Goal: Task Accomplishment & Management: Manage account settings

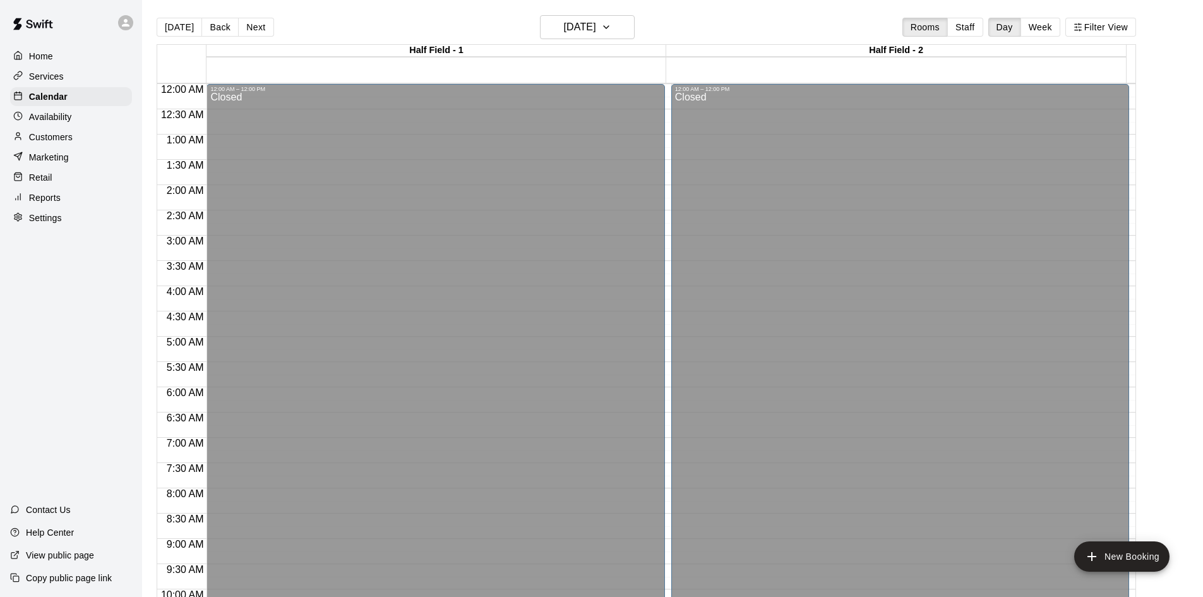
scroll to position [686, 0]
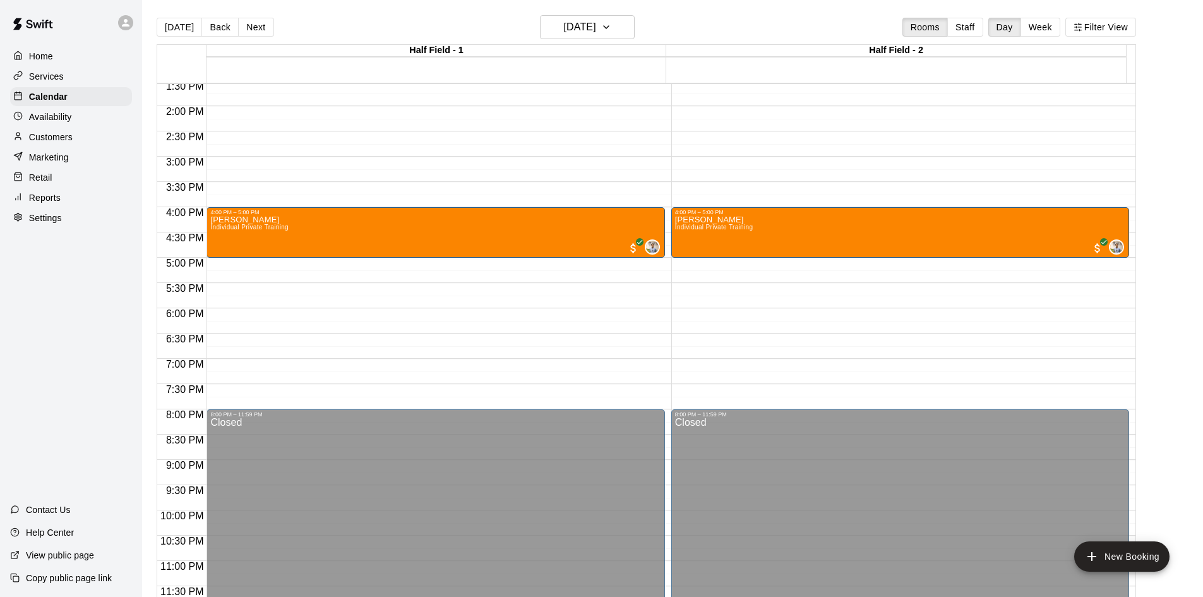
click at [39, 136] on p "Customers" at bounding box center [51, 137] width 44 height 13
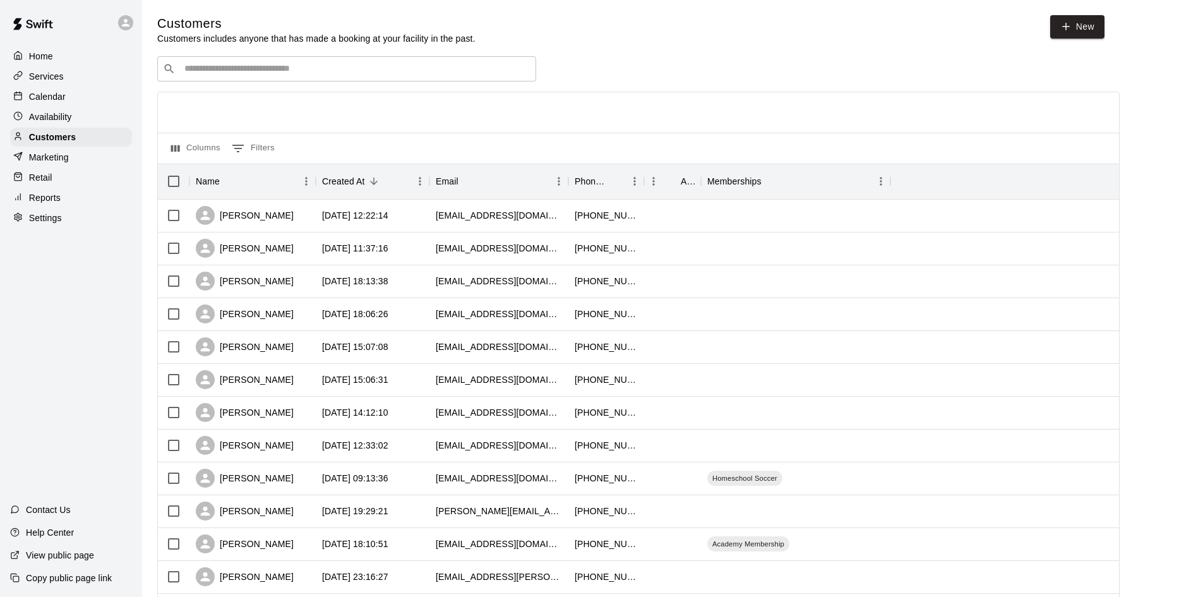
click at [404, 74] on input "Search customers by name or email" at bounding box center [356, 69] width 350 height 13
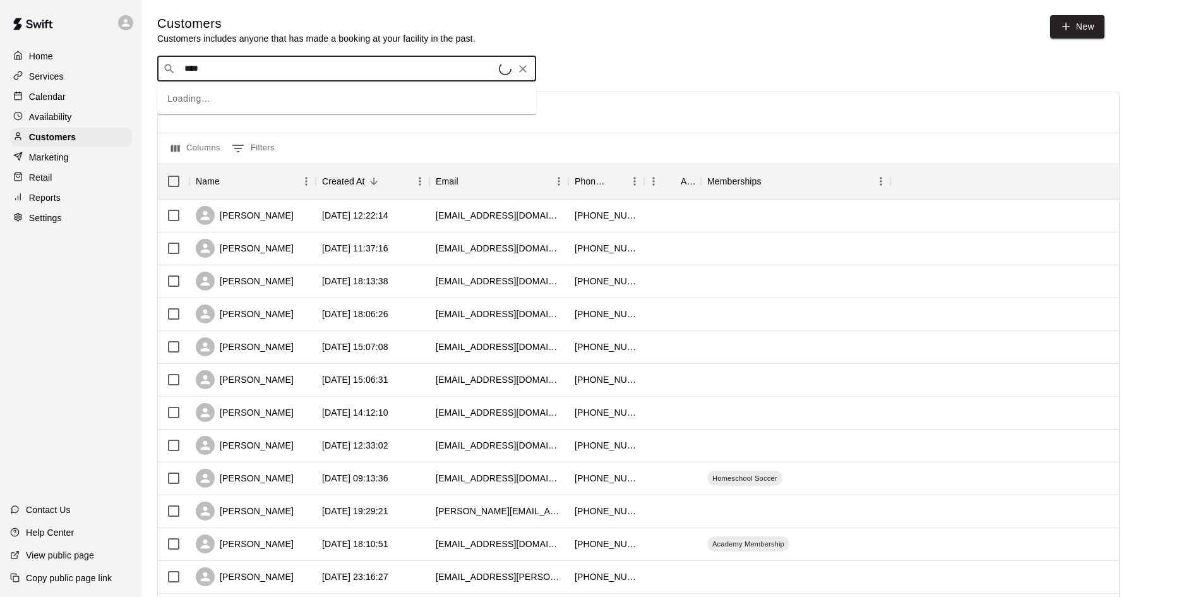
type input "*****"
click at [523, 68] on icon "Clear" at bounding box center [523, 69] width 13 height 13
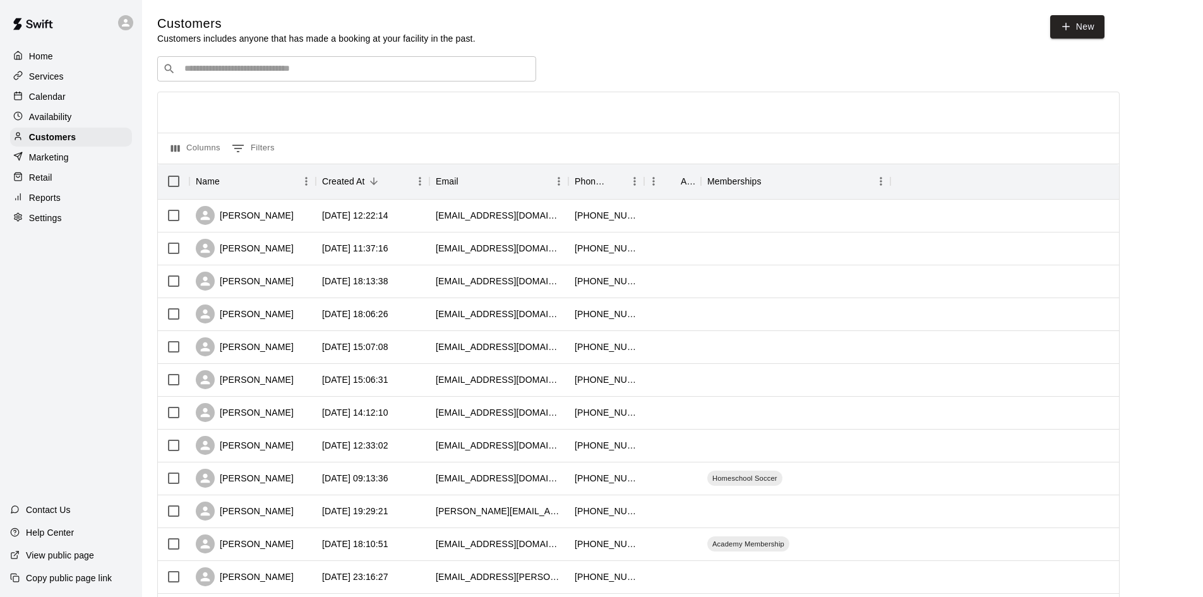
click at [59, 79] on p "Services" at bounding box center [46, 76] width 35 height 13
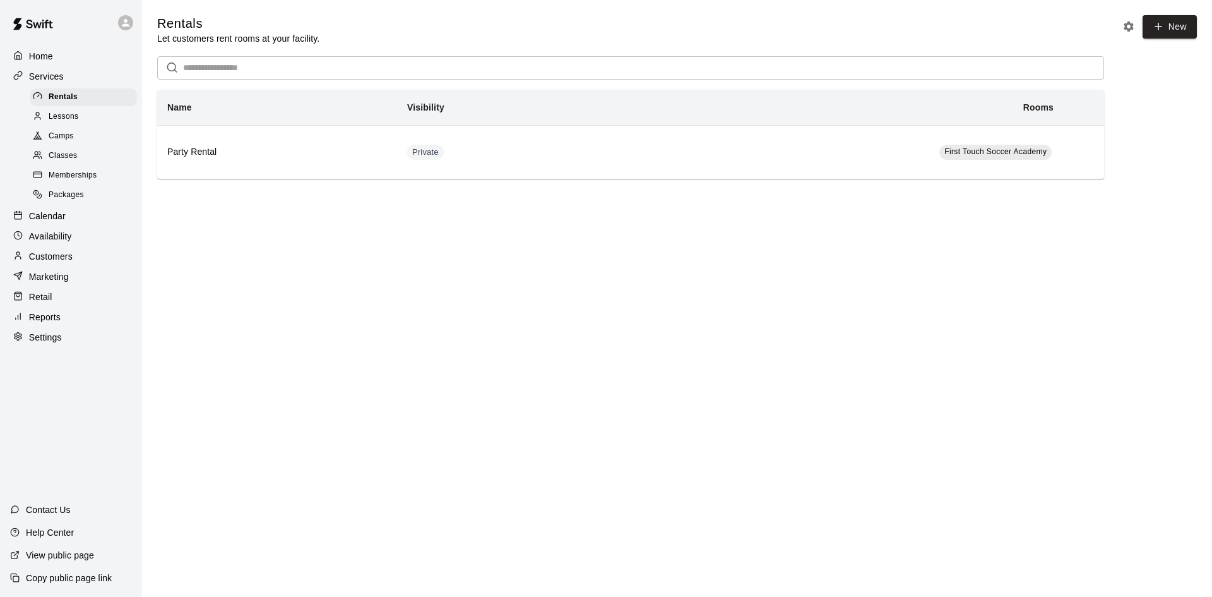
click at [64, 160] on span "Classes" at bounding box center [63, 156] width 28 height 13
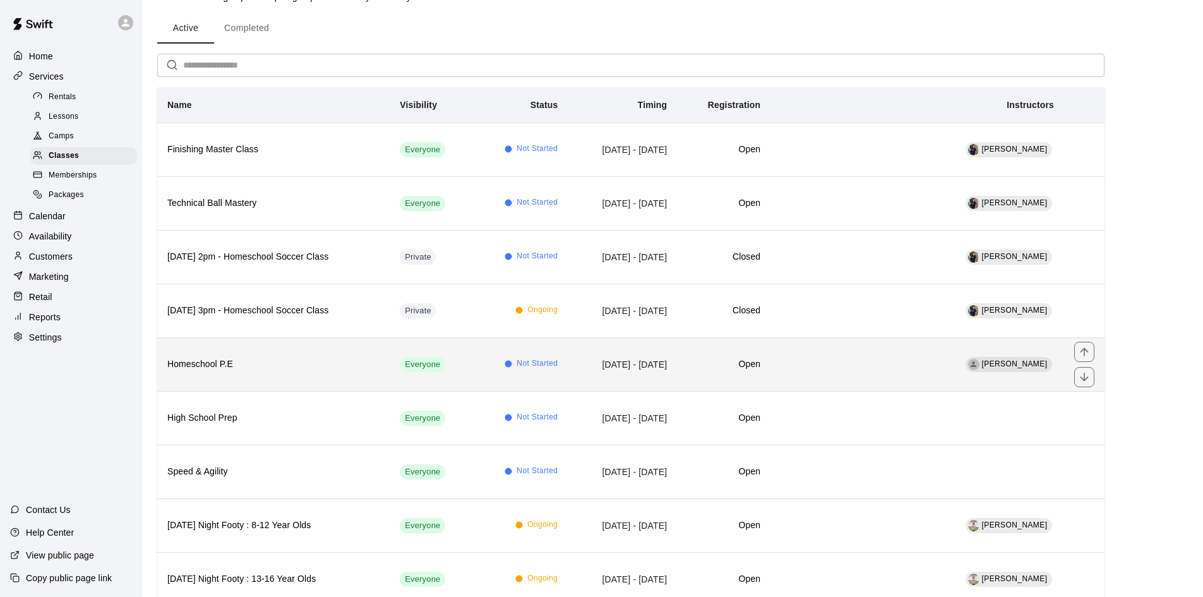
scroll to position [63, 0]
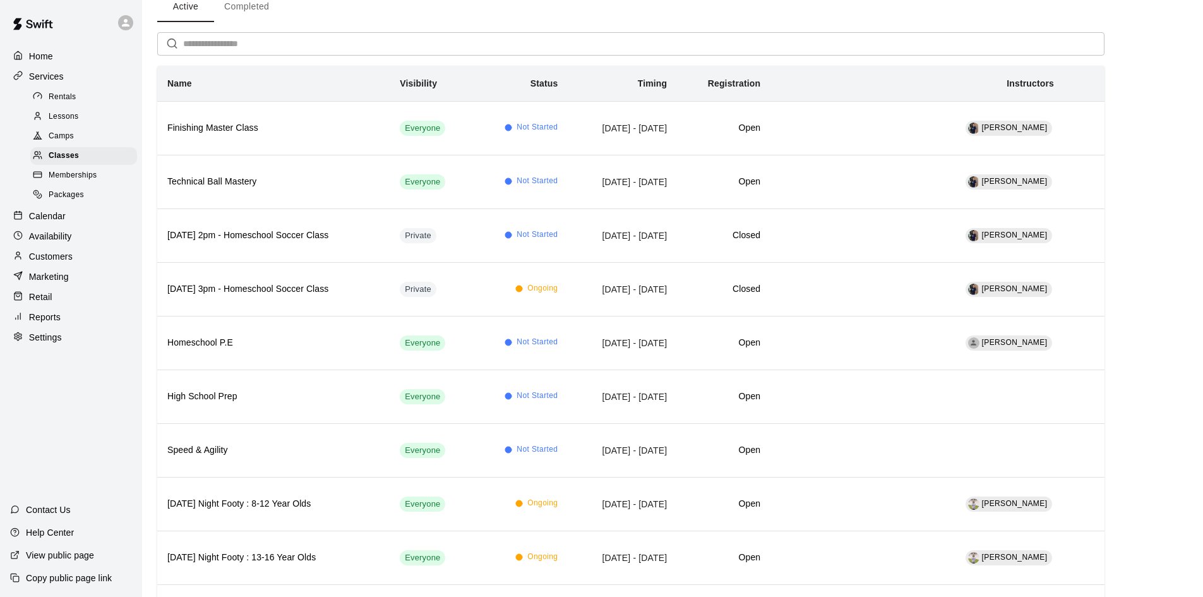
drag, startPoint x: 454, startPoint y: 75, endPoint x: 543, endPoint y: 8, distance: 111.0
click at [53, 260] on p "Customers" at bounding box center [51, 256] width 44 height 13
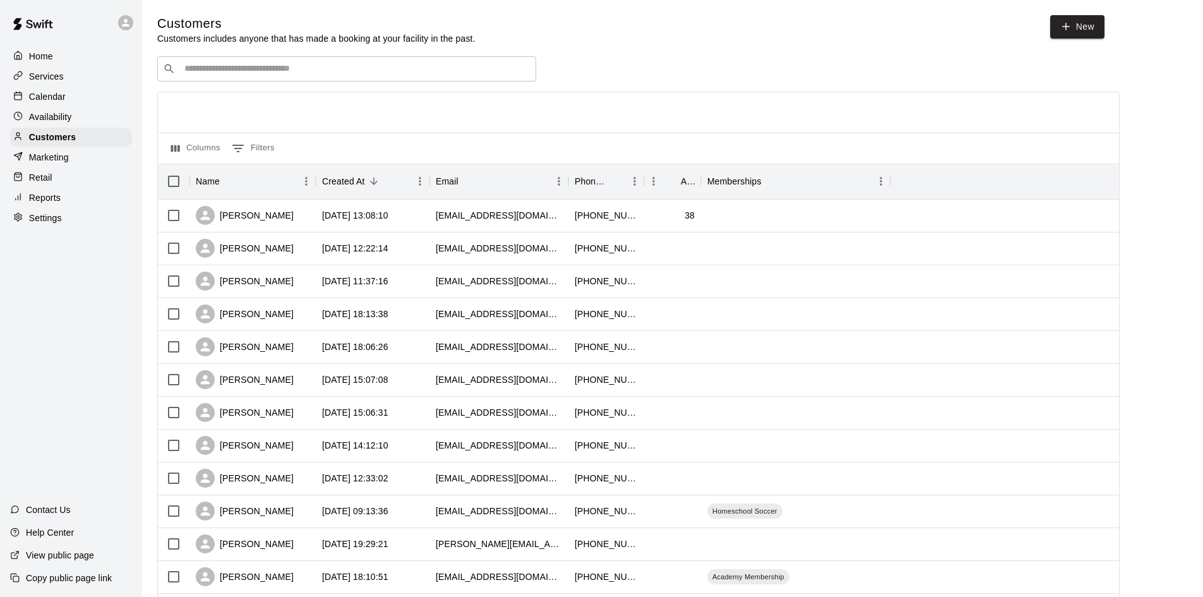
click at [36, 75] on p "Services" at bounding box center [46, 76] width 35 height 13
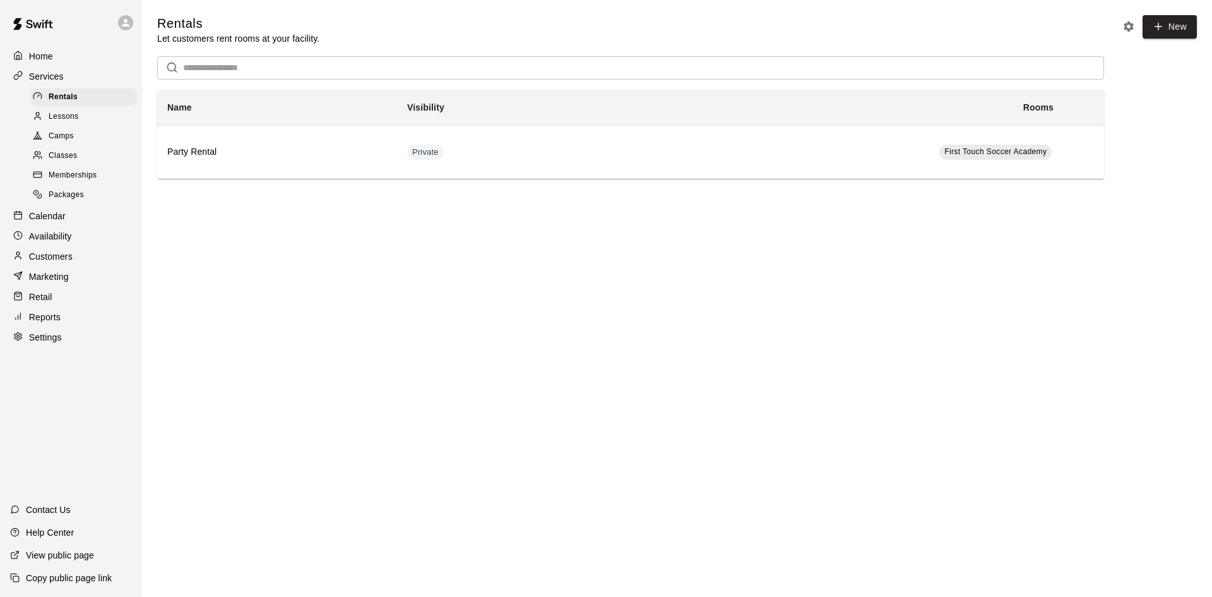
click at [57, 160] on span "Classes" at bounding box center [63, 156] width 28 height 13
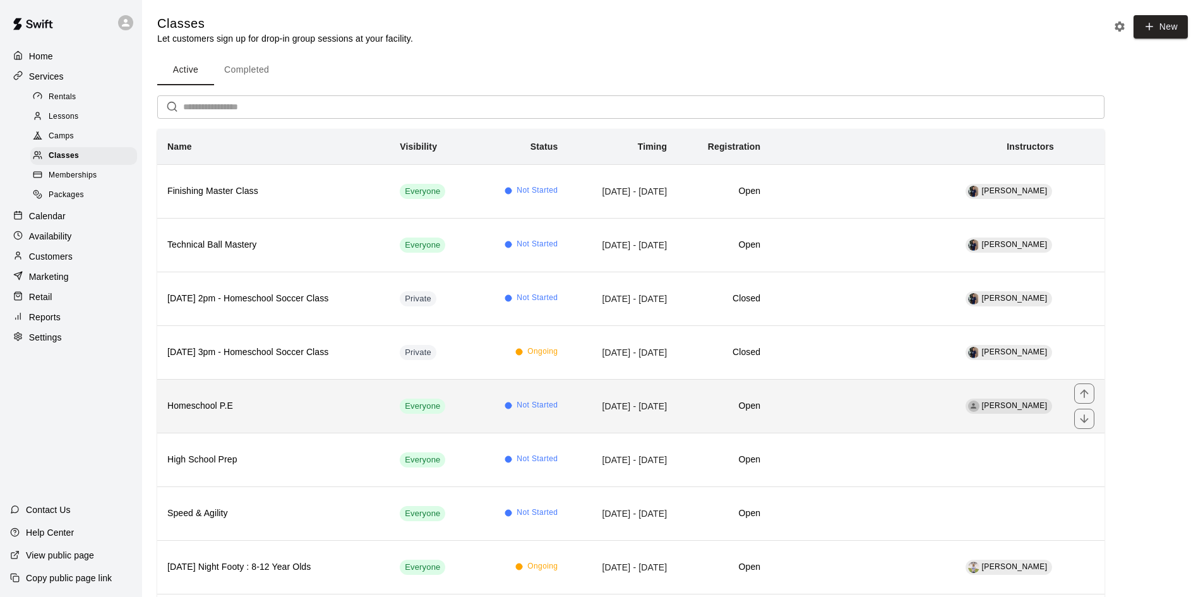
click at [216, 396] on th "Homeschool P.E" at bounding box center [273, 406] width 232 height 54
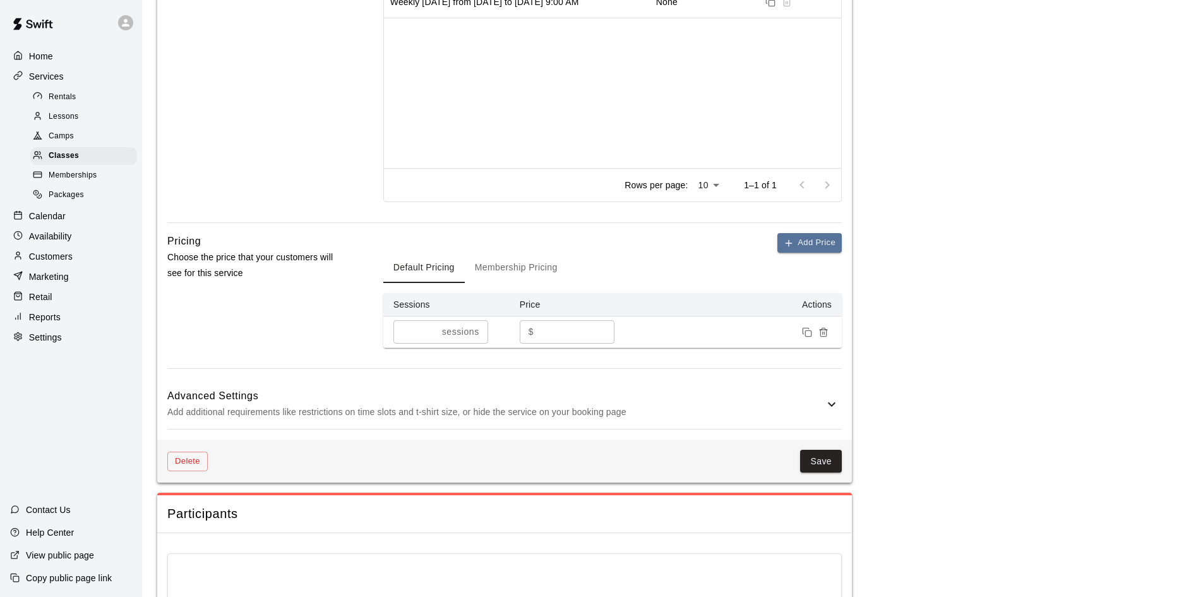
scroll to position [947, 0]
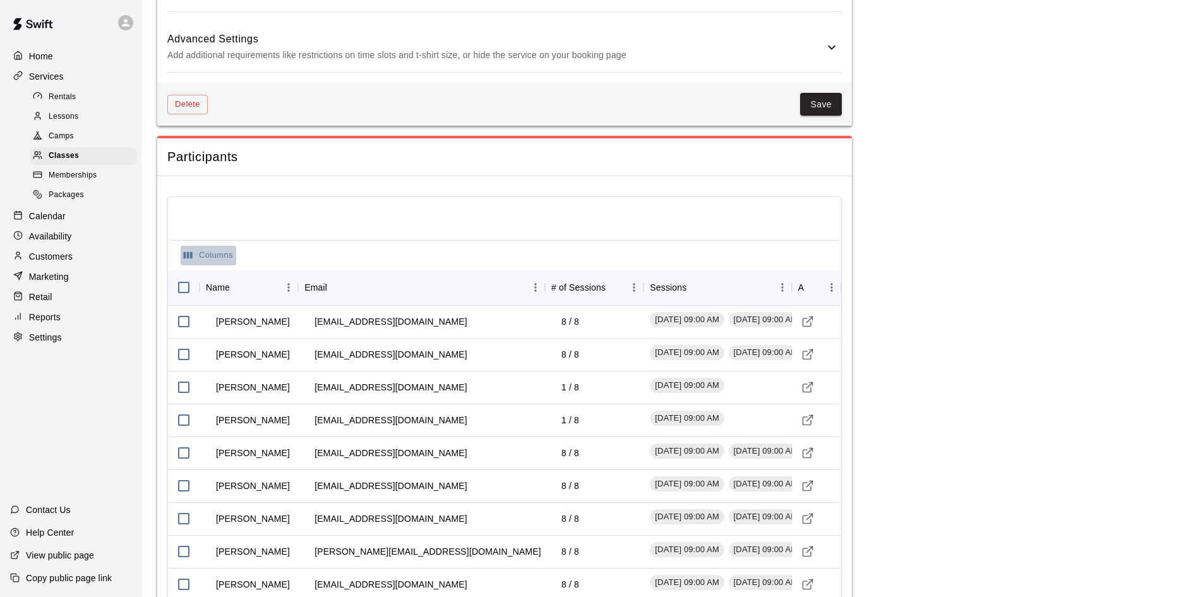
click at [189, 252] on icon "Select columns" at bounding box center [187, 254] width 11 height 11
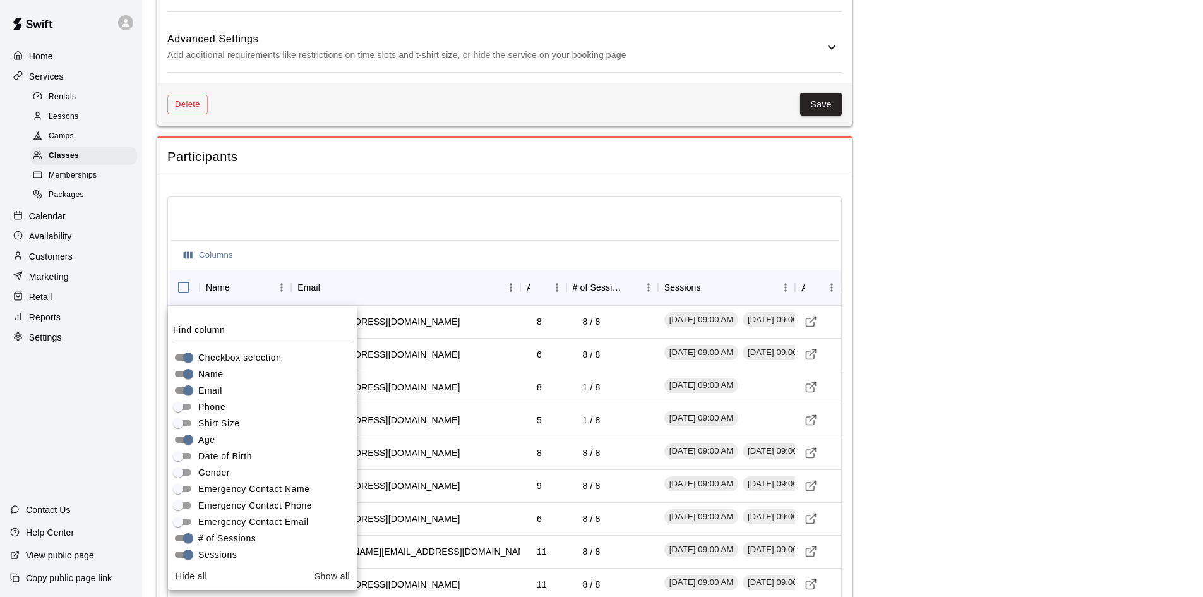
click at [704, 210] on div at bounding box center [504, 220] width 668 height 40
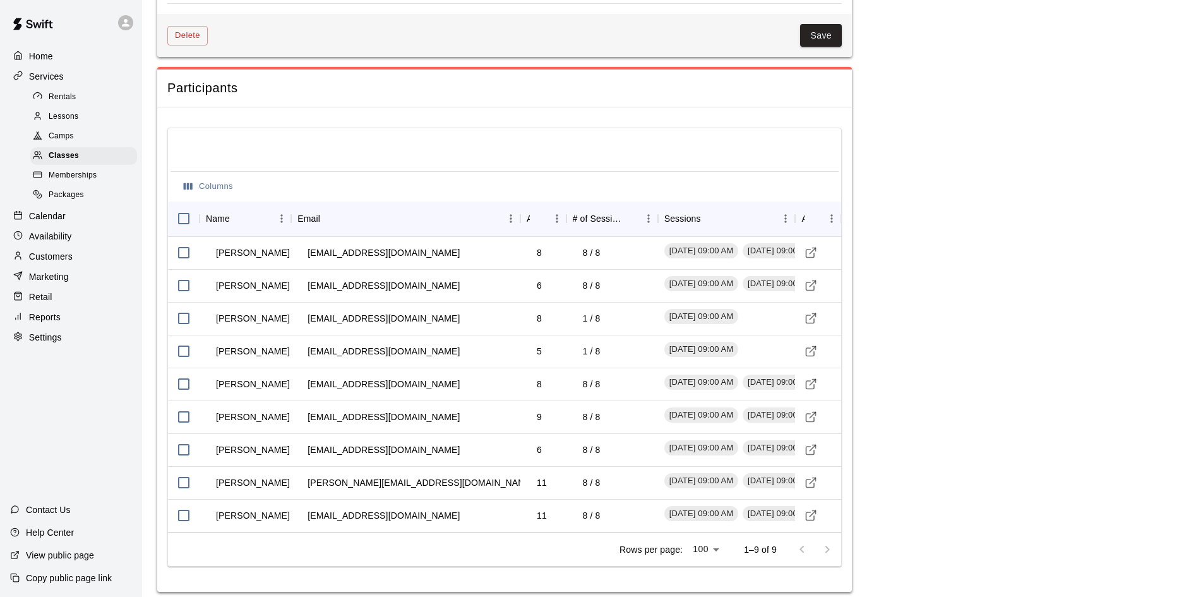
scroll to position [584, 0]
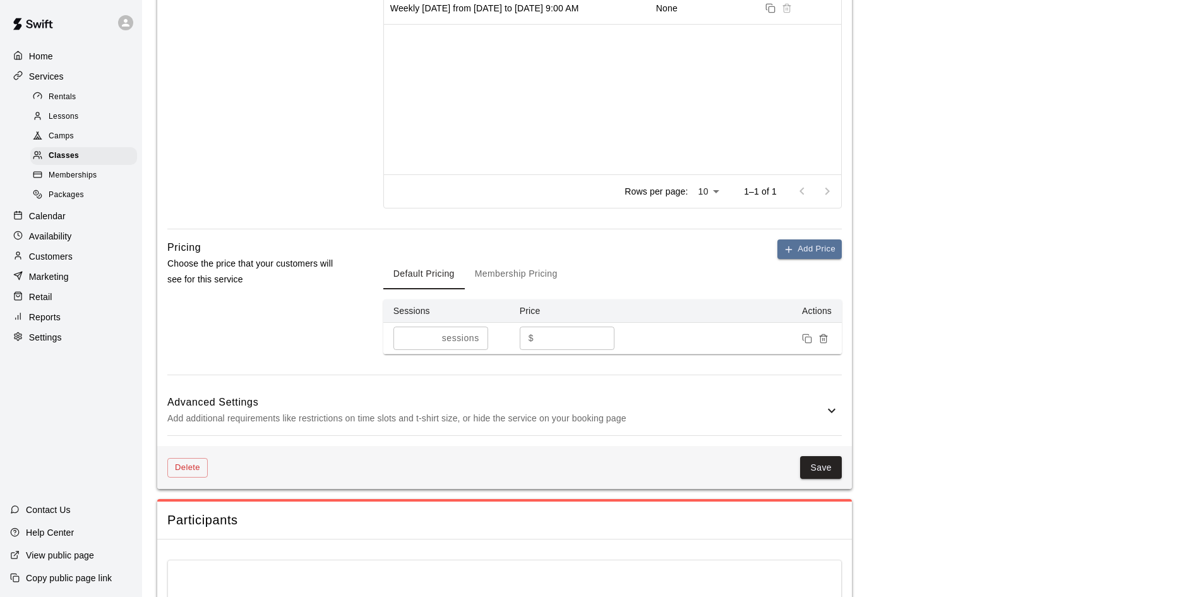
click at [72, 177] on span "Memberships" at bounding box center [73, 175] width 48 height 13
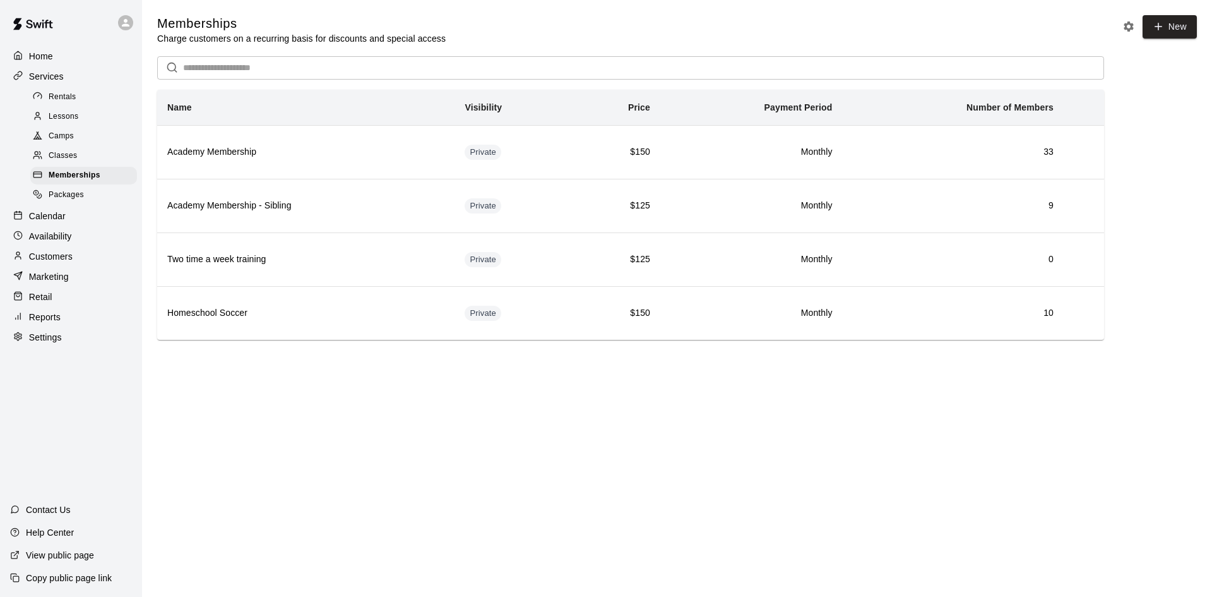
click at [42, 344] on p "Settings" at bounding box center [45, 337] width 33 height 13
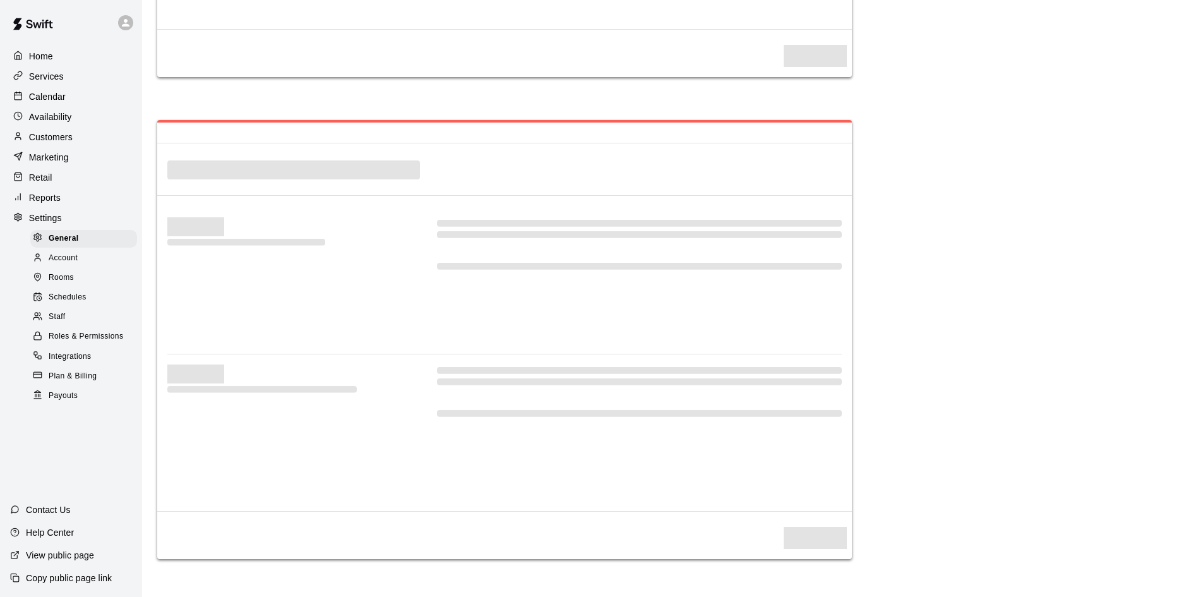
select select "**"
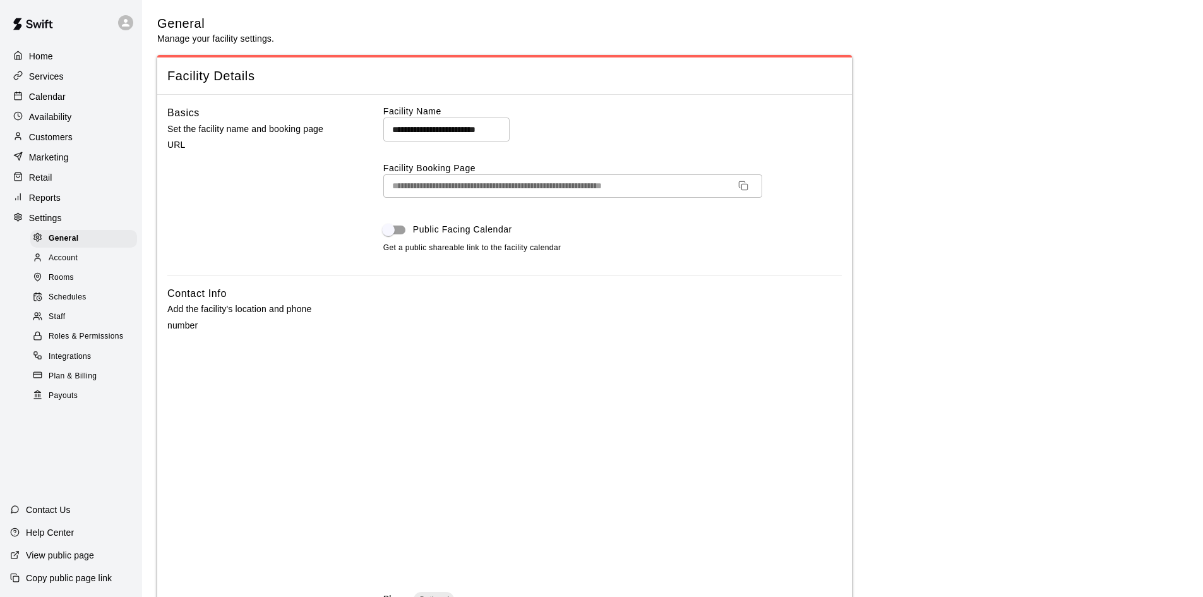
click at [744, 182] on icon "Copy URL" at bounding box center [742, 185] width 6 height 6
click at [51, 143] on p "Customers" at bounding box center [51, 137] width 44 height 13
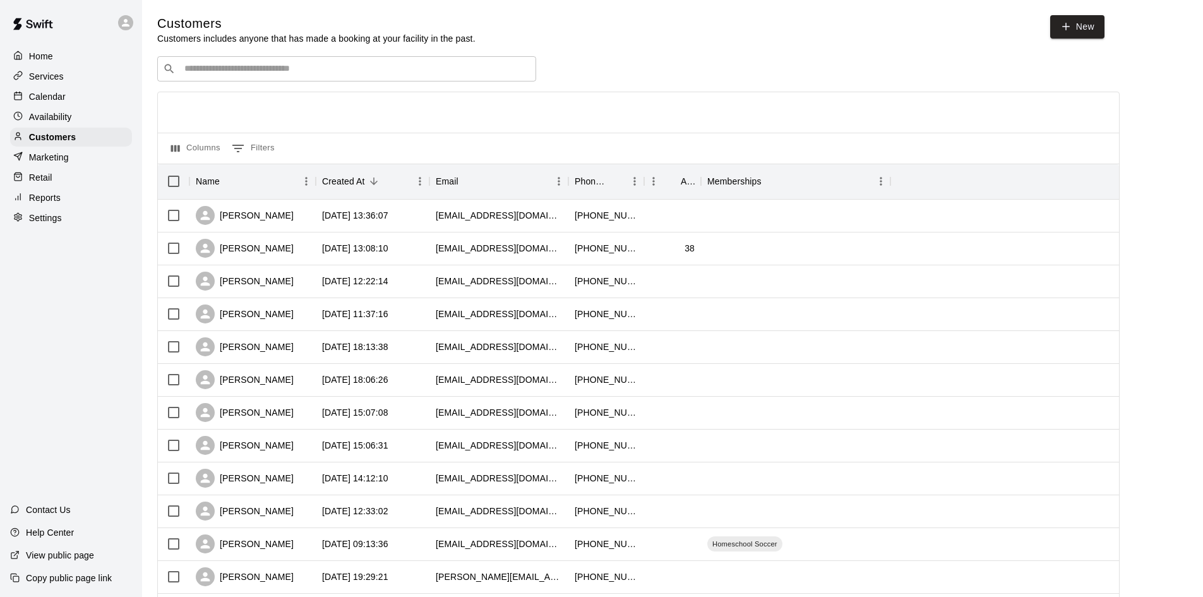
click at [300, 68] on input "Search customers by name or email" at bounding box center [356, 69] width 350 height 13
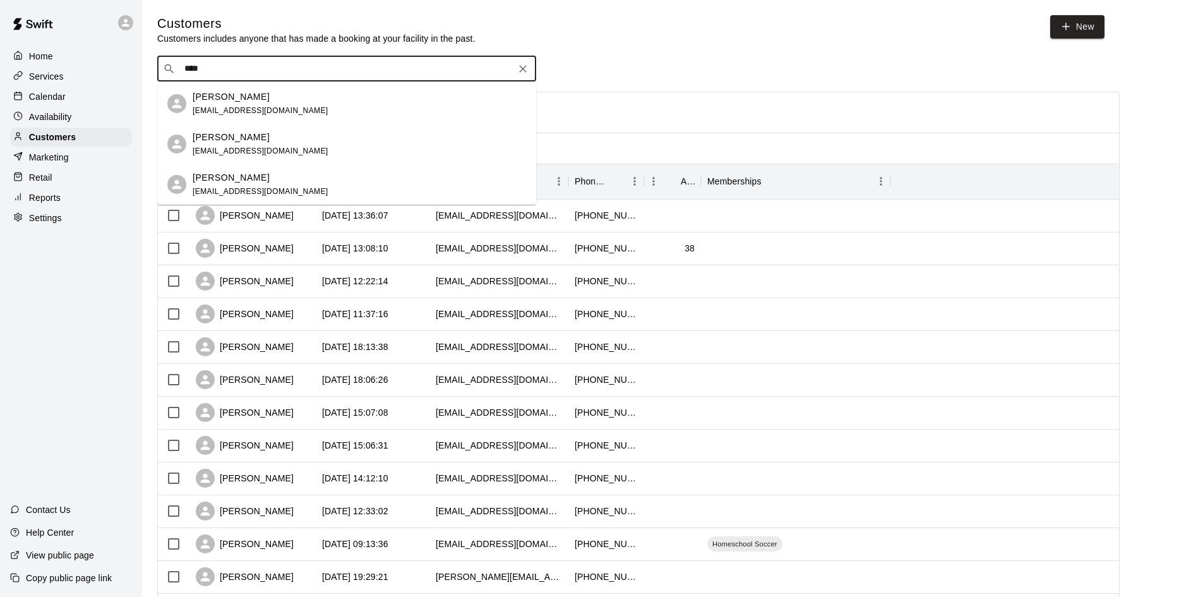
type input "****"
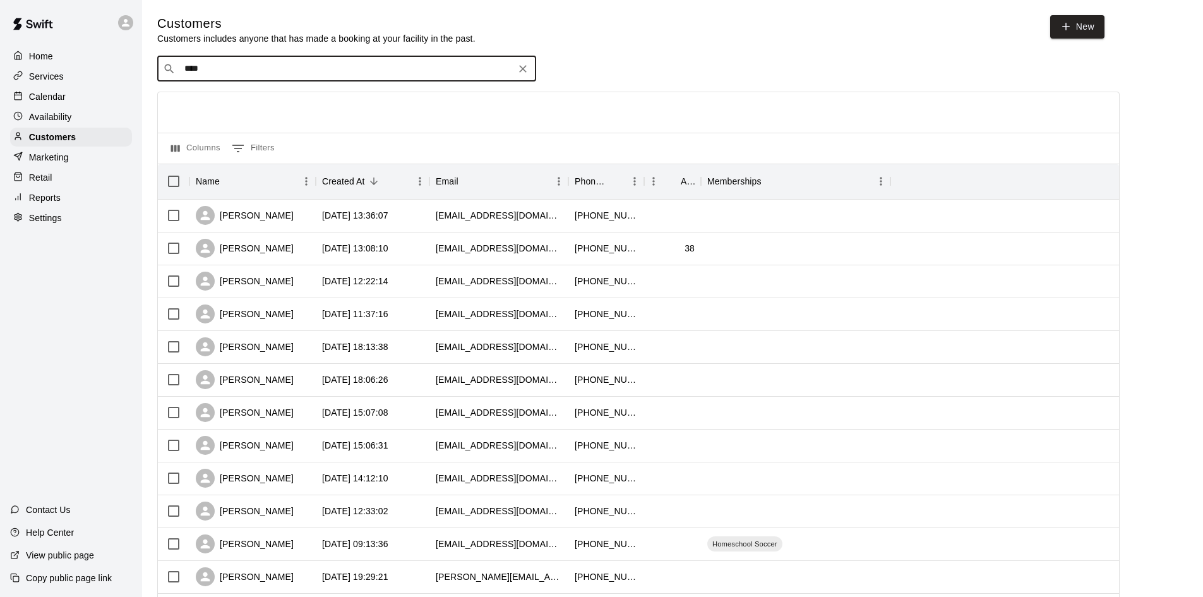
click at [522, 71] on icon "Clear" at bounding box center [523, 69] width 8 height 8
click at [42, 96] on p "Calendar" at bounding box center [47, 96] width 37 height 13
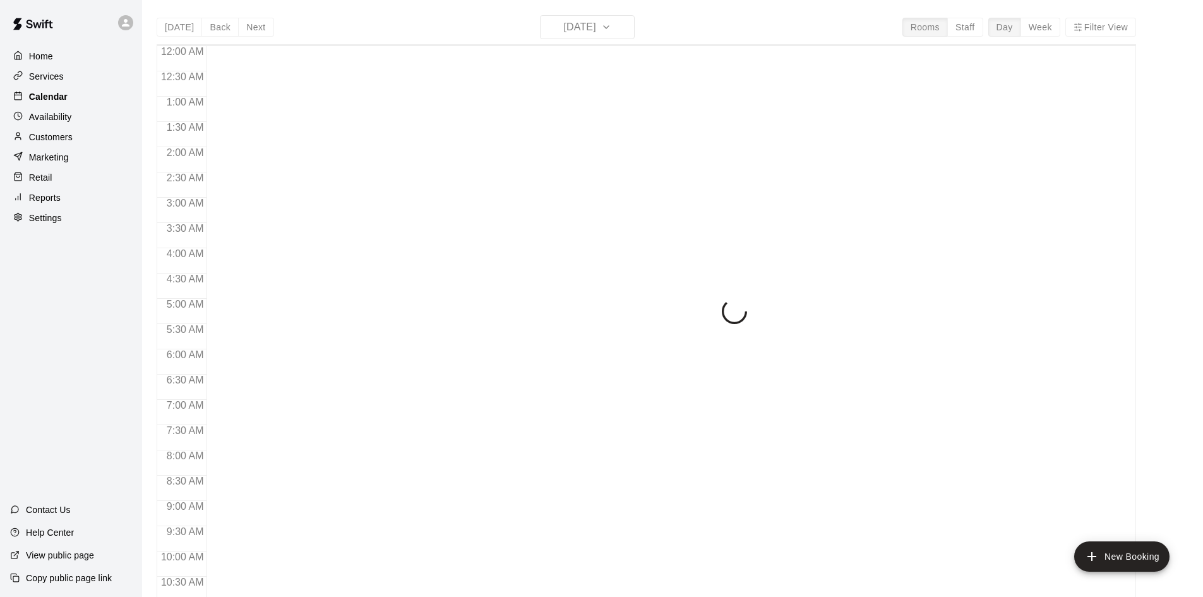
scroll to position [647, 0]
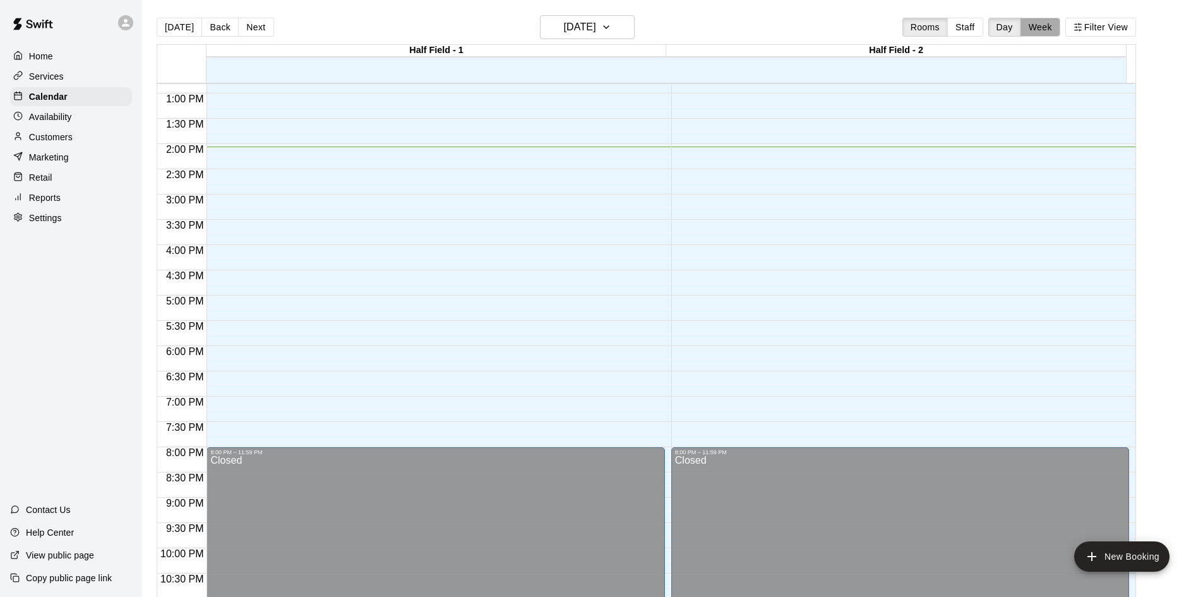
click at [1056, 23] on button "Week" at bounding box center [1040, 27] width 40 height 19
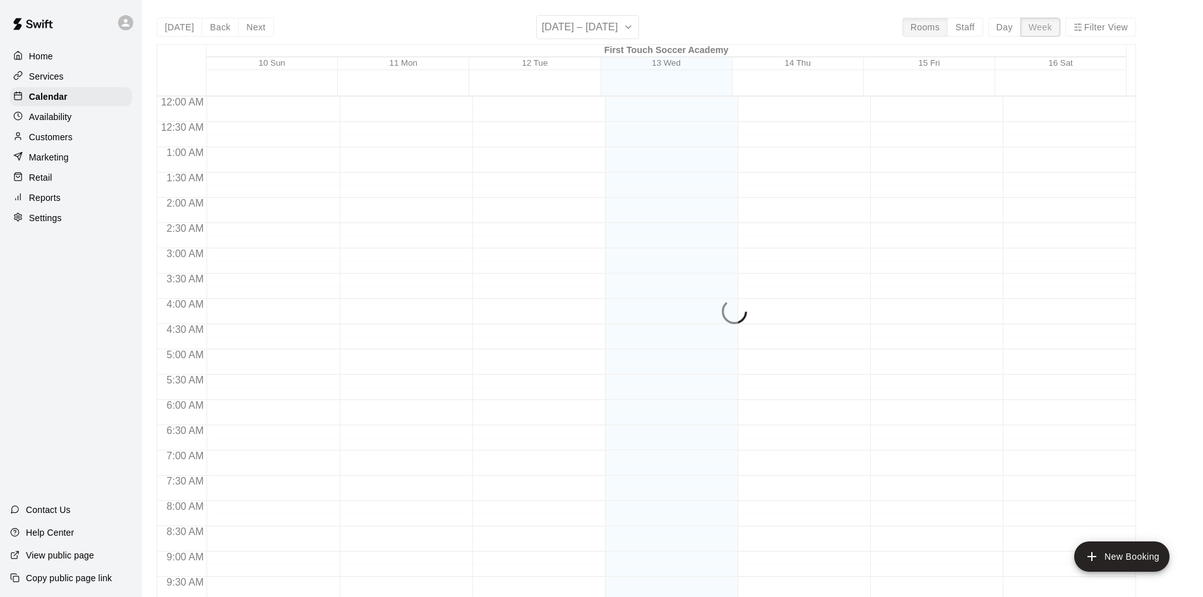
scroll to position [700, 0]
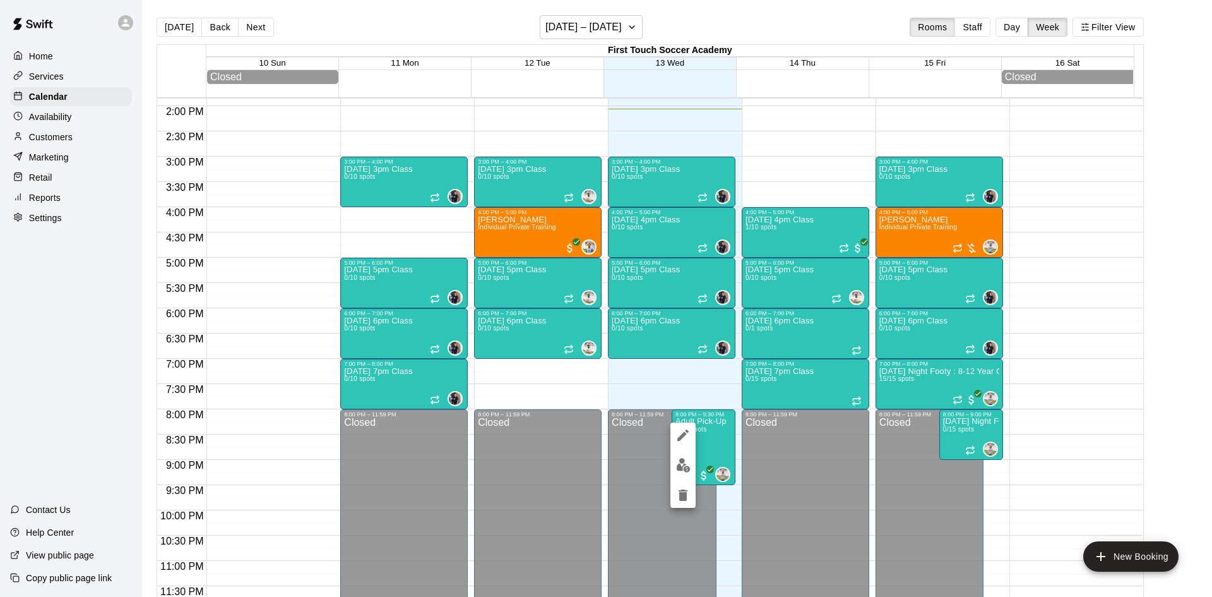
drag, startPoint x: 362, startPoint y: 20, endPoint x: 321, endPoint y: 47, distance: 49.2
click at [362, 20] on div at bounding box center [606, 298] width 1212 height 597
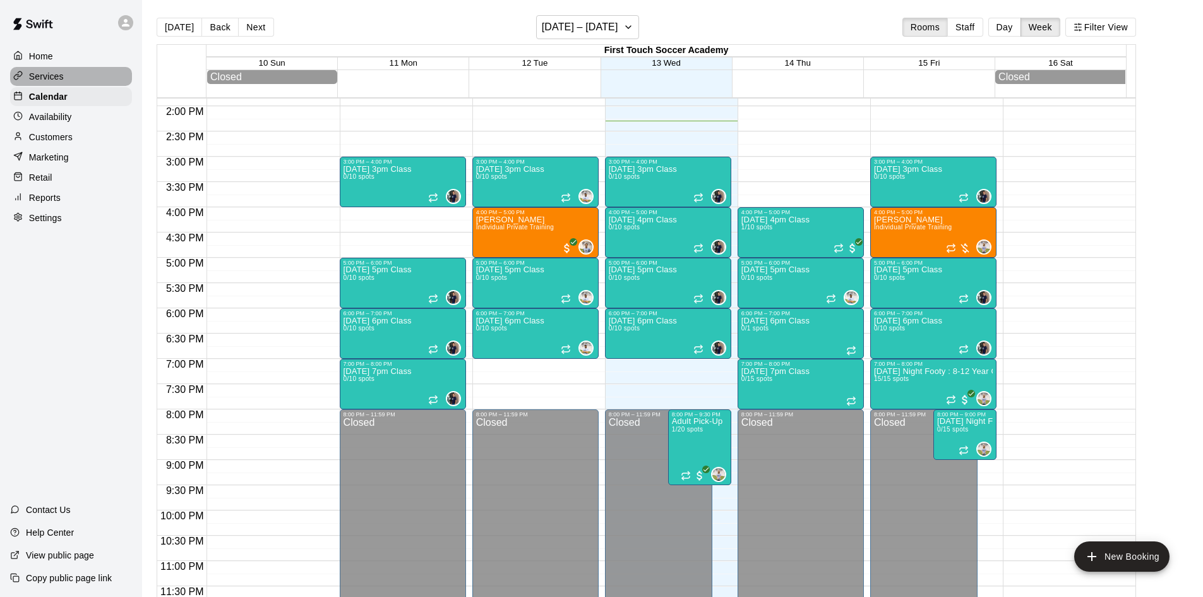
click at [38, 80] on p "Services" at bounding box center [46, 76] width 35 height 13
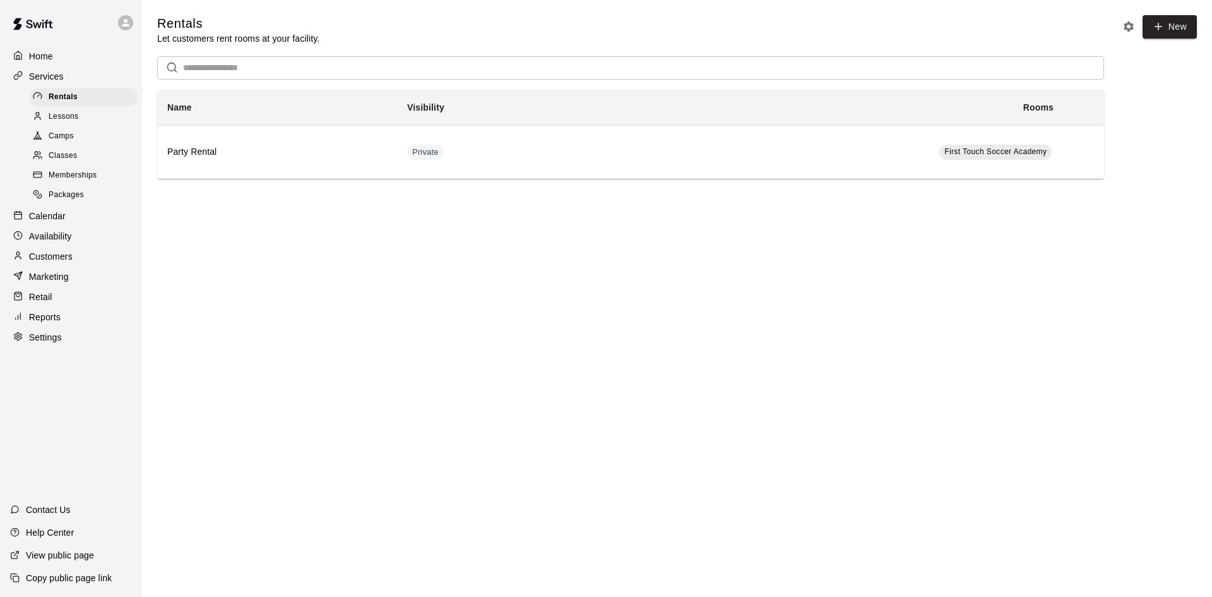
click at [45, 263] on p "Customers" at bounding box center [51, 256] width 44 height 13
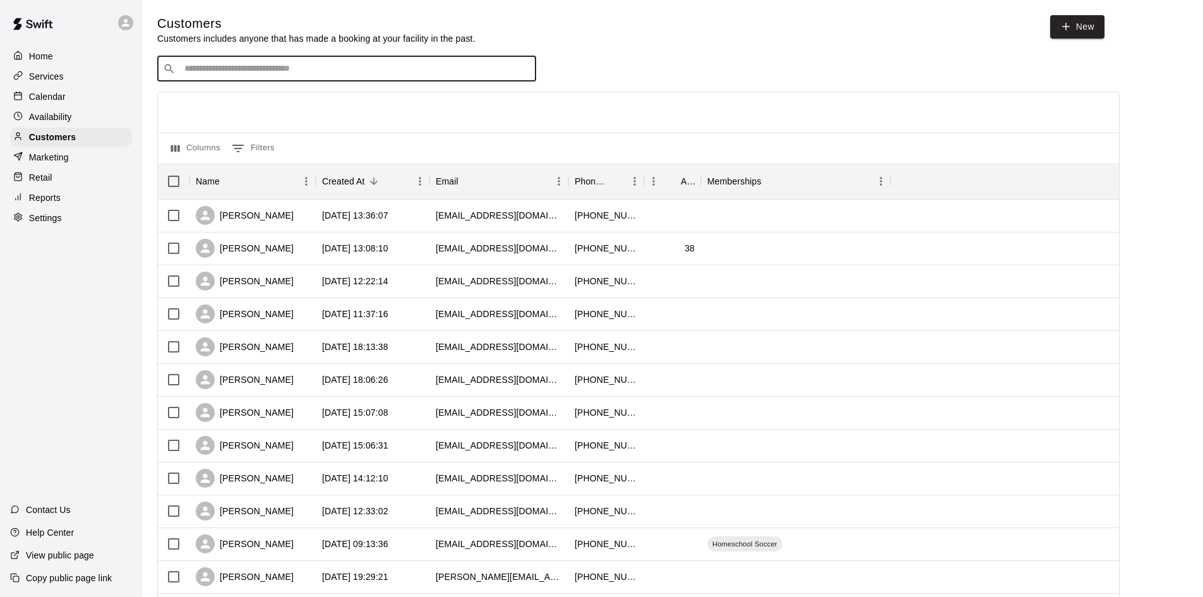
click at [270, 71] on input "Search customers by name or email" at bounding box center [356, 69] width 350 height 13
type input "*****"
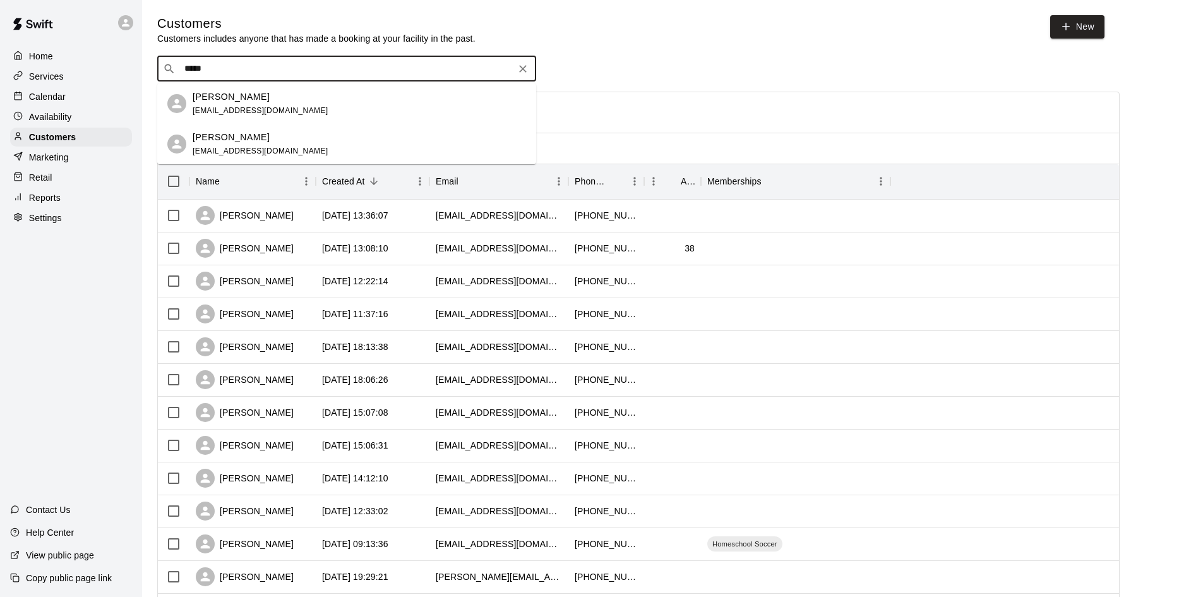
click at [294, 136] on div "[PERSON_NAME] [EMAIL_ADDRESS][DOMAIN_NAME]" at bounding box center [359, 144] width 333 height 27
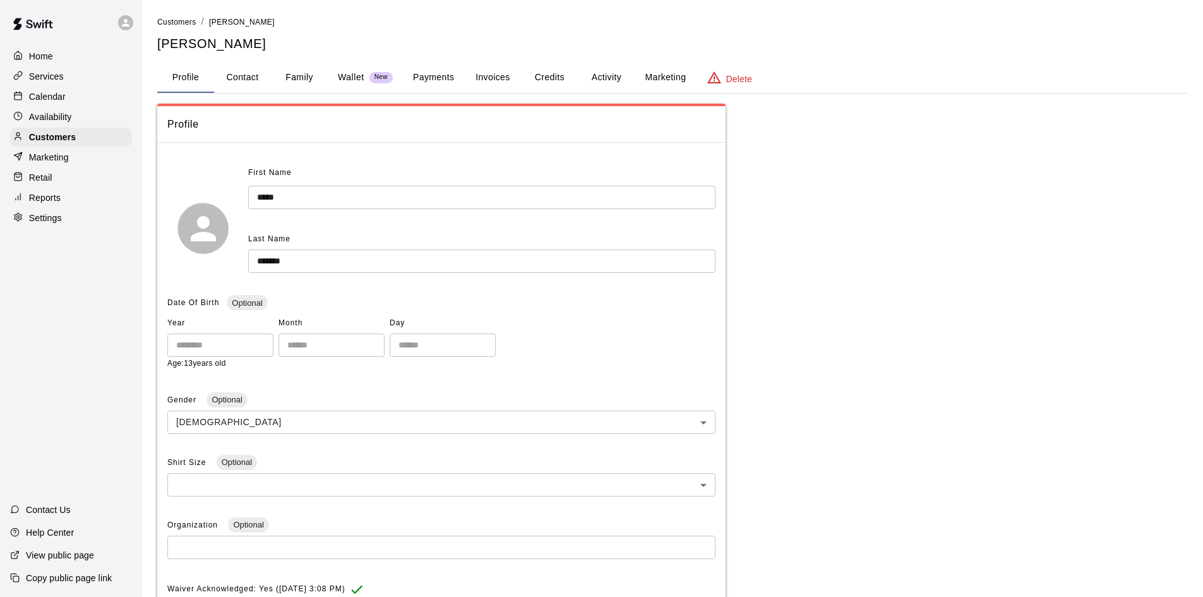
click at [54, 138] on p "Customers" at bounding box center [52, 137] width 47 height 13
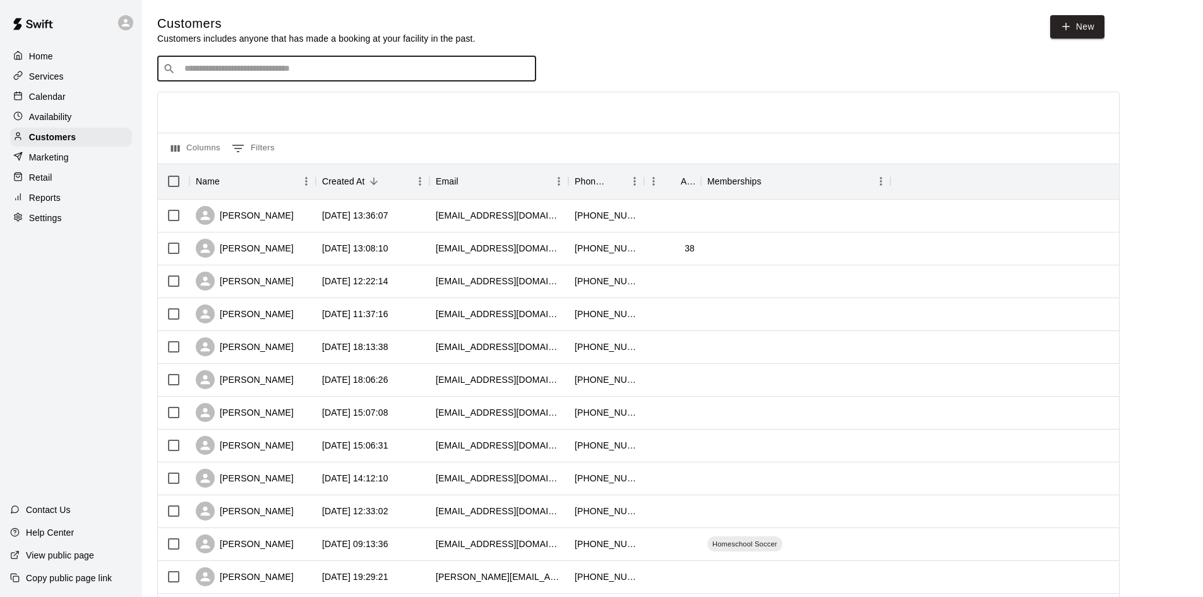
click at [292, 71] on input "Search customers by name or email" at bounding box center [356, 69] width 350 height 13
type input "***"
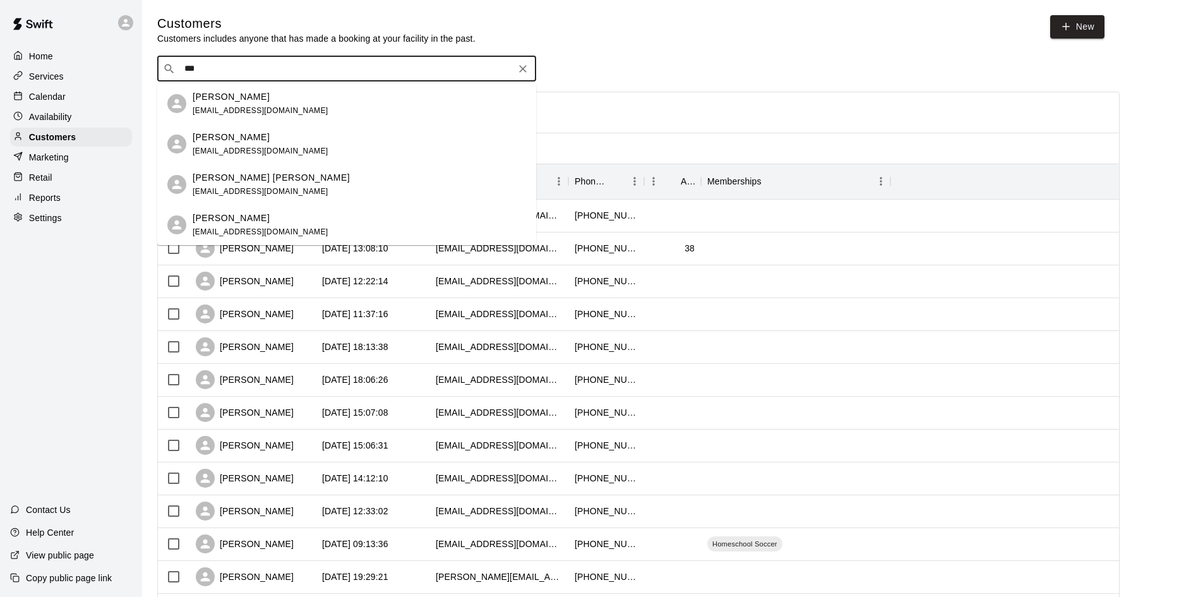
click at [259, 103] on div "[PERSON_NAME] [EMAIL_ADDRESS][DOMAIN_NAME]" at bounding box center [261, 103] width 136 height 27
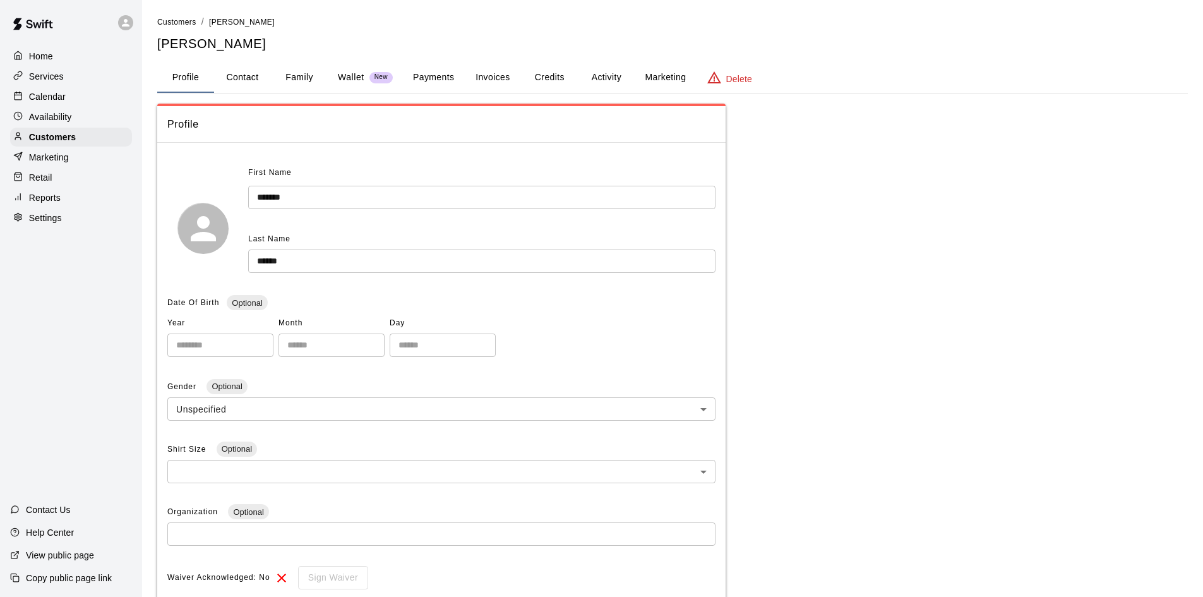
click at [311, 70] on button "Family" at bounding box center [299, 78] width 57 height 30
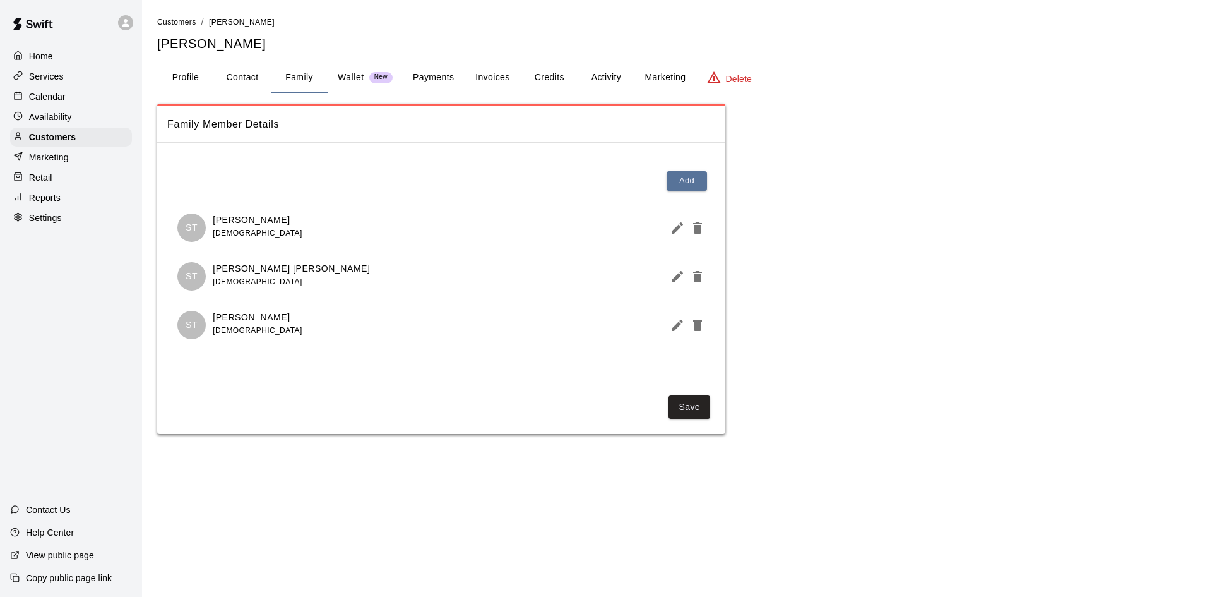
click at [50, 78] on p "Services" at bounding box center [46, 76] width 35 height 13
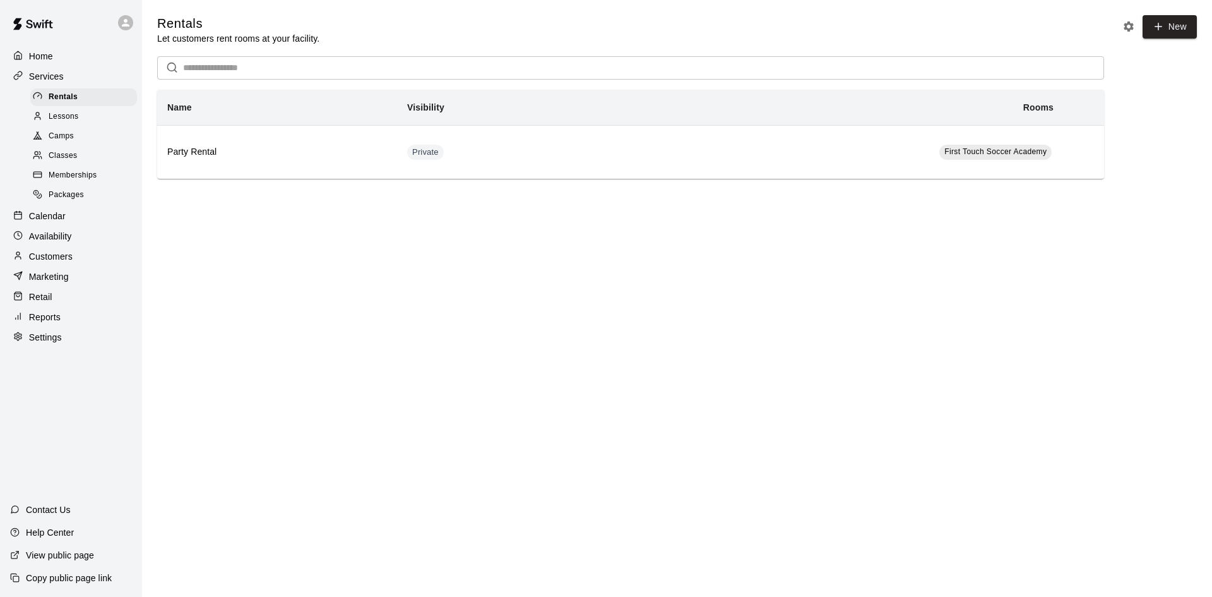
click at [57, 161] on span "Classes" at bounding box center [63, 156] width 28 height 13
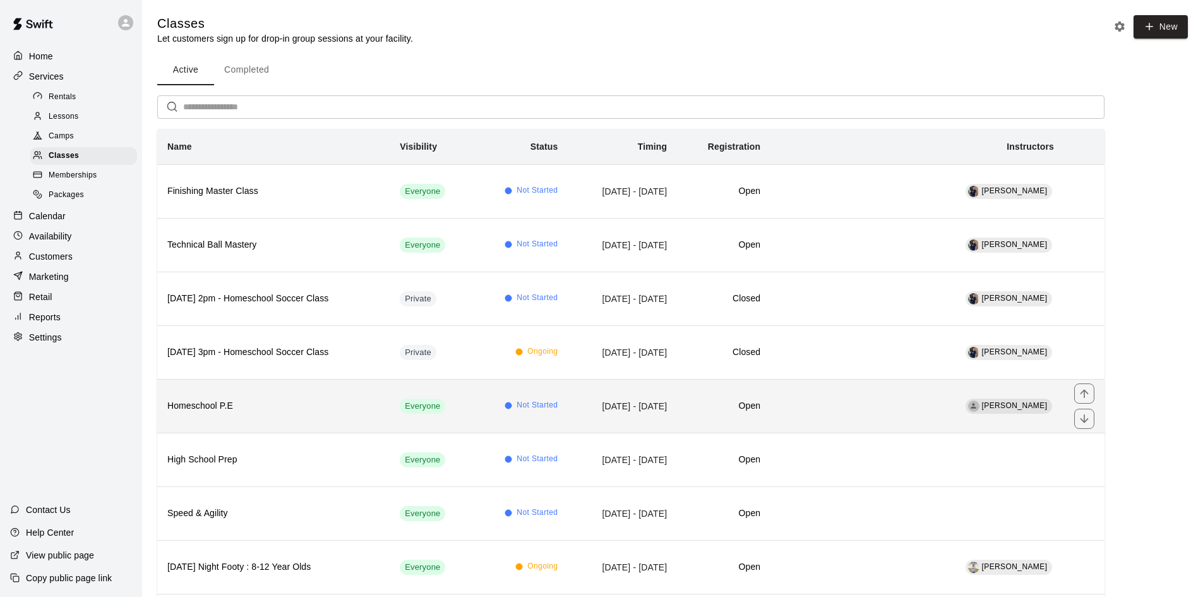
click at [261, 397] on th "Homeschool P.E" at bounding box center [273, 406] width 232 height 54
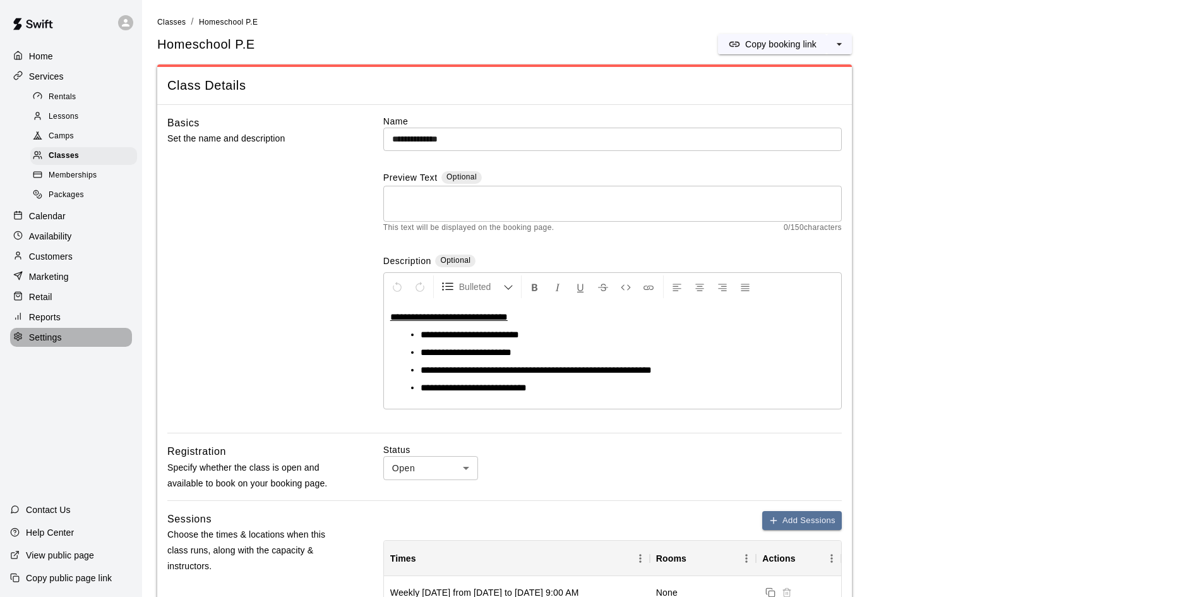
click at [51, 344] on p "Settings" at bounding box center [45, 337] width 33 height 13
select select "**"
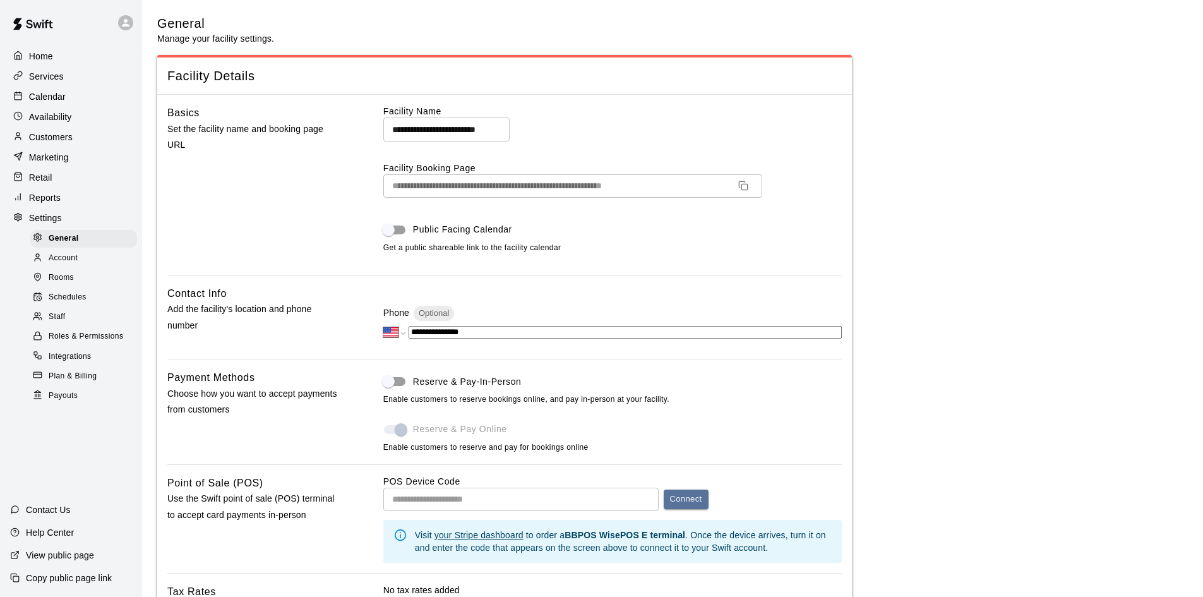
scroll to position [2521, 0]
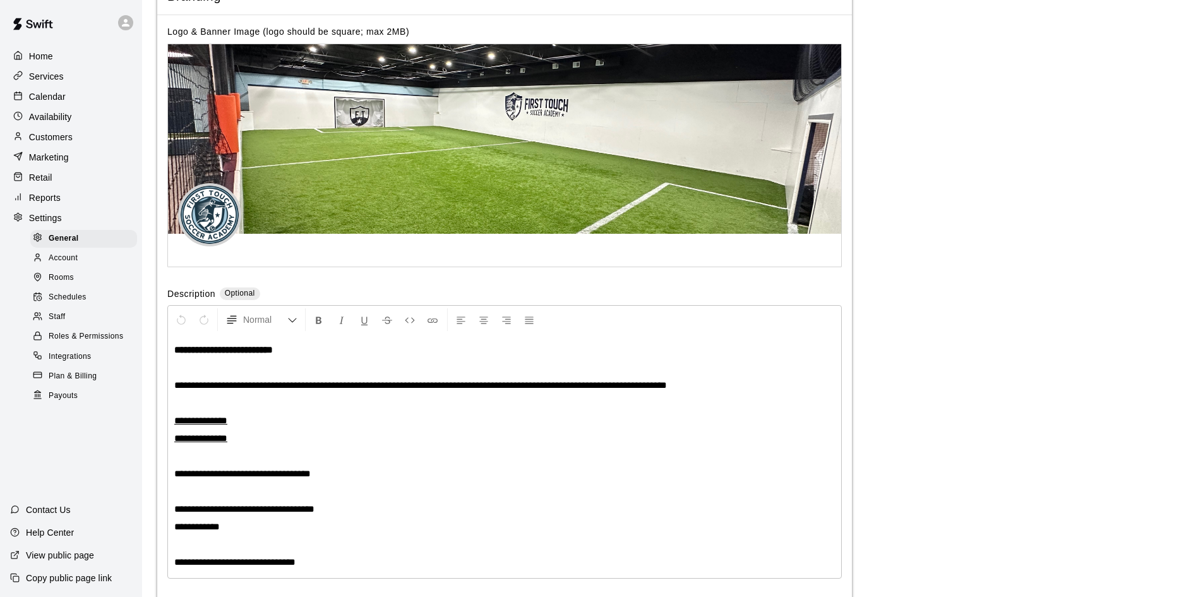
click at [79, 385] on div "Plan & Billing" at bounding box center [83, 377] width 107 height 18
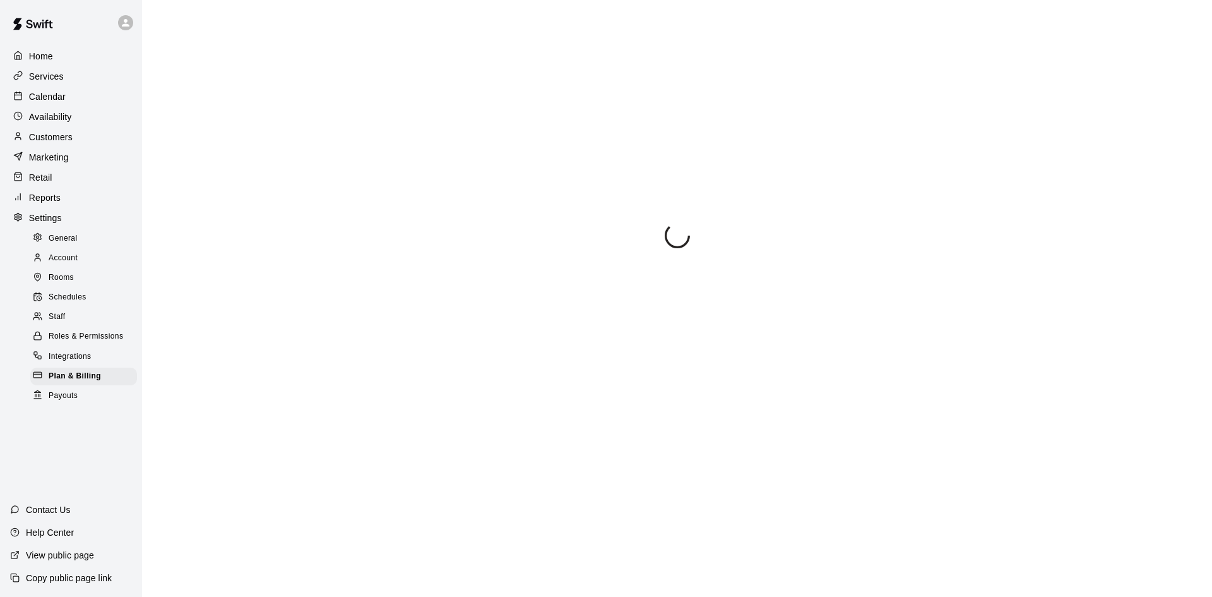
click at [78, 235] on div "General" at bounding box center [83, 239] width 107 height 18
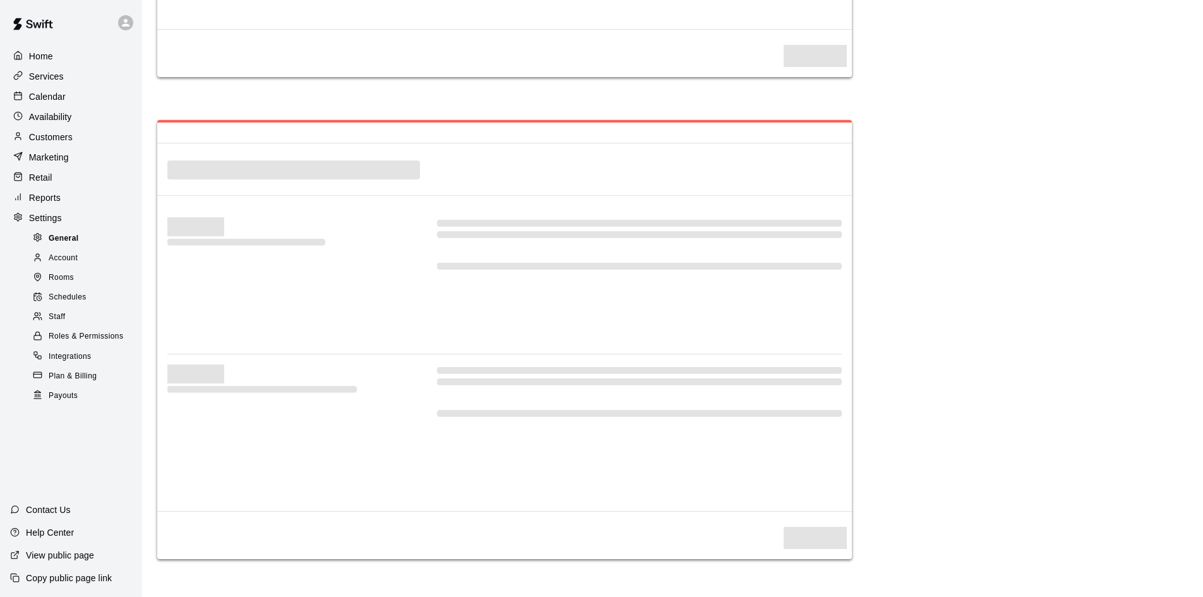
select select "**"
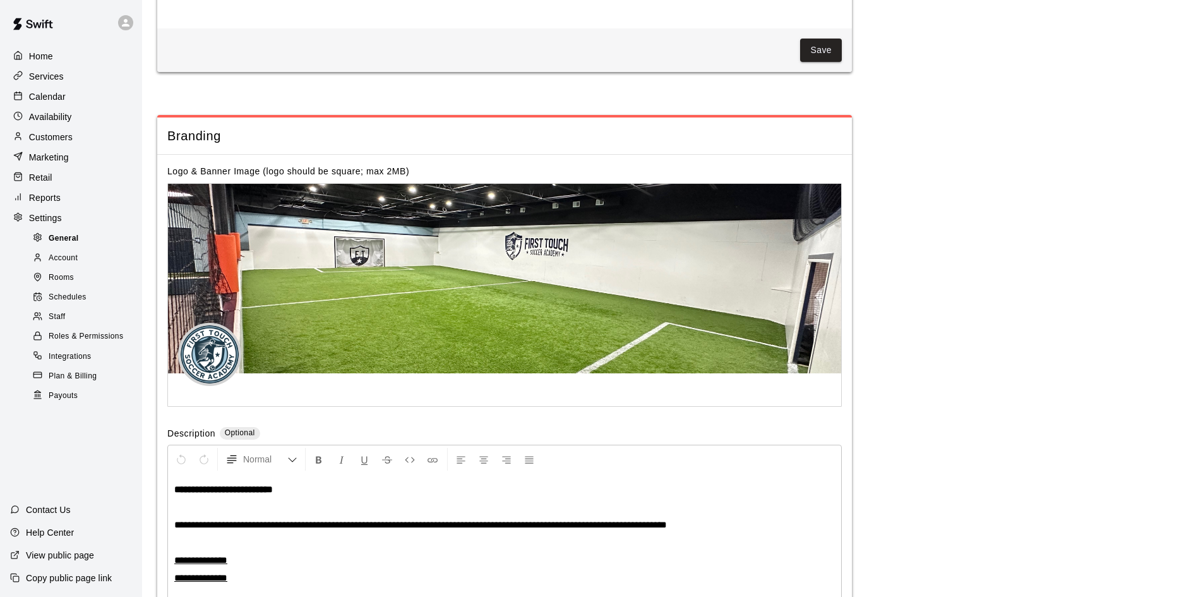
scroll to position [2521, 0]
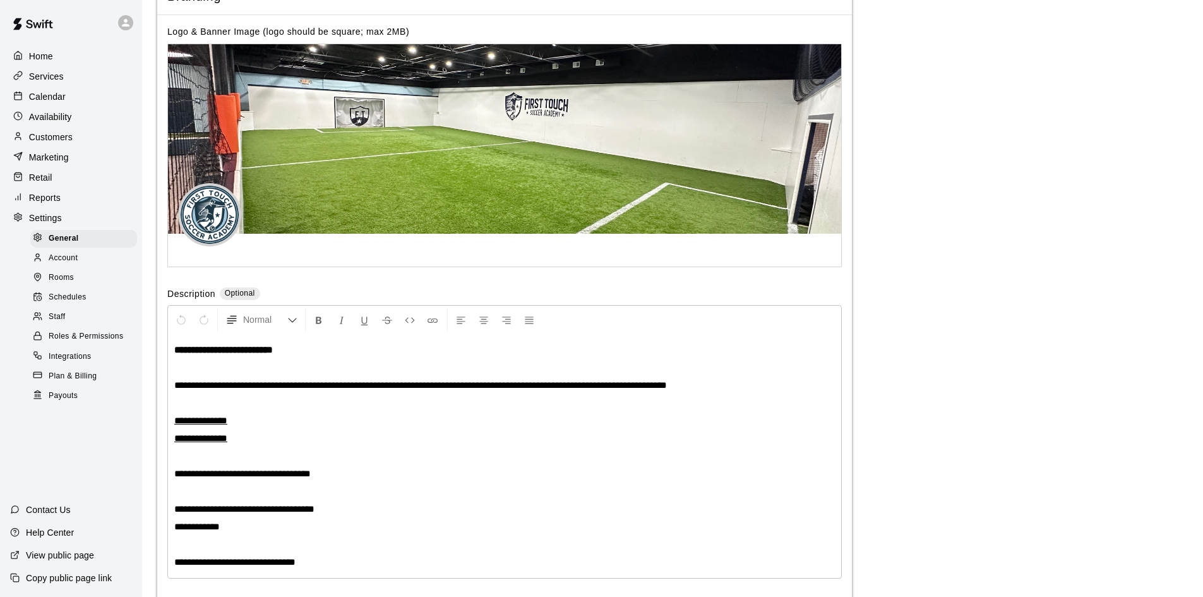
click at [64, 323] on span "Staff" at bounding box center [57, 317] width 16 height 13
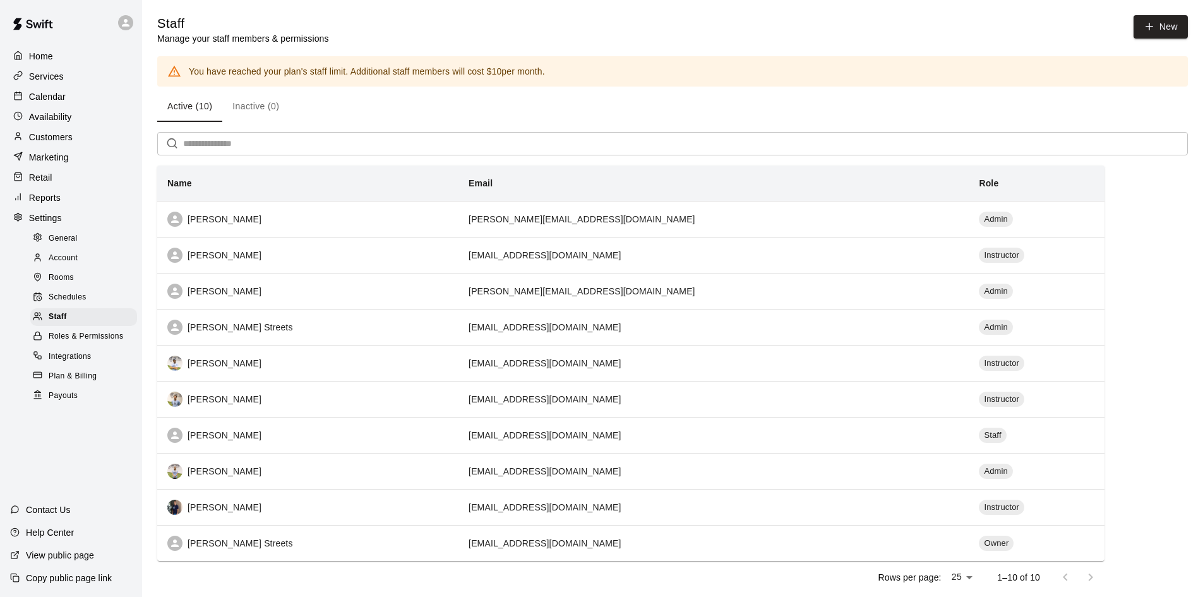
click at [68, 280] on span "Rooms" at bounding box center [61, 278] width 25 height 13
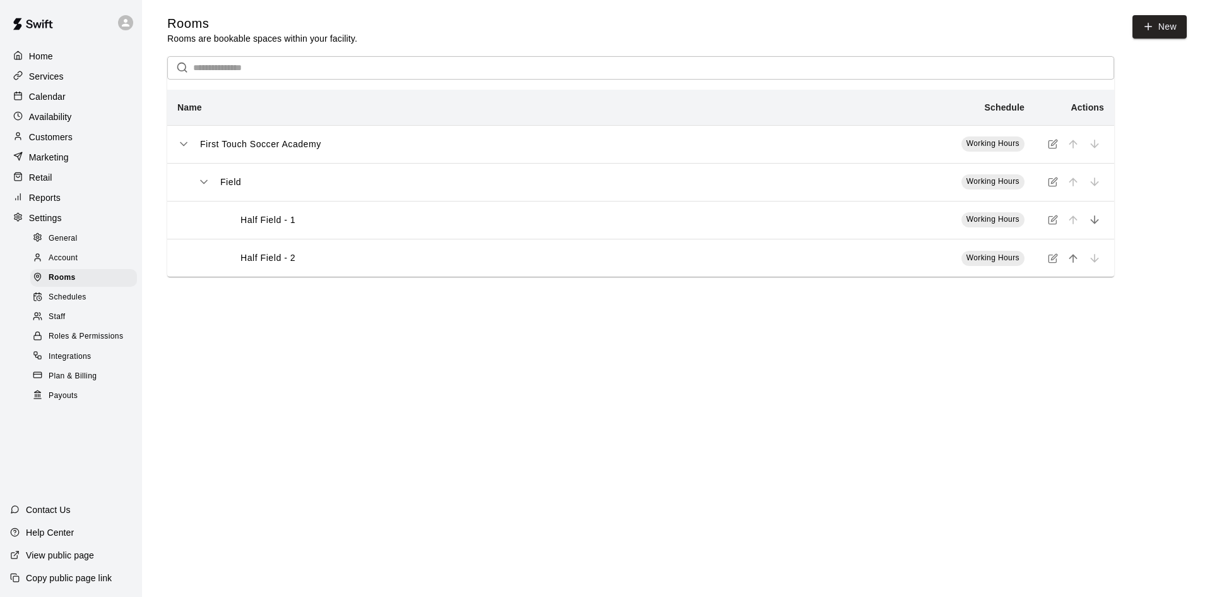
click at [59, 265] on span "Account" at bounding box center [63, 258] width 29 height 13
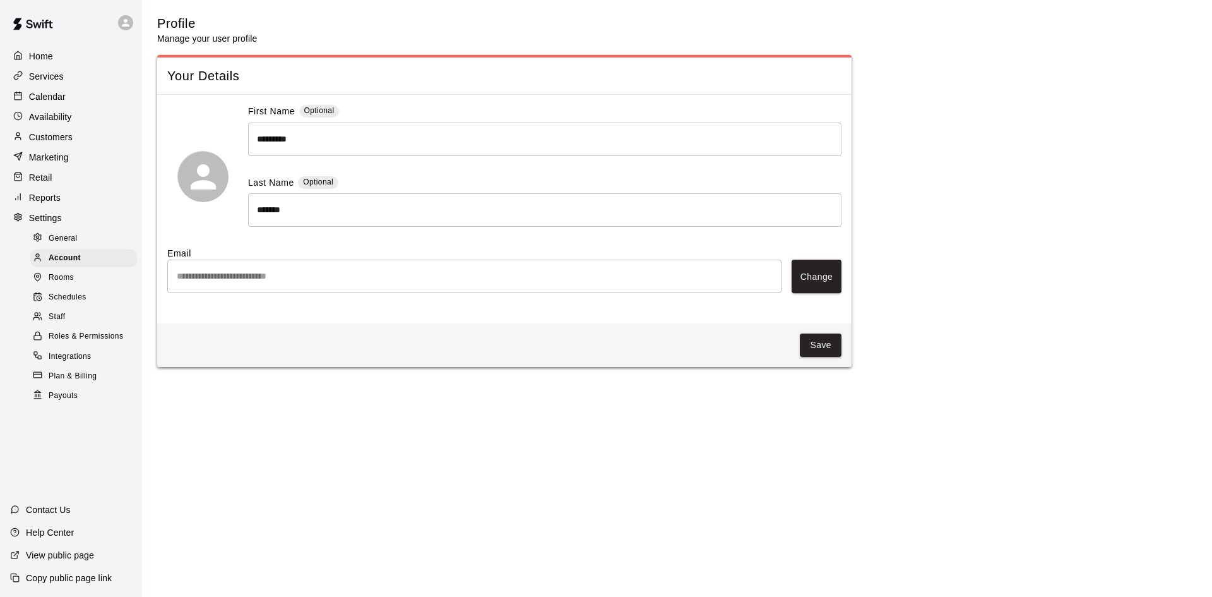
click at [71, 244] on span "General" at bounding box center [63, 238] width 29 height 13
select select "**"
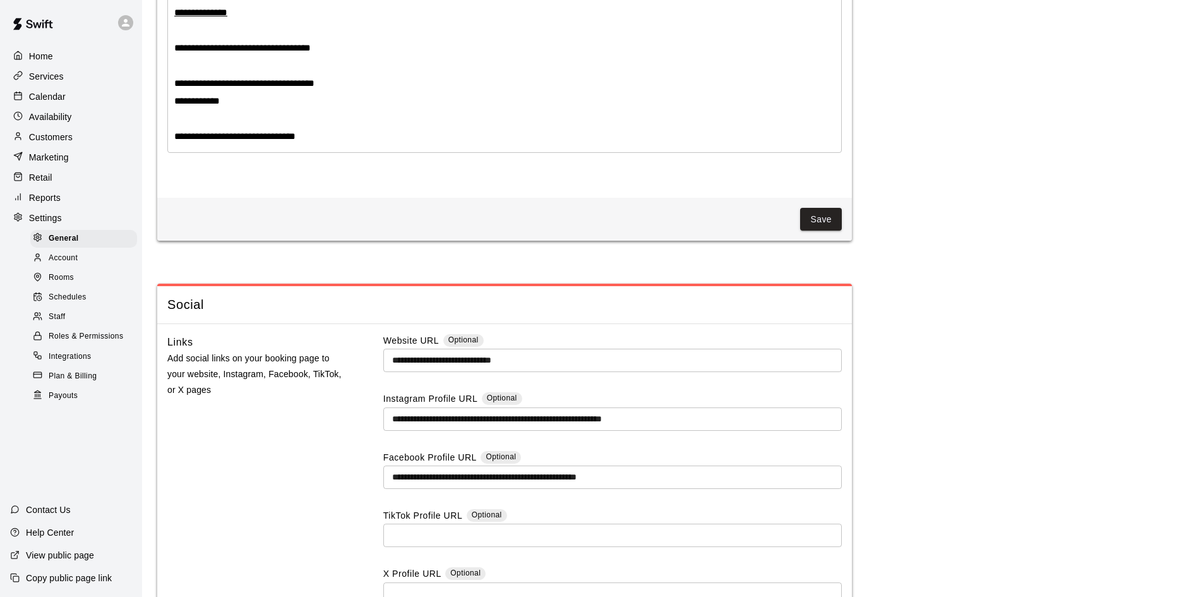
scroll to position [3078, 0]
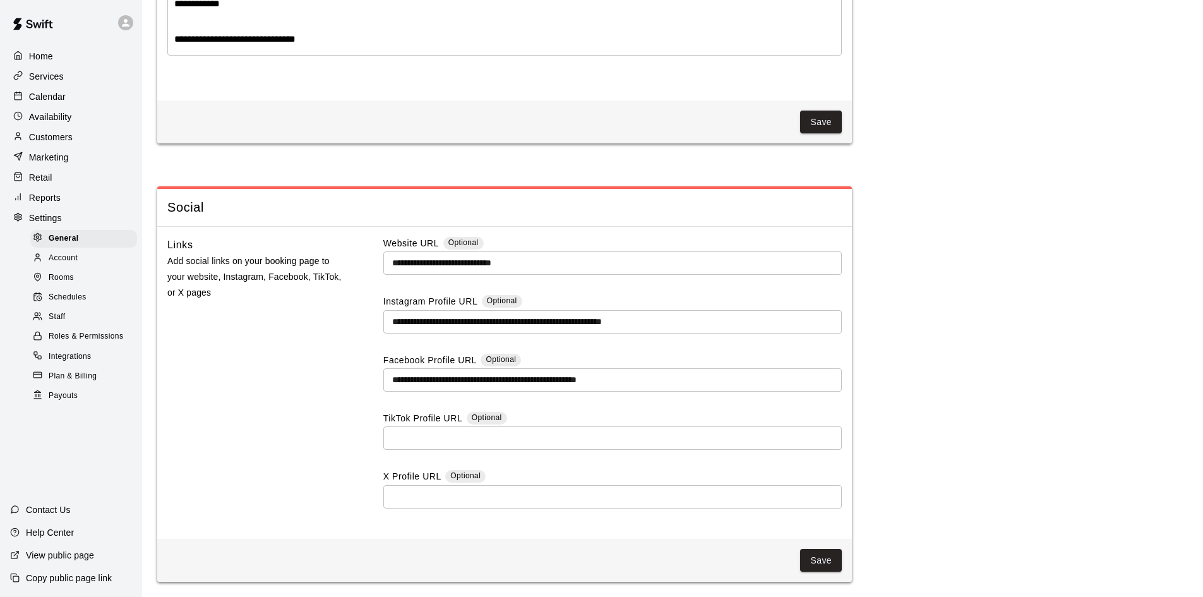
click at [54, 265] on span "Account" at bounding box center [63, 258] width 29 height 13
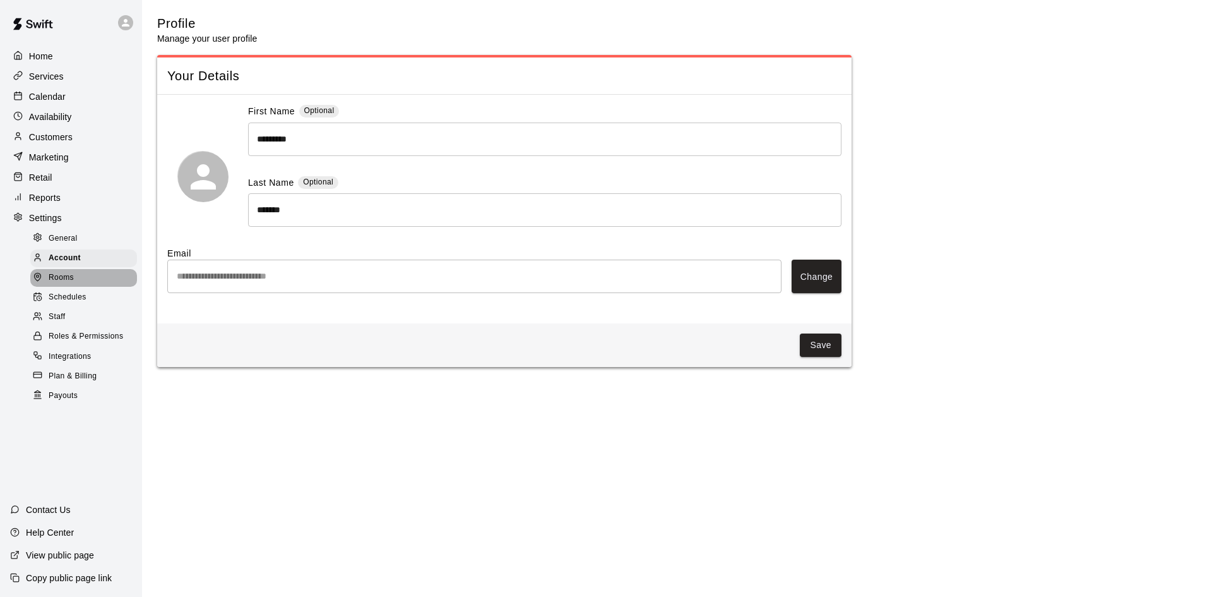
click at [65, 284] on span "Rooms" at bounding box center [61, 278] width 25 height 13
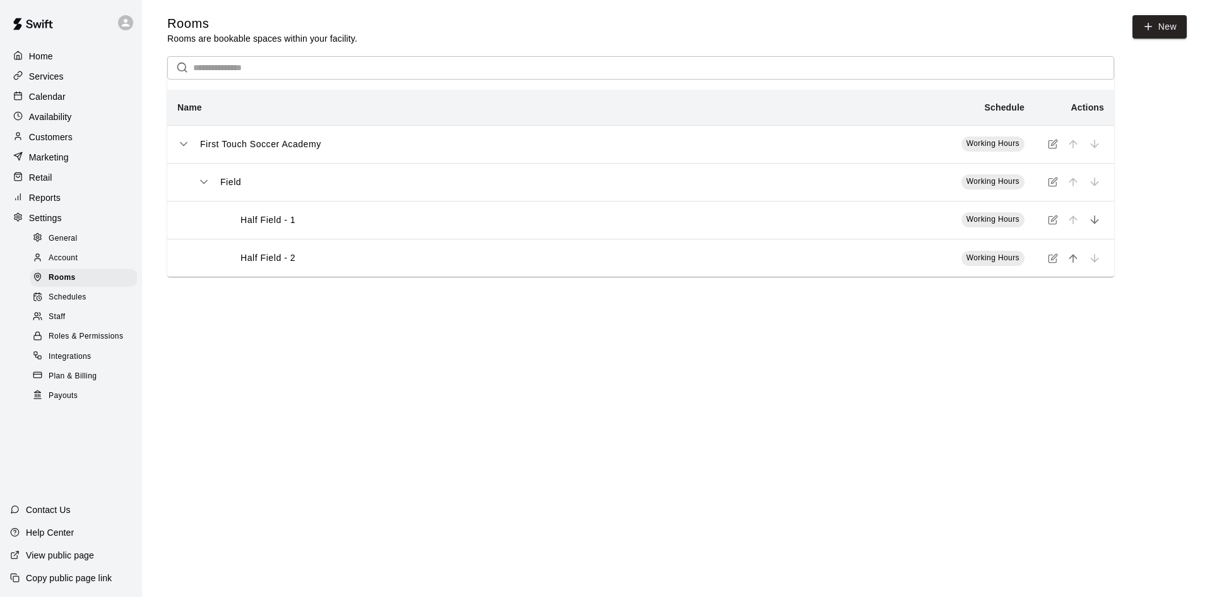
click at [64, 304] on span "Schedules" at bounding box center [68, 297] width 38 height 13
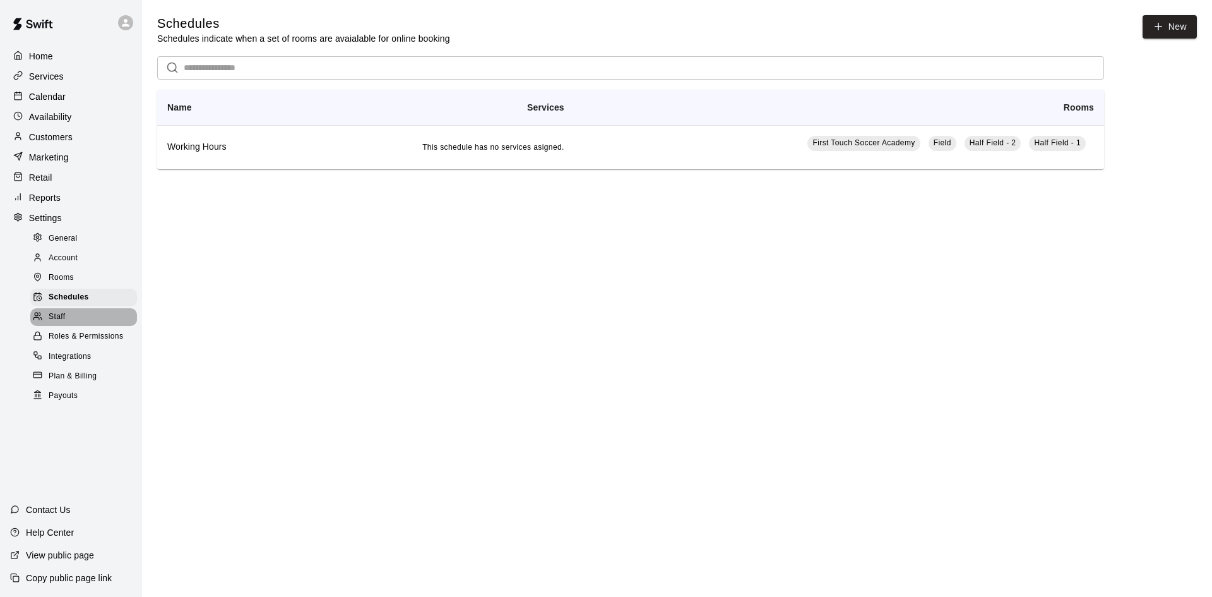
click at [63, 323] on span "Staff" at bounding box center [57, 317] width 16 height 13
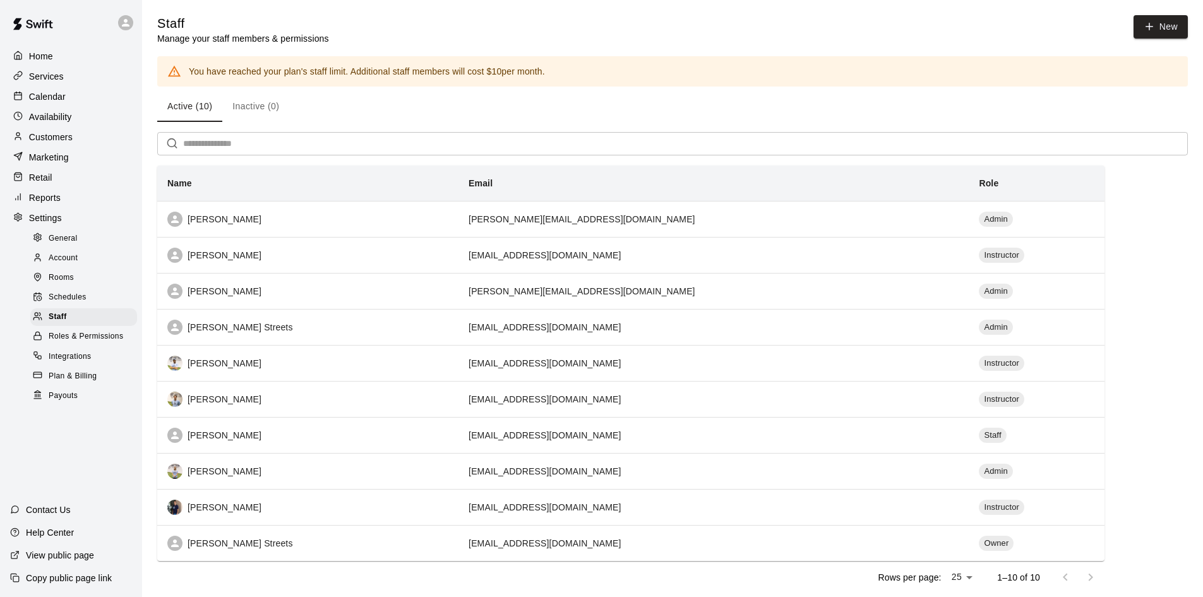
click at [57, 213] on div "Home Services Calendar Availability Customers Marketing Retail Reports Settings…" at bounding box center [71, 225] width 142 height 360
click at [51, 224] on p "Settings" at bounding box center [45, 218] width 33 height 13
select select "**"
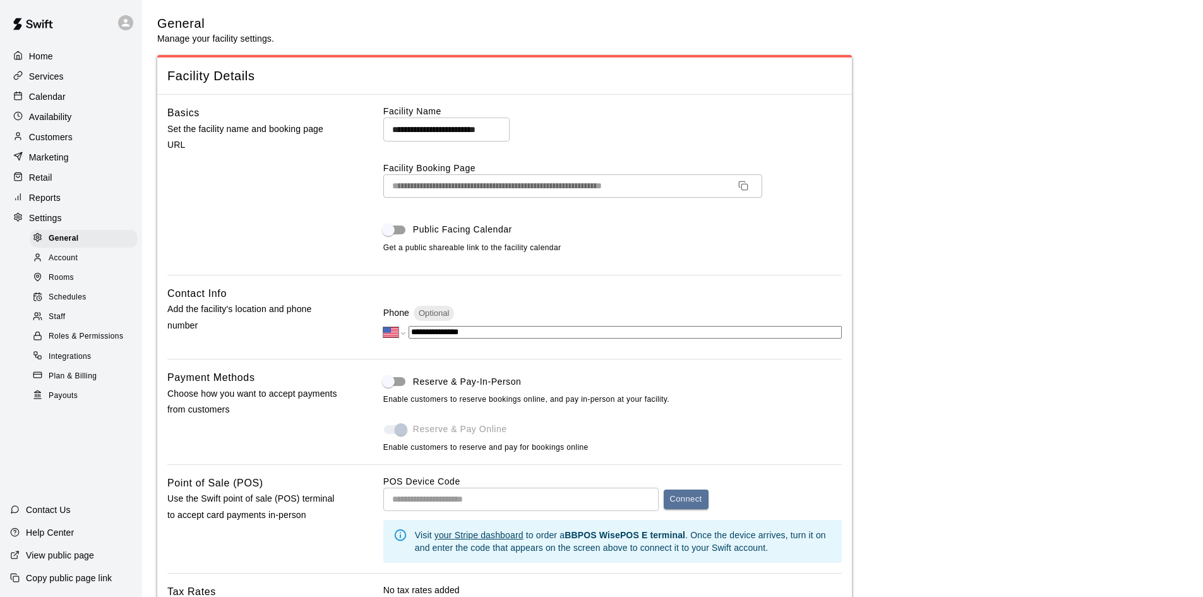
scroll to position [2521, 0]
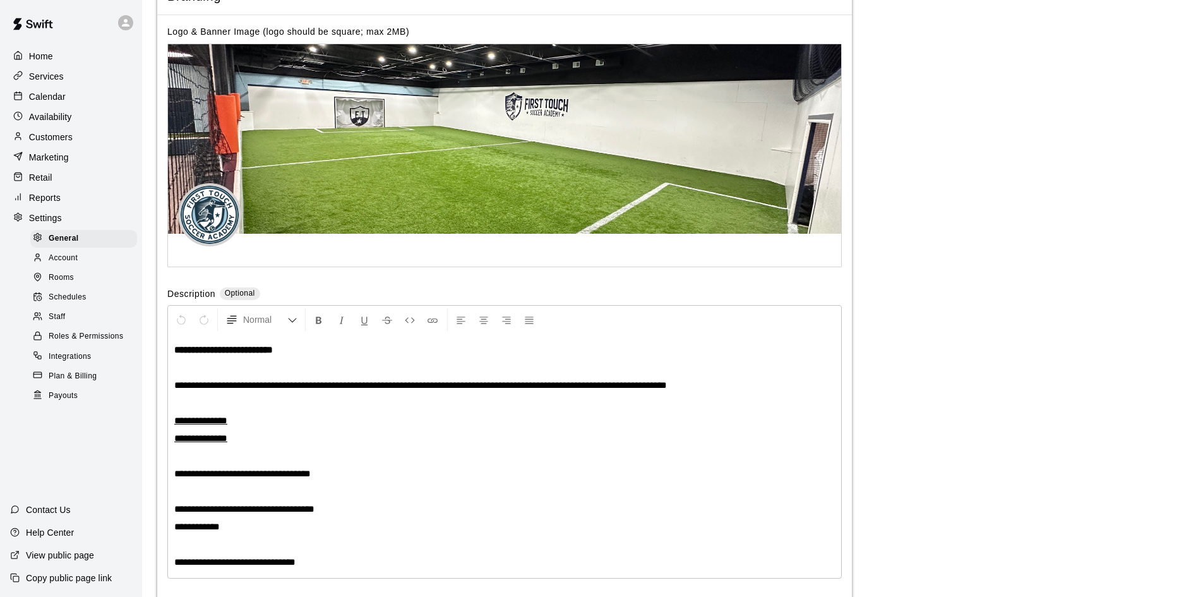
click at [63, 383] on span "Plan & Billing" at bounding box center [73, 376] width 48 height 13
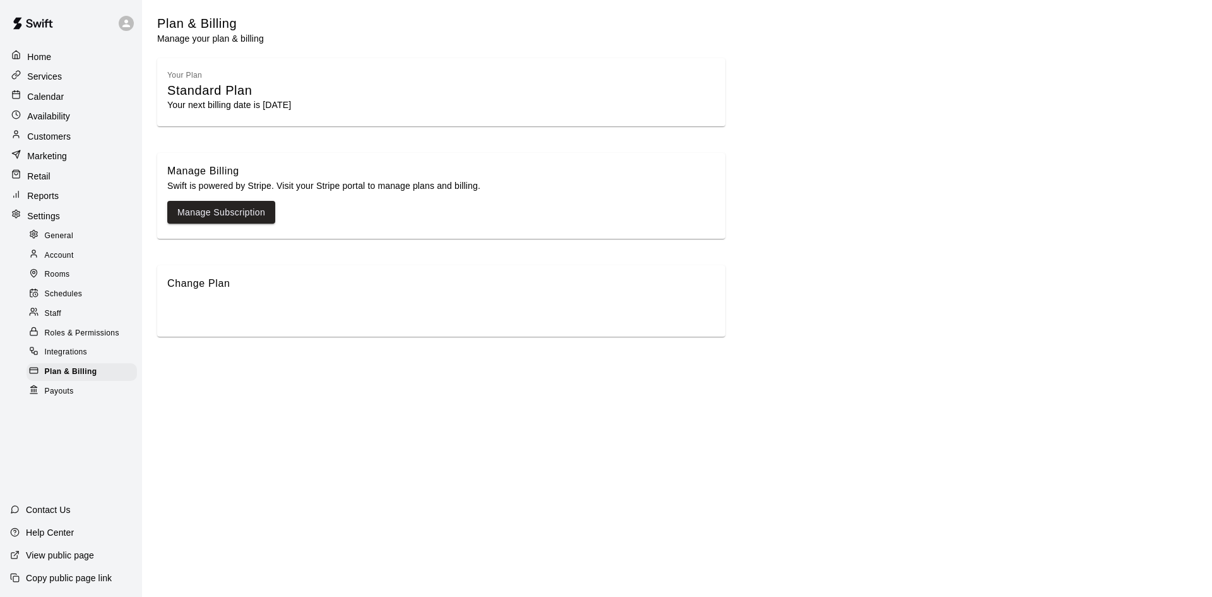
click at [53, 349] on span "Integrations" at bounding box center [66, 352] width 43 height 13
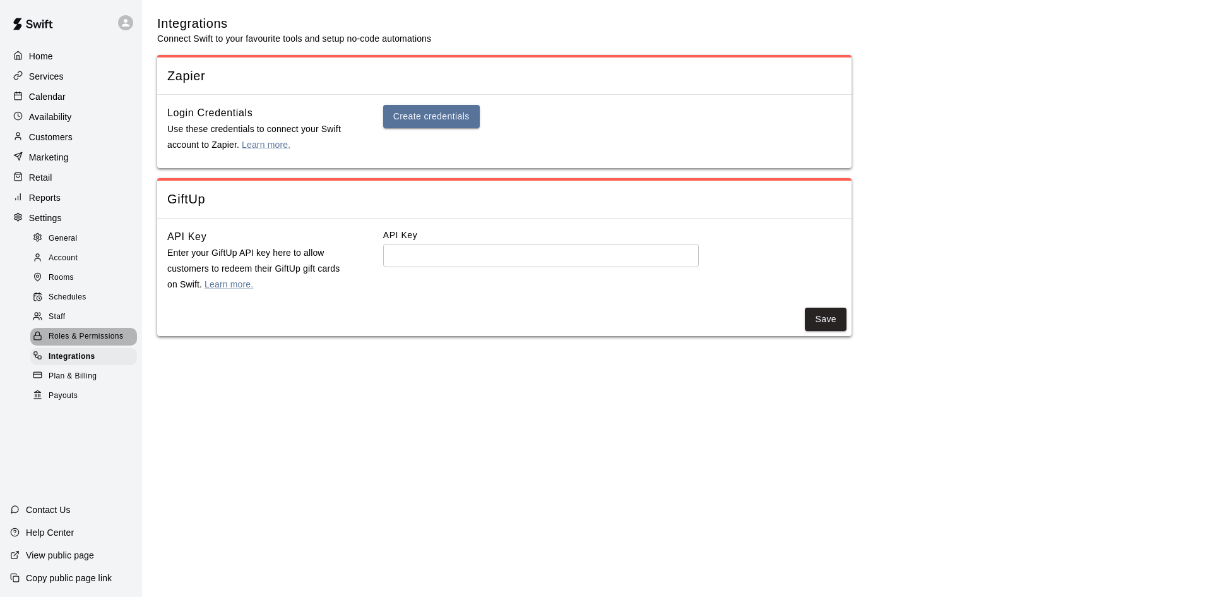
click at [92, 339] on div "Roles & Permissions" at bounding box center [83, 337] width 107 height 18
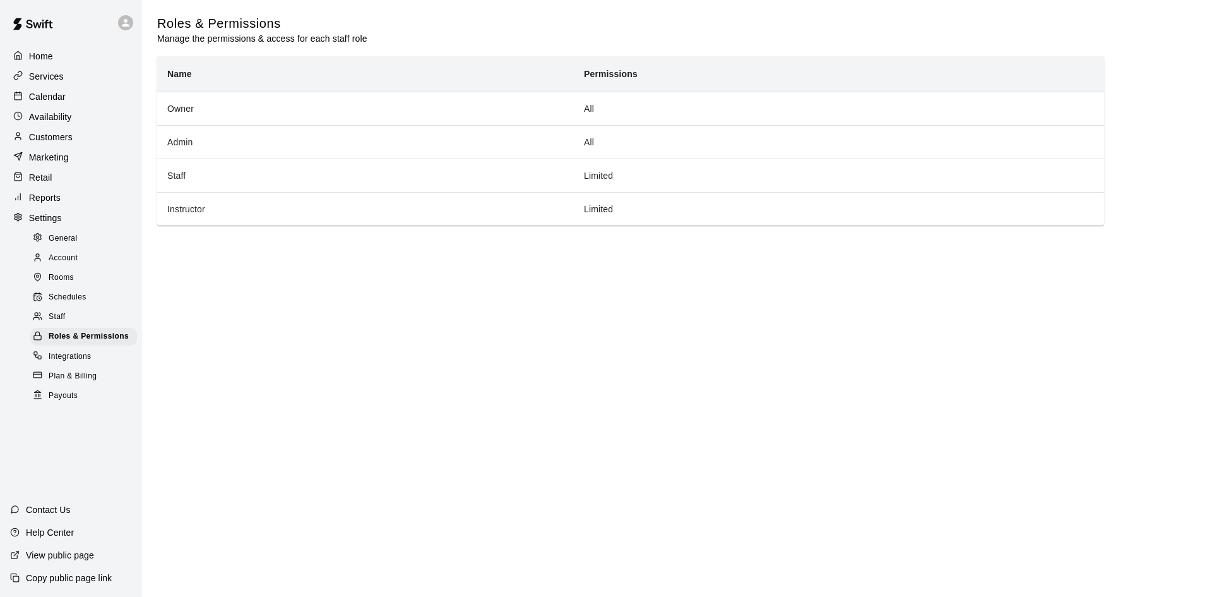
click at [54, 317] on div "Staff" at bounding box center [83, 317] width 107 height 18
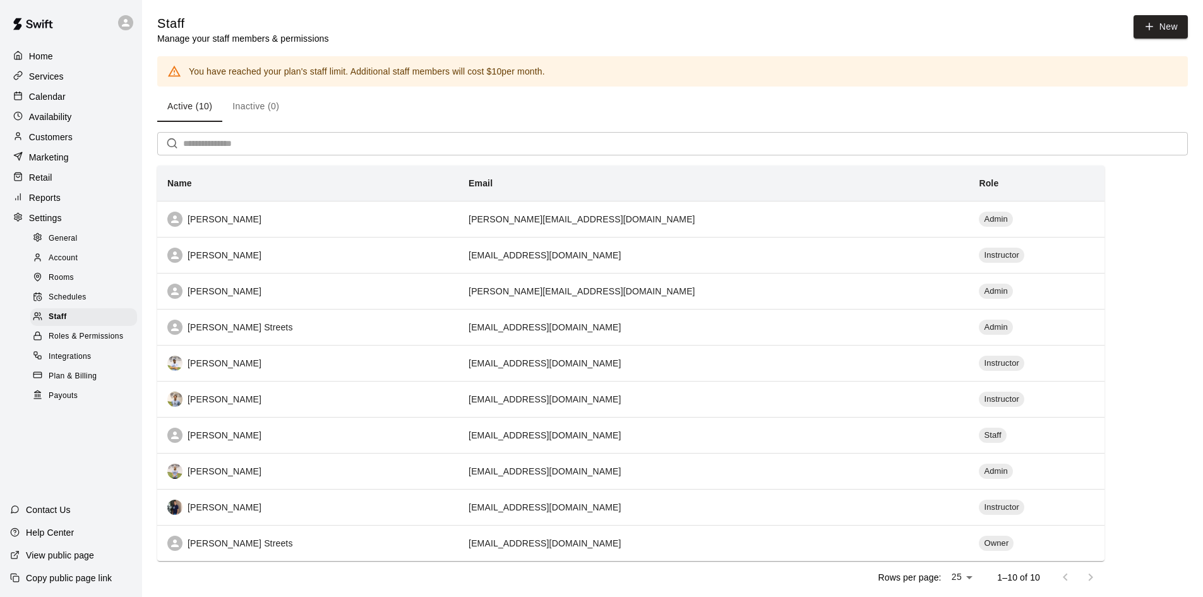
click at [73, 304] on span "Schedules" at bounding box center [68, 297] width 38 height 13
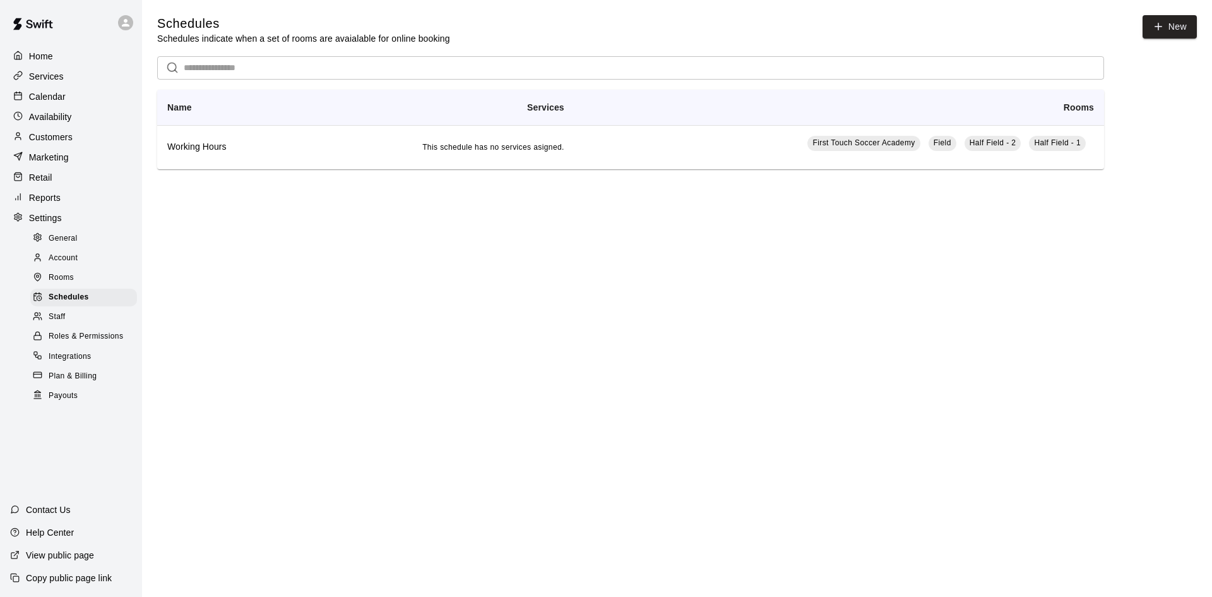
click at [56, 258] on span "Account" at bounding box center [63, 258] width 29 height 13
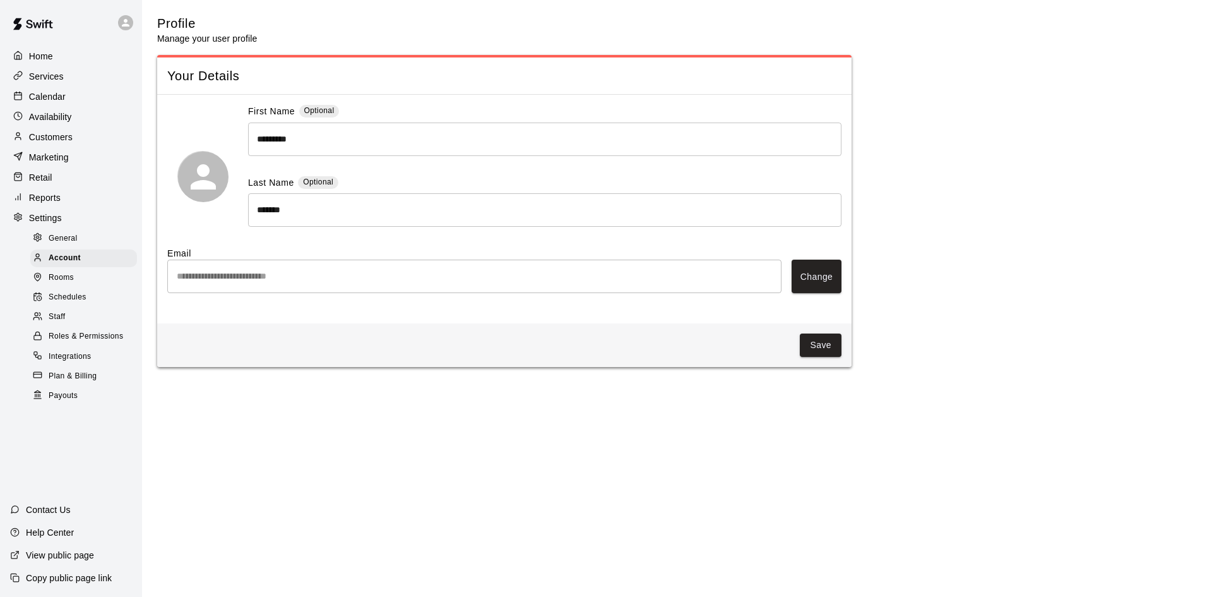
click at [91, 380] on span "Plan & Billing" at bounding box center [73, 376] width 48 height 13
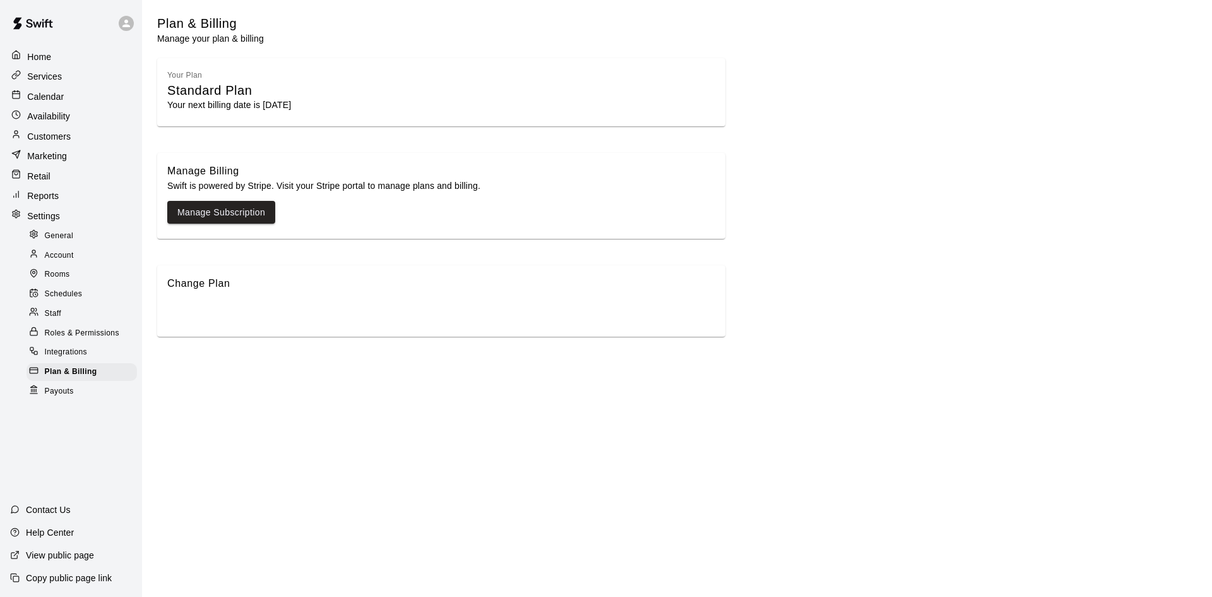
click at [48, 210] on p "Settings" at bounding box center [43, 216] width 33 height 13
select select "**"
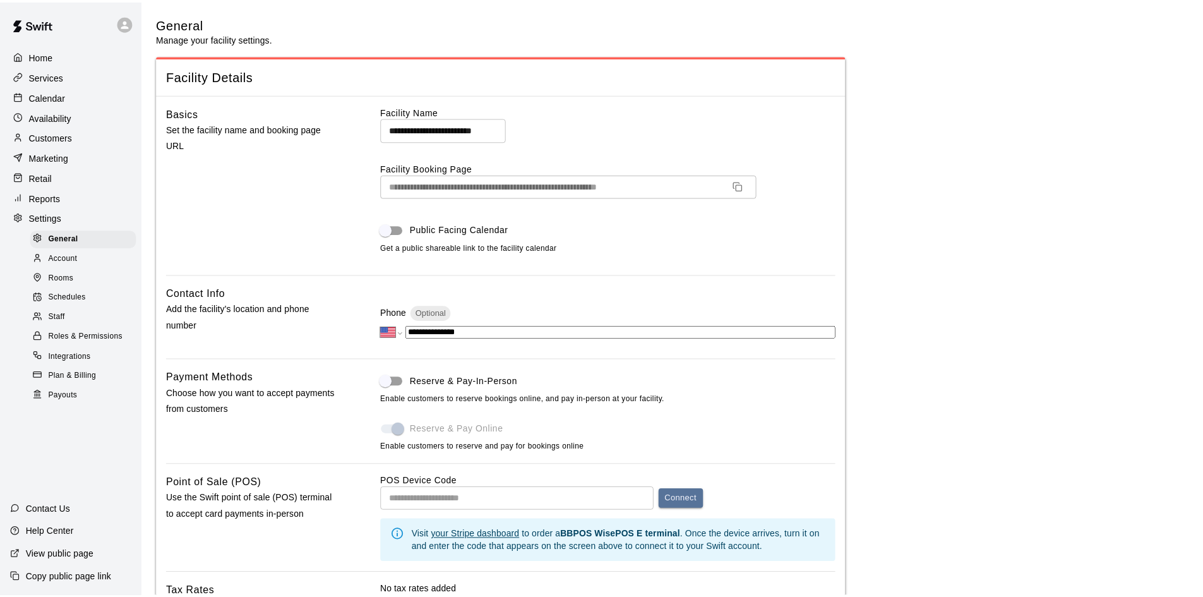
scroll to position [2521, 0]
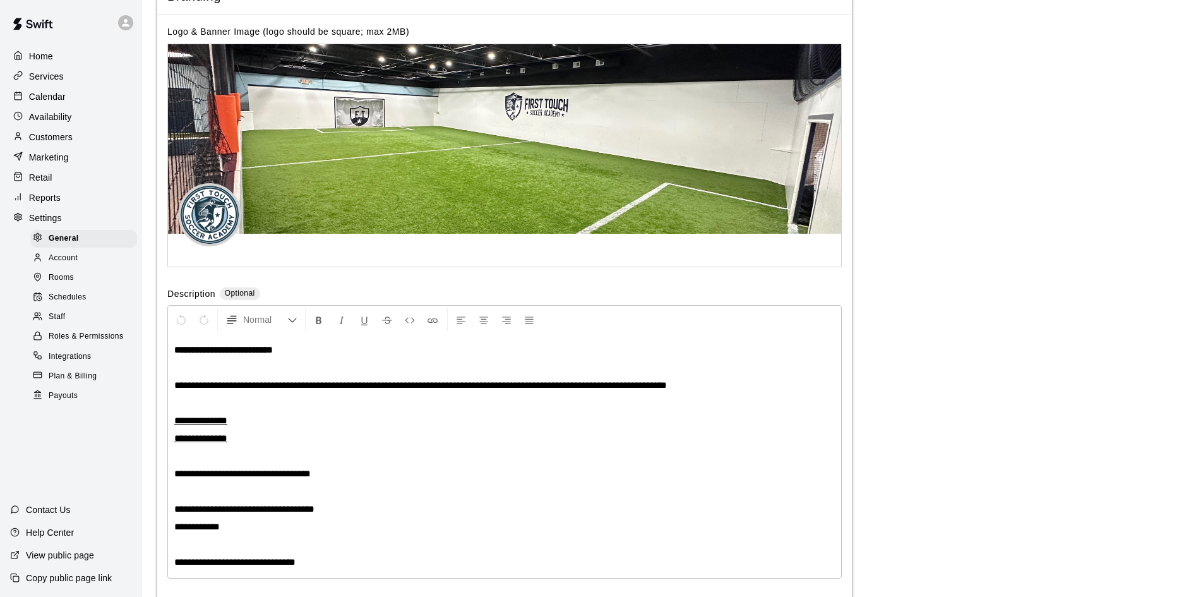
click at [54, 200] on p "Reports" at bounding box center [45, 197] width 32 height 13
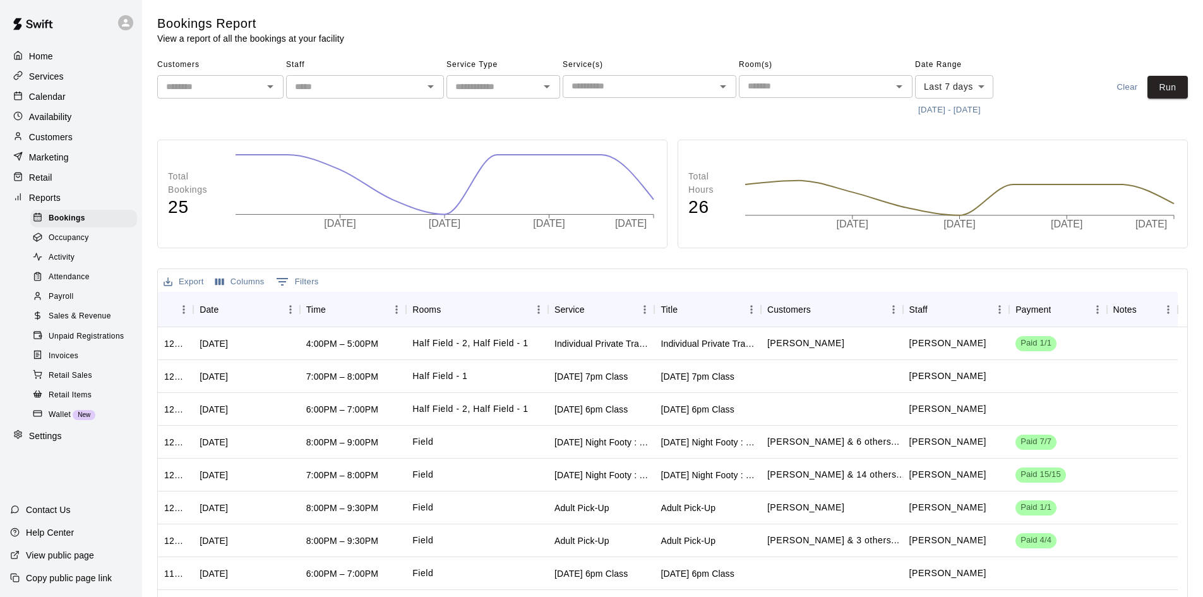
click at [90, 323] on span "Sales & Revenue" at bounding box center [80, 316] width 63 height 13
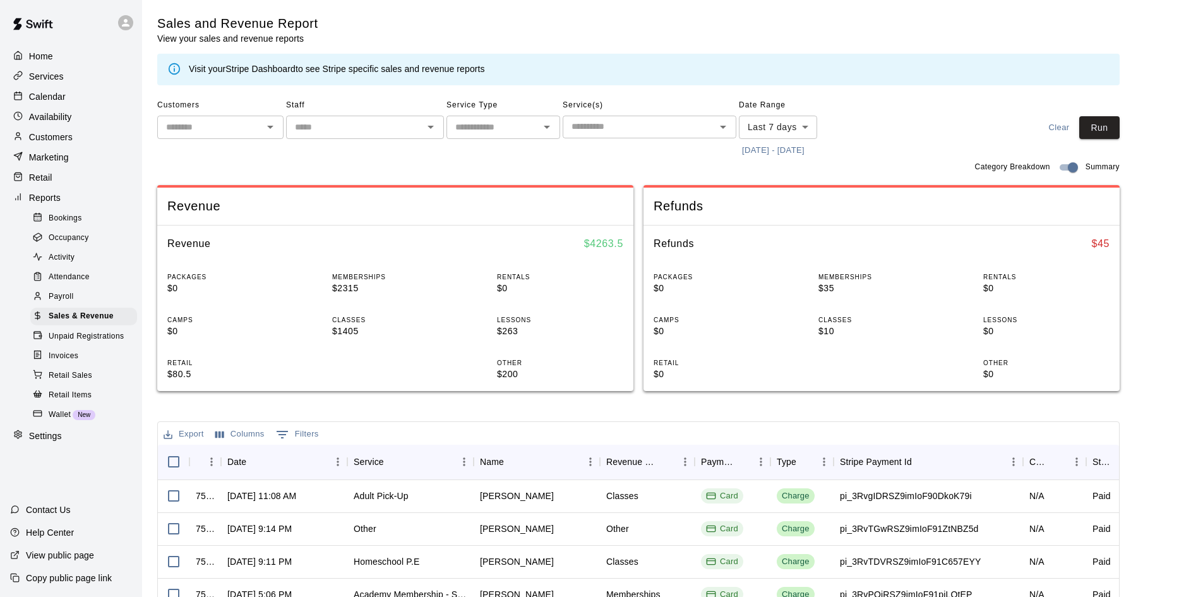
click at [68, 303] on span "Payroll" at bounding box center [61, 296] width 25 height 13
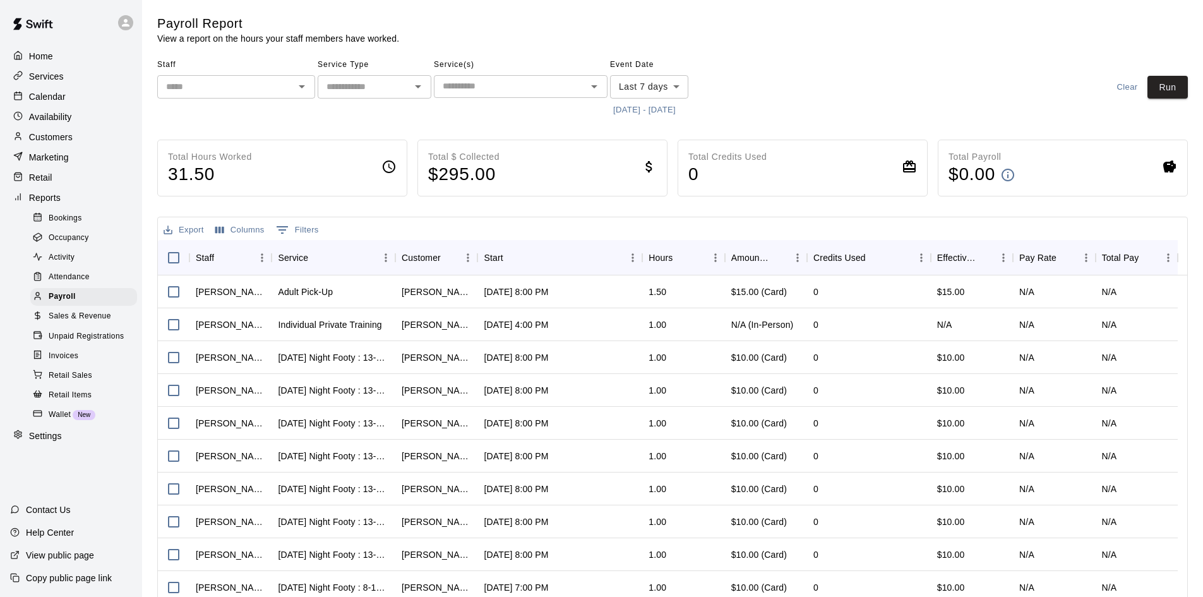
click at [91, 382] on span "Retail Sales" at bounding box center [71, 375] width 44 height 13
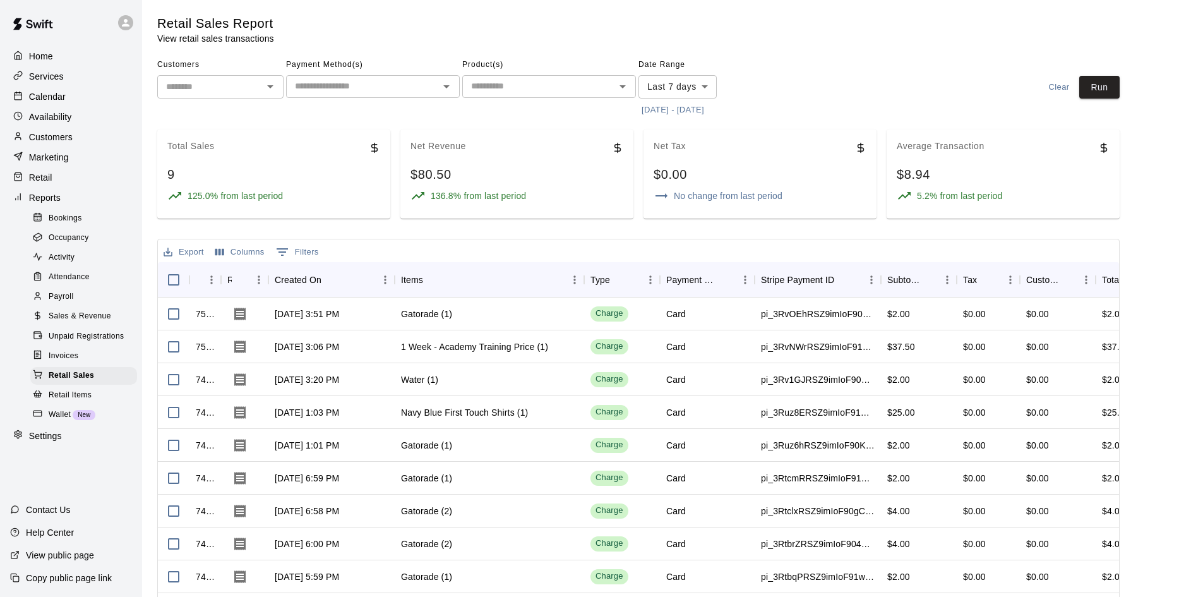
click at [69, 506] on p "Contact Us" at bounding box center [48, 509] width 45 height 13
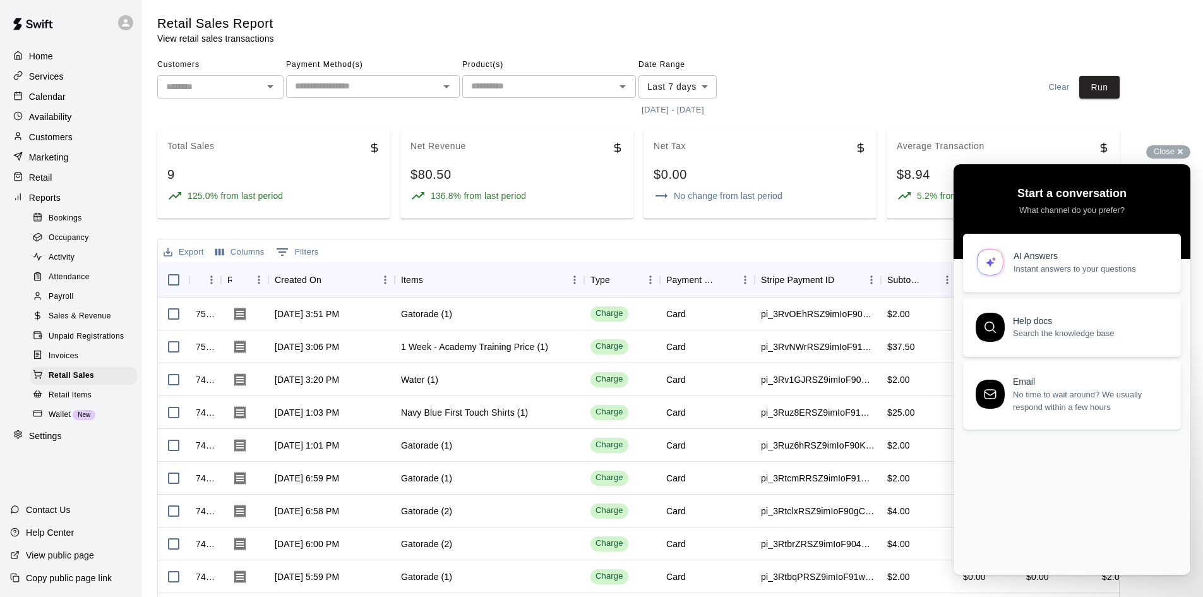
click at [1048, 274] on span "Instant answers to your questions" at bounding box center [1090, 269] width 153 height 13
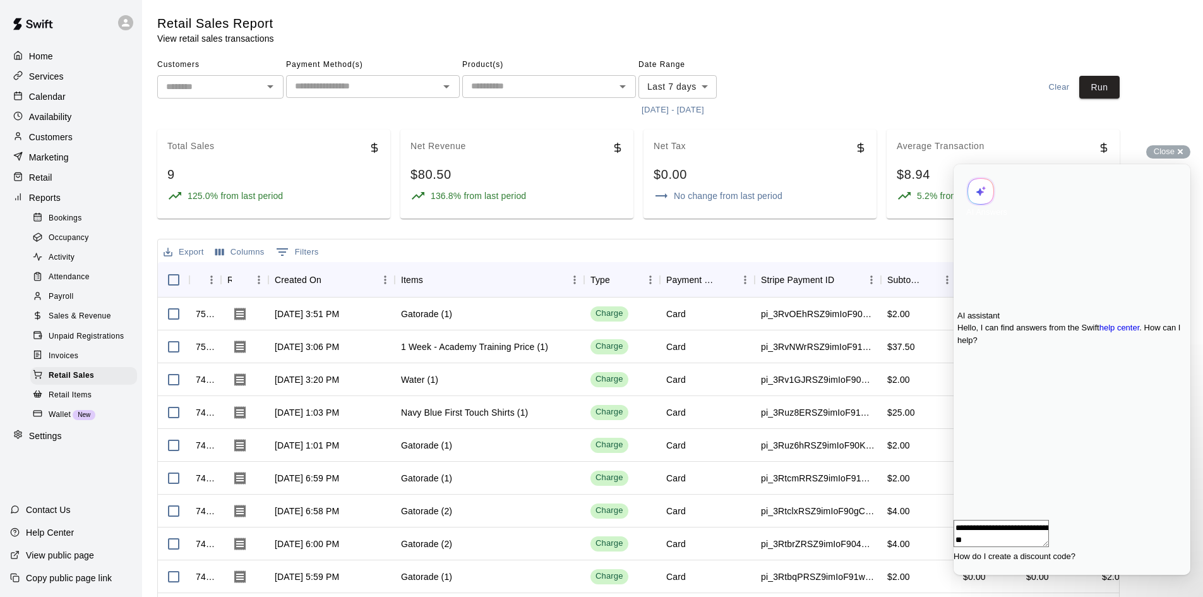
type textarea "**********"
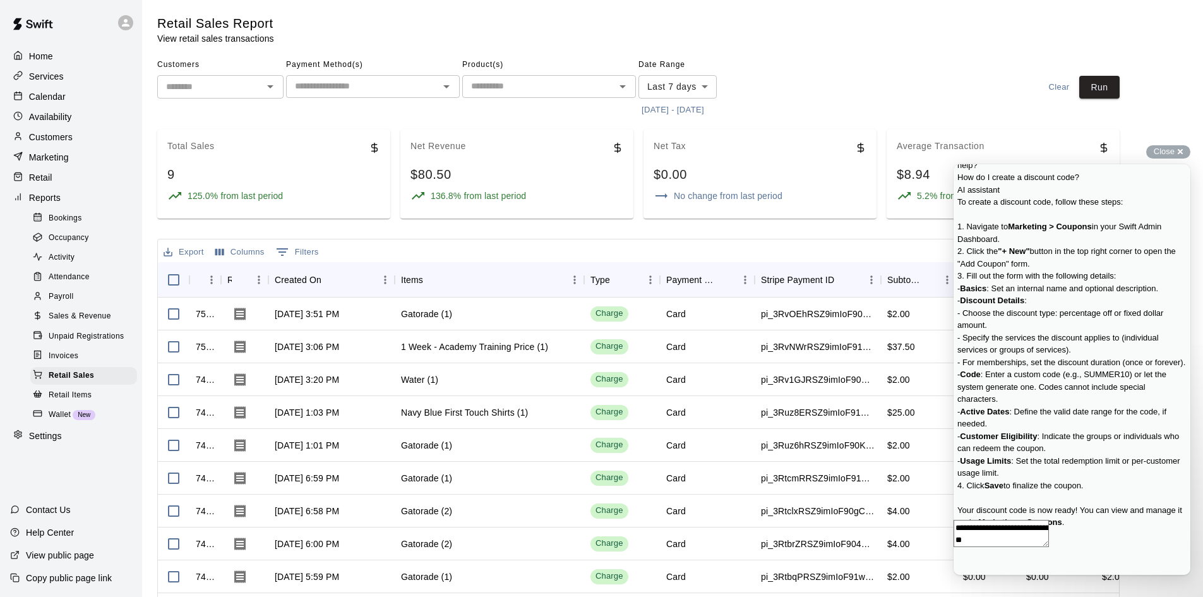
scroll to position [84, 0]
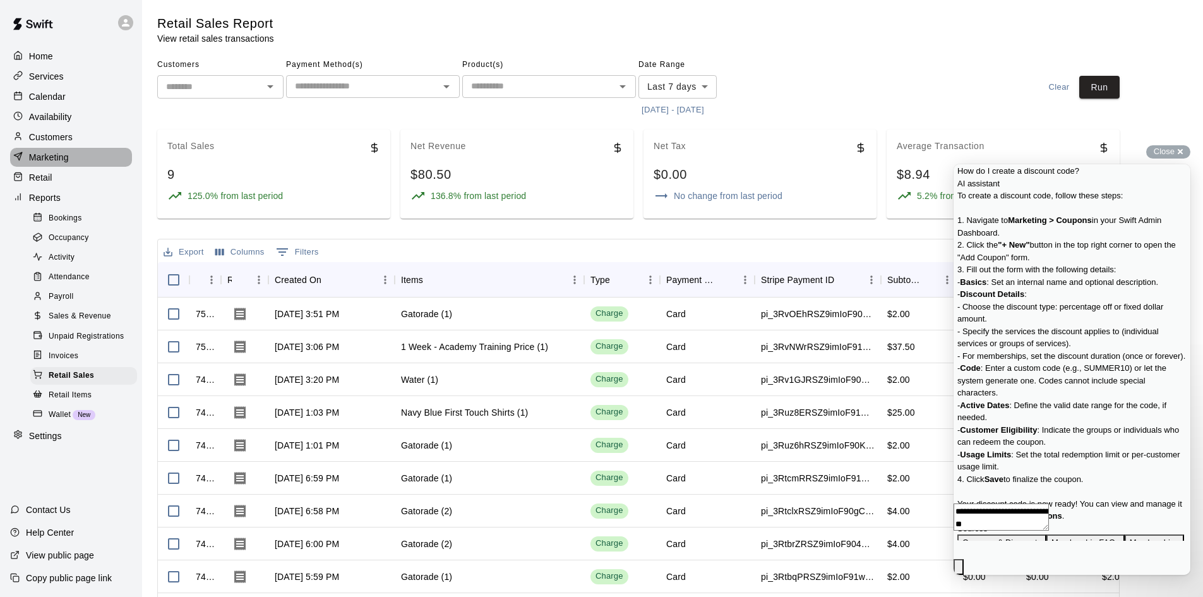
click at [63, 153] on div "Marketing" at bounding box center [71, 157] width 122 height 19
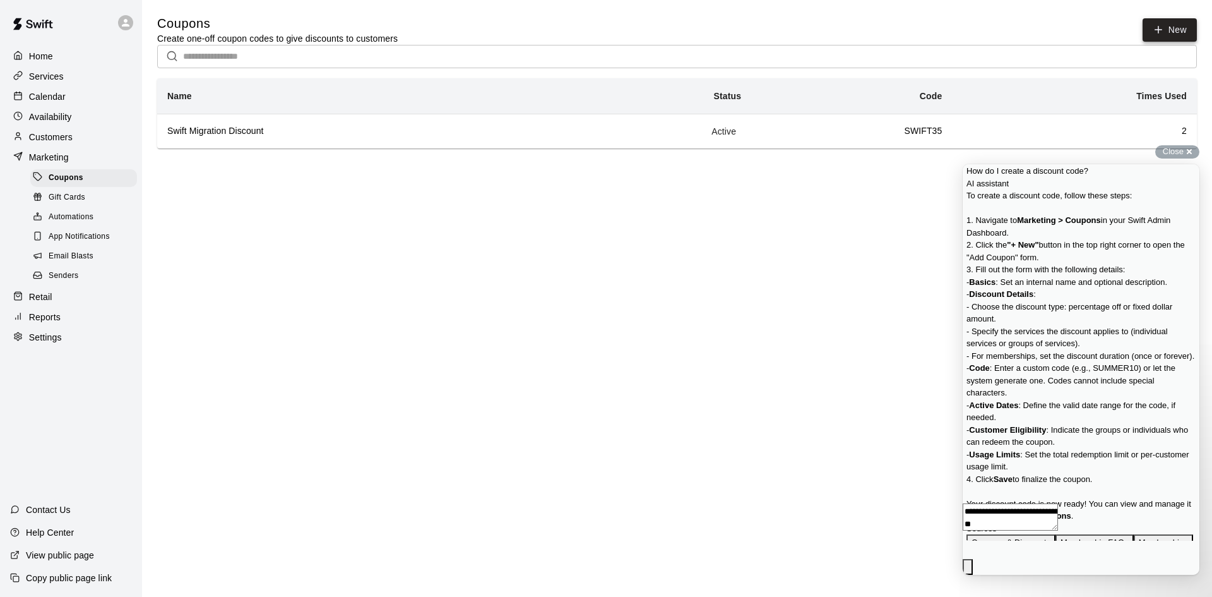
click at [1151, 32] on button "New" at bounding box center [1170, 29] width 54 height 23
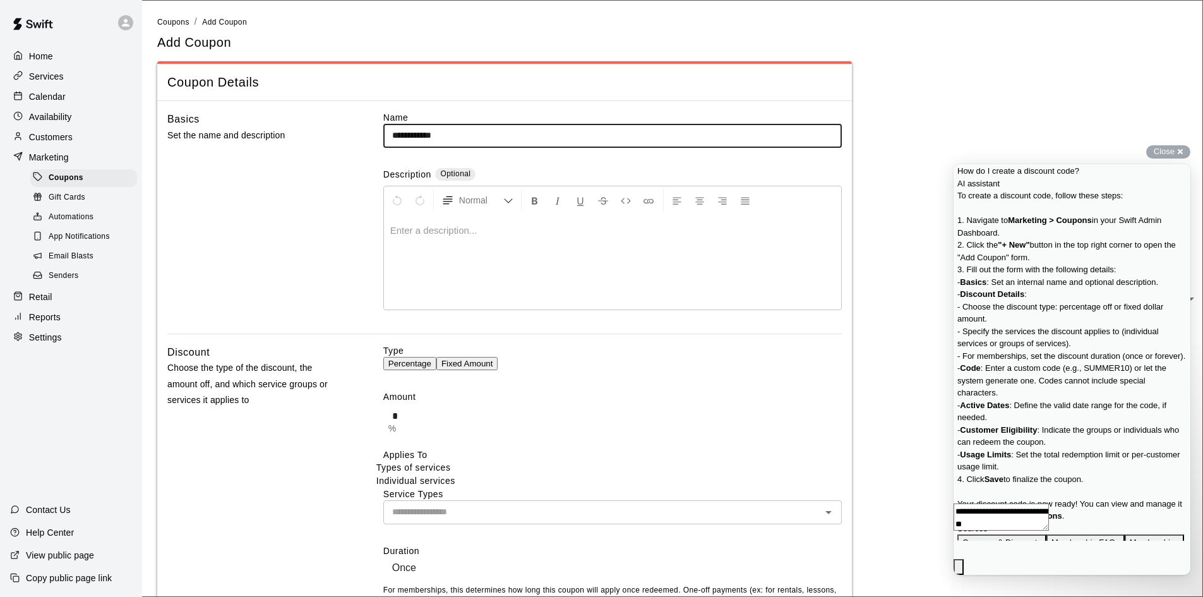
type input "**********"
click at [450, 237] on div at bounding box center [612, 262] width 457 height 95
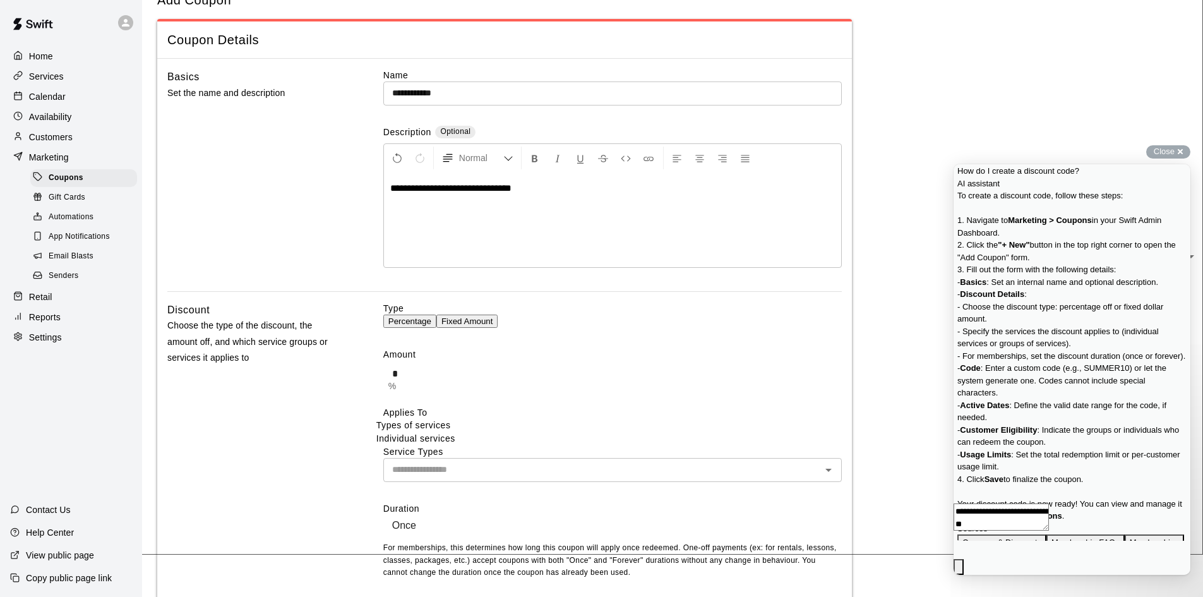
scroll to position [63, 0]
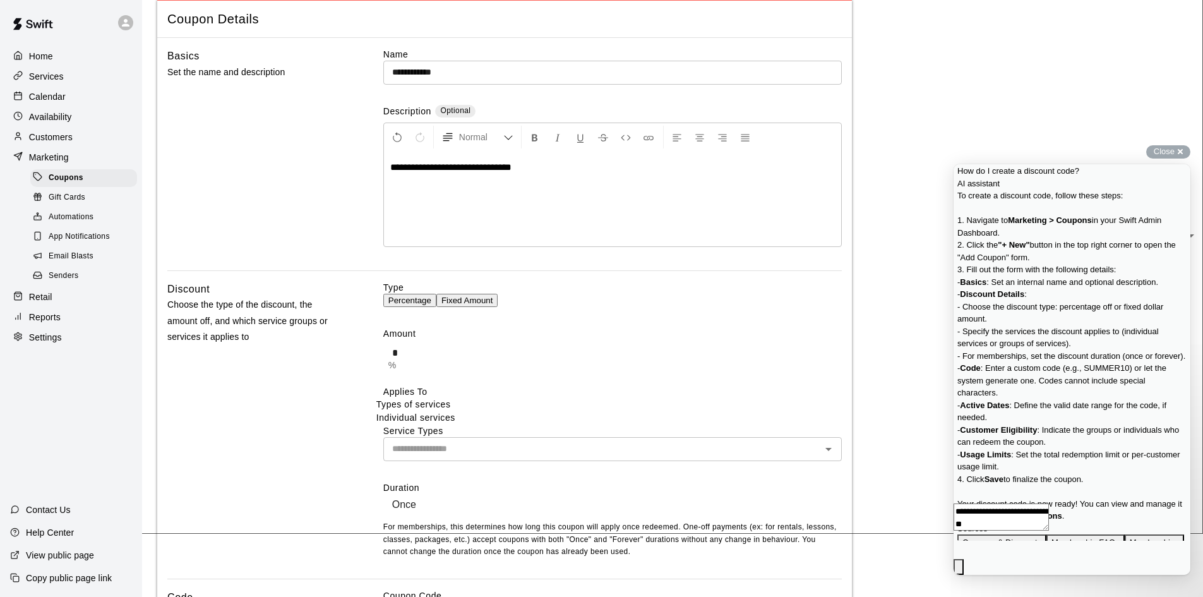
click at [419, 360] on input "*" at bounding box center [616, 352] width 467 height 25
type input "**"
click at [616, 365] on div "Amount ** % ​" at bounding box center [612, 346] width 458 height 38
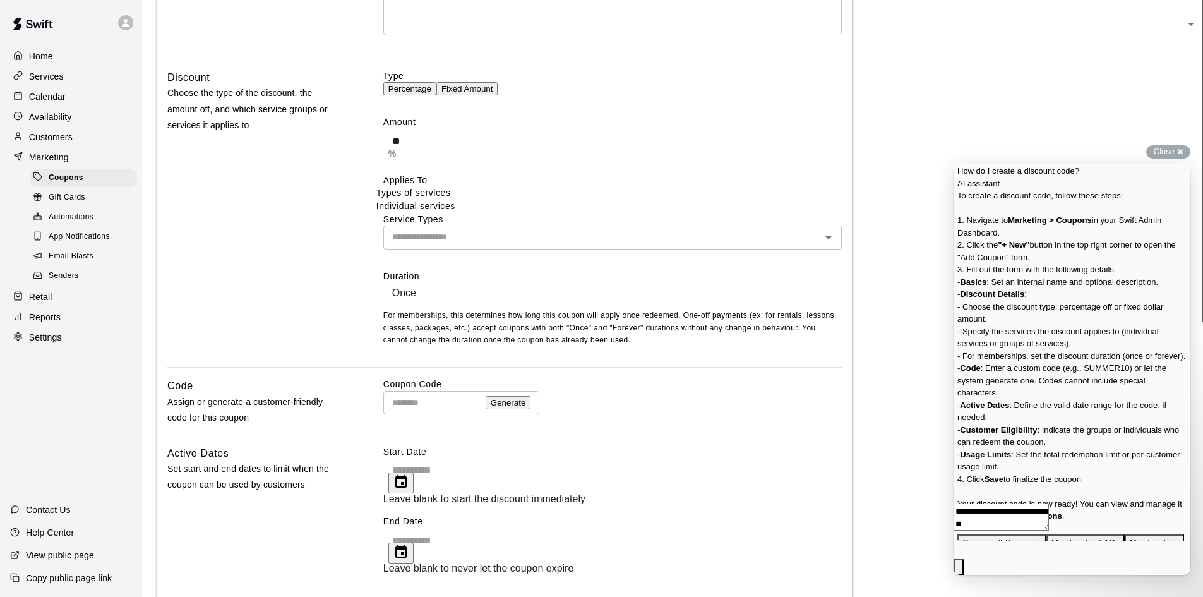
scroll to position [253, 0]
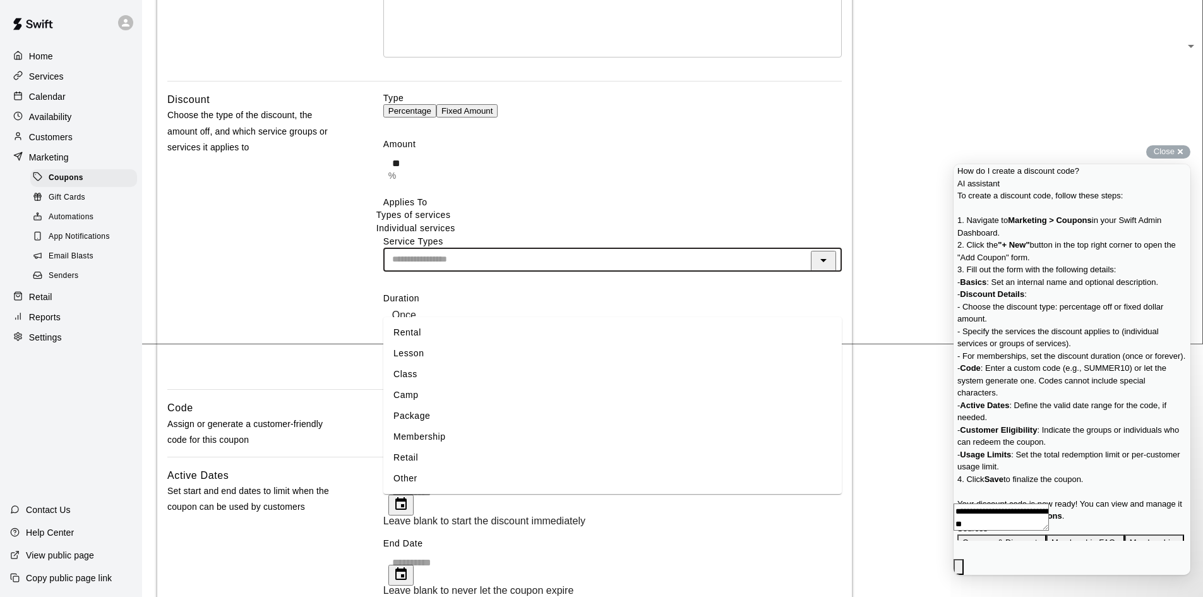
click at [463, 267] on input "text" at bounding box center [602, 259] width 430 height 16
click at [416, 372] on li "Class" at bounding box center [612, 374] width 458 height 21
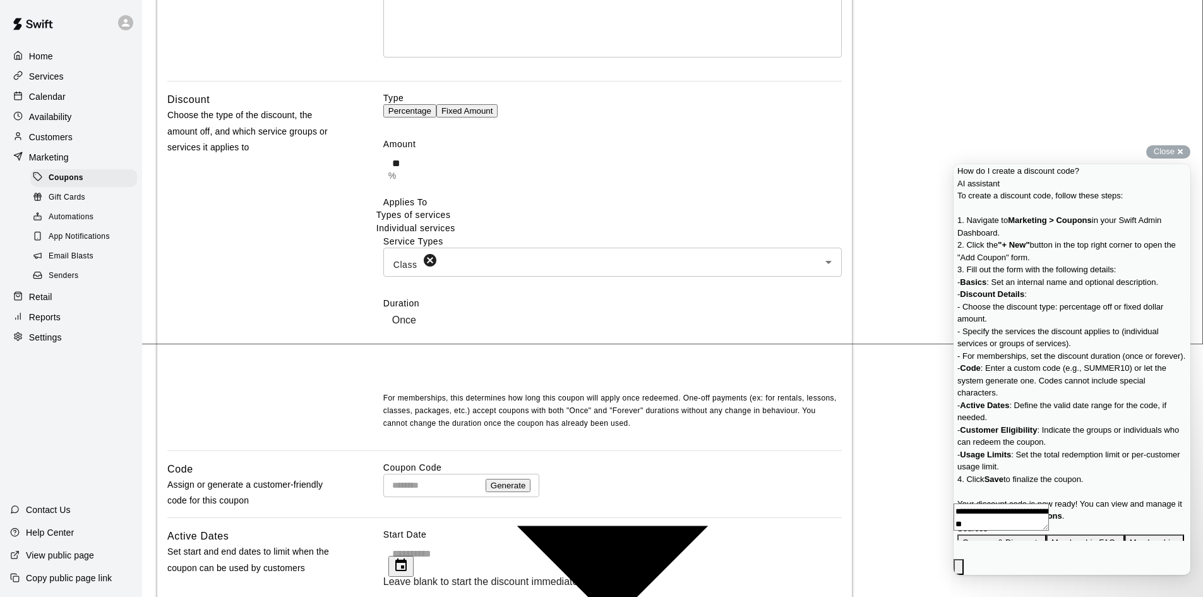
click at [448, 363] on body "**********" at bounding box center [601, 344] width 1203 height 1194
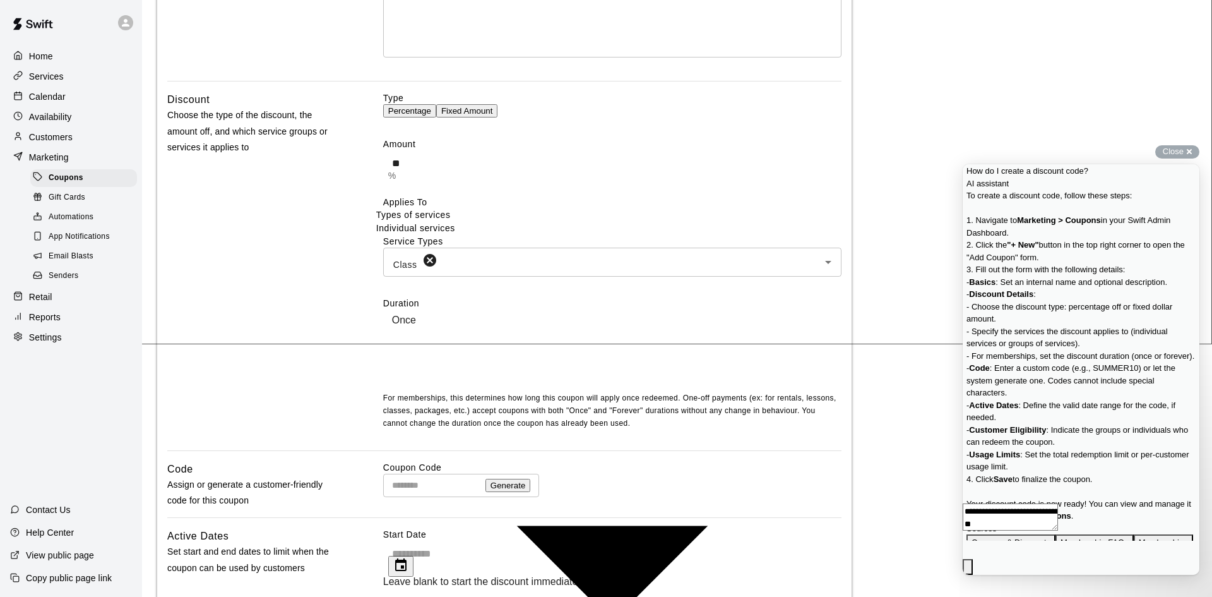
click at [535, 335] on div at bounding box center [606, 298] width 1212 height 597
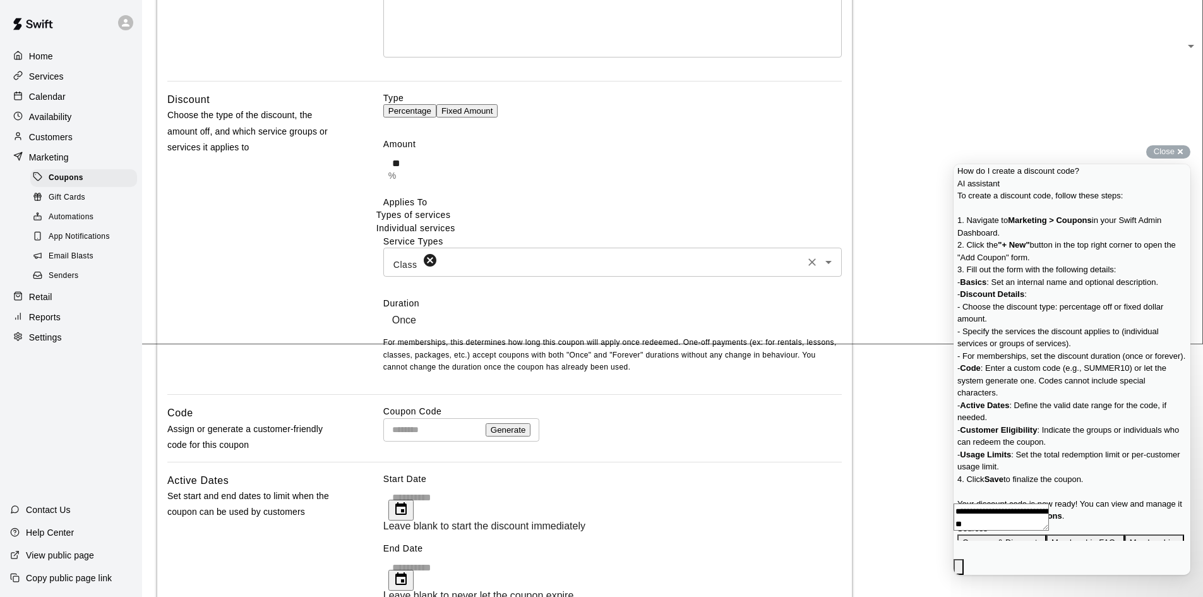
click at [515, 276] on div "Class ​" at bounding box center [612, 262] width 458 height 28
click at [340, 365] on div "Discount Choose the type of the discount, the amount off, and which service gro…" at bounding box center [255, 243] width 176 height 303
click at [435, 364] on body "**********" at bounding box center [601, 300] width 1203 height 1106
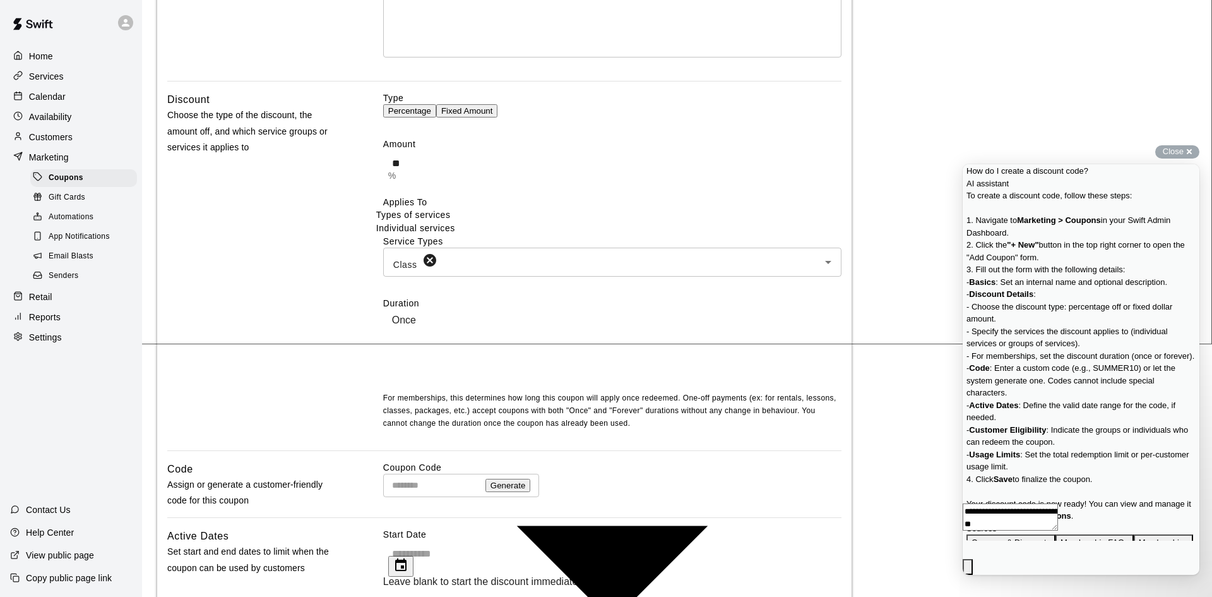
click at [603, 357] on div at bounding box center [606, 298] width 1212 height 597
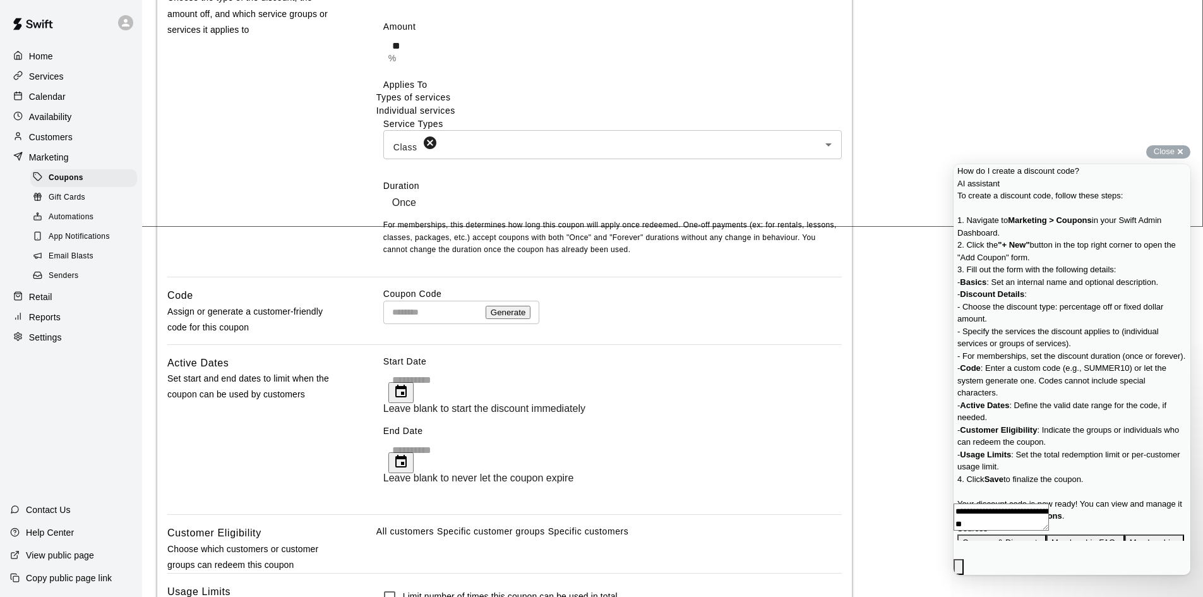
scroll to position [442, 0]
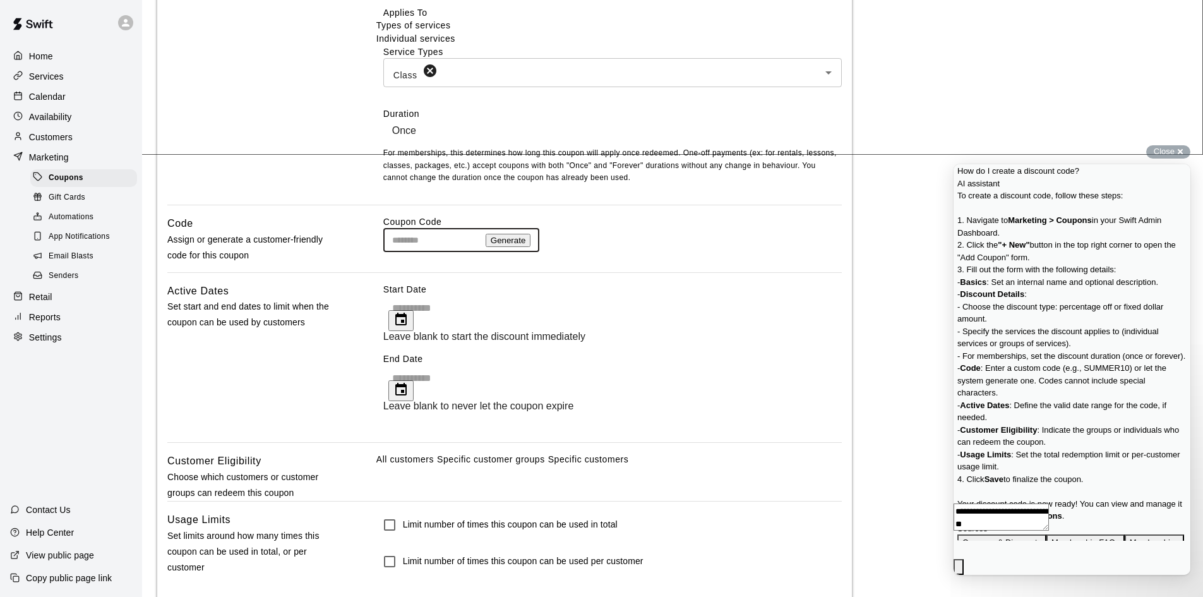
click at [445, 252] on input "text" at bounding box center [431, 240] width 97 height 23
click at [531, 247] on button "Generate" at bounding box center [508, 240] width 45 height 13
drag, startPoint x: 448, startPoint y: 280, endPoint x: 367, endPoint y: 282, distance: 81.5
click at [367, 272] on div "**********" at bounding box center [504, 243] width 674 height 56
click at [349, 272] on div "**********" at bounding box center [504, 243] width 674 height 56
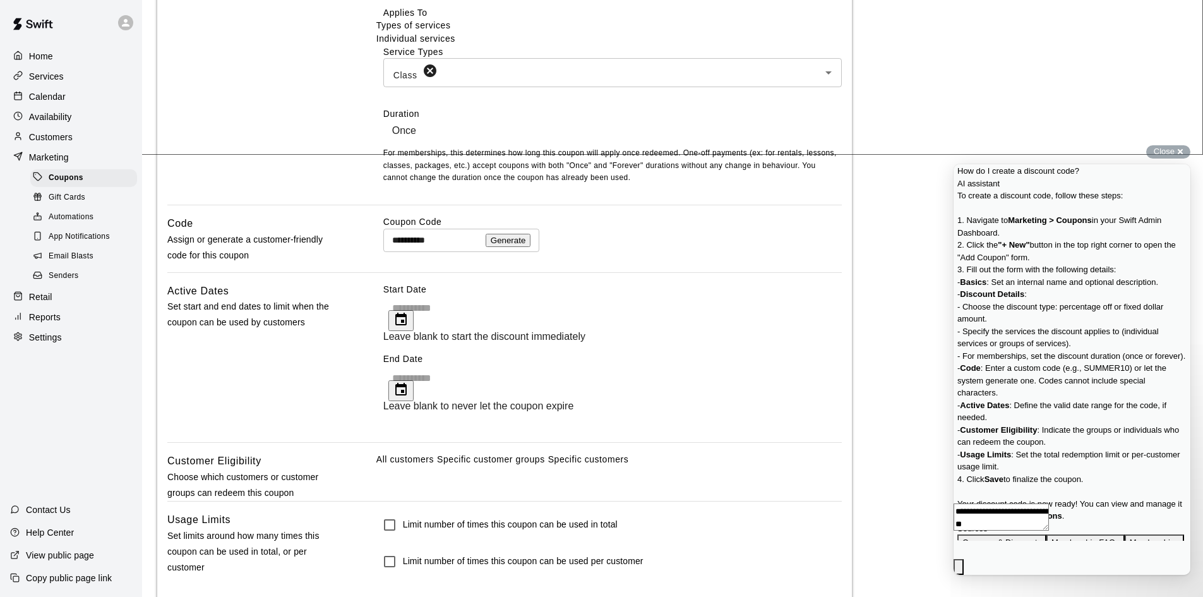
click at [462, 252] on input "**********" at bounding box center [431, 240] width 97 height 23
type input "**********"
click at [407, 325] on icon "Choose date" at bounding box center [400, 319] width 11 height 13
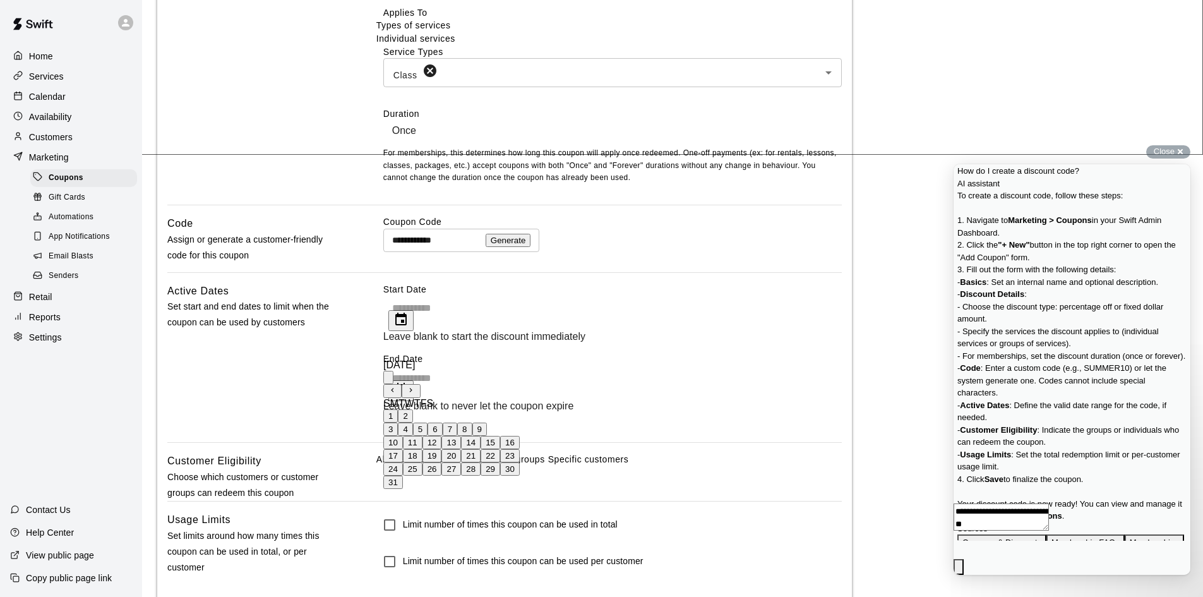
click at [461, 449] on button "13" at bounding box center [451, 442] width 20 height 13
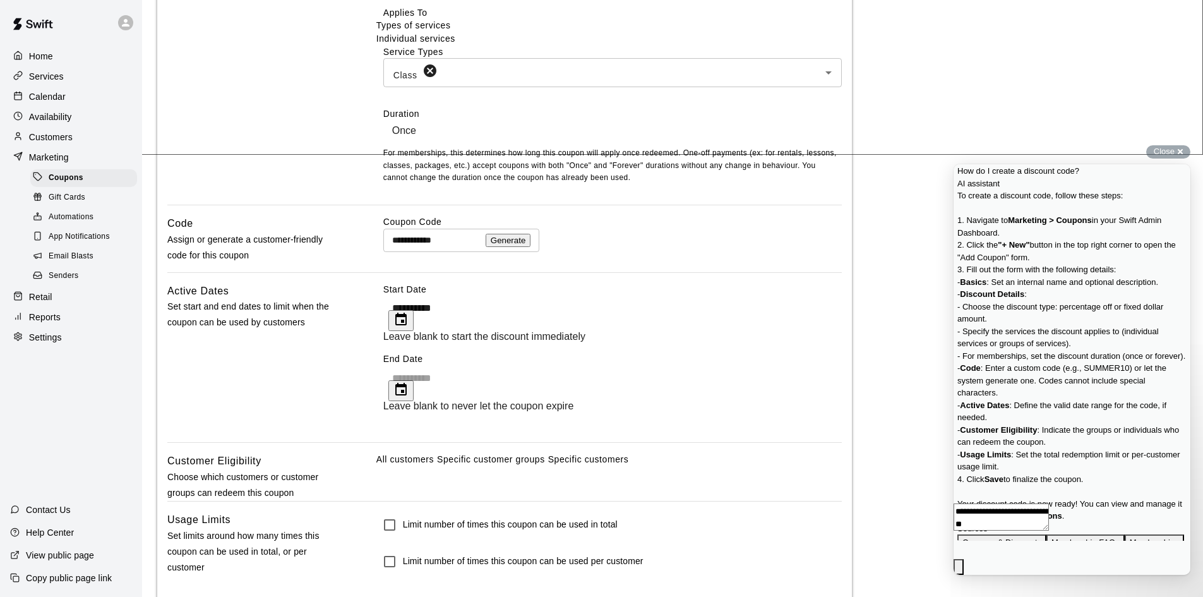
type input "**********"
click at [409, 382] on icon "Choose date" at bounding box center [400, 389] width 15 height 15
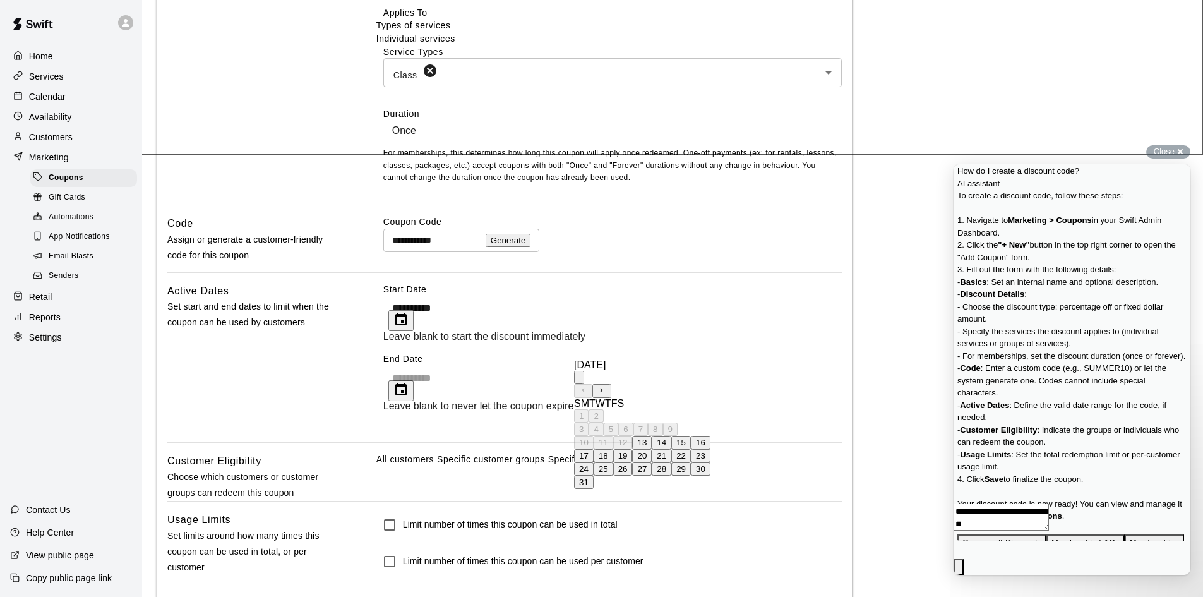
click at [611, 384] on button "Next month" at bounding box center [601, 391] width 18 height 14
click at [671, 449] on button "18" at bounding box center [662, 442] width 20 height 13
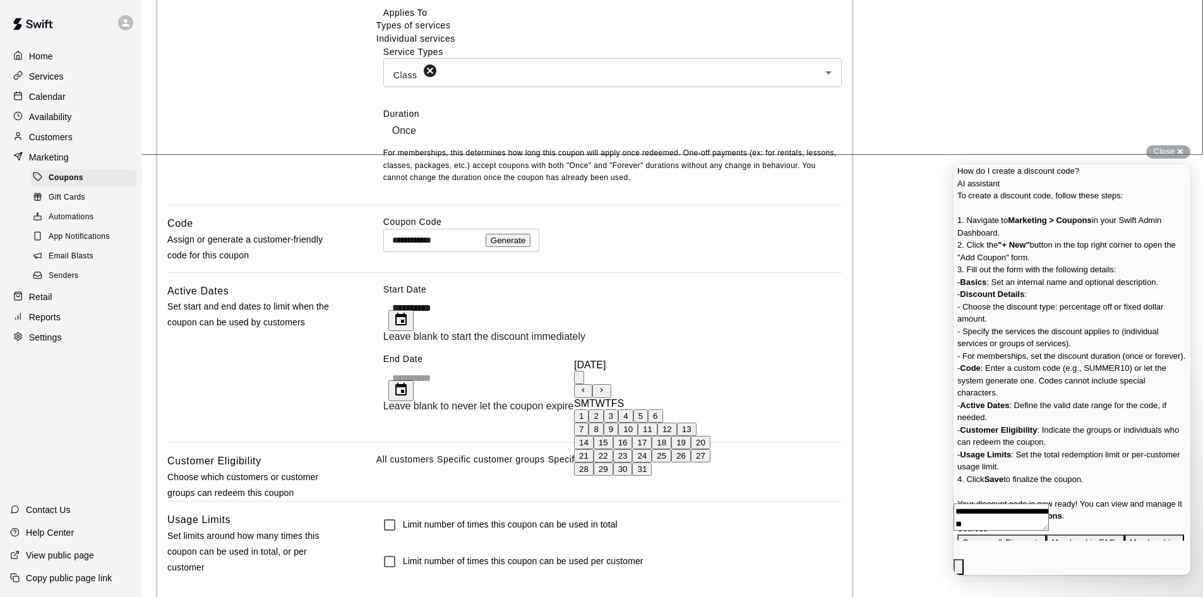
type input "**********"
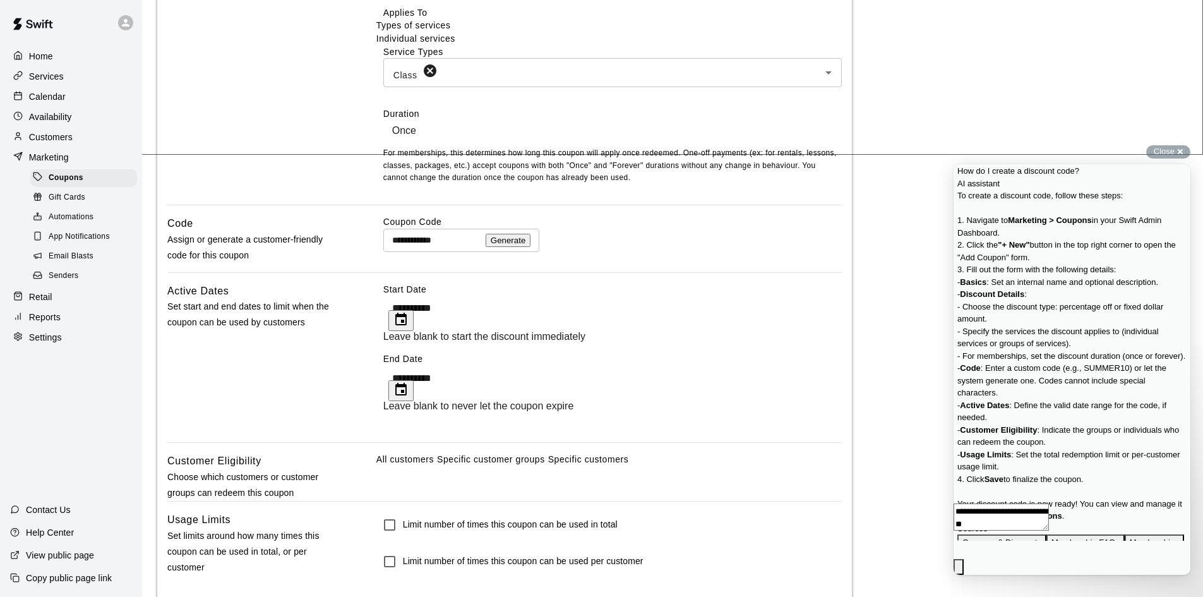
scroll to position [503, 0]
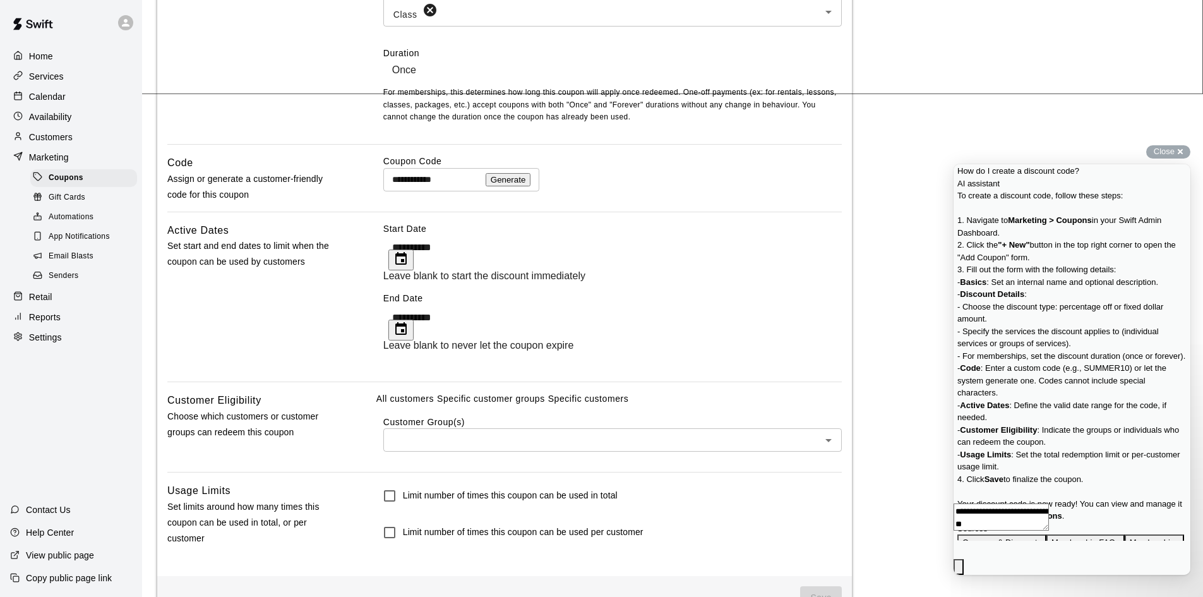
click at [460, 448] on input "text" at bounding box center [602, 440] width 430 height 16
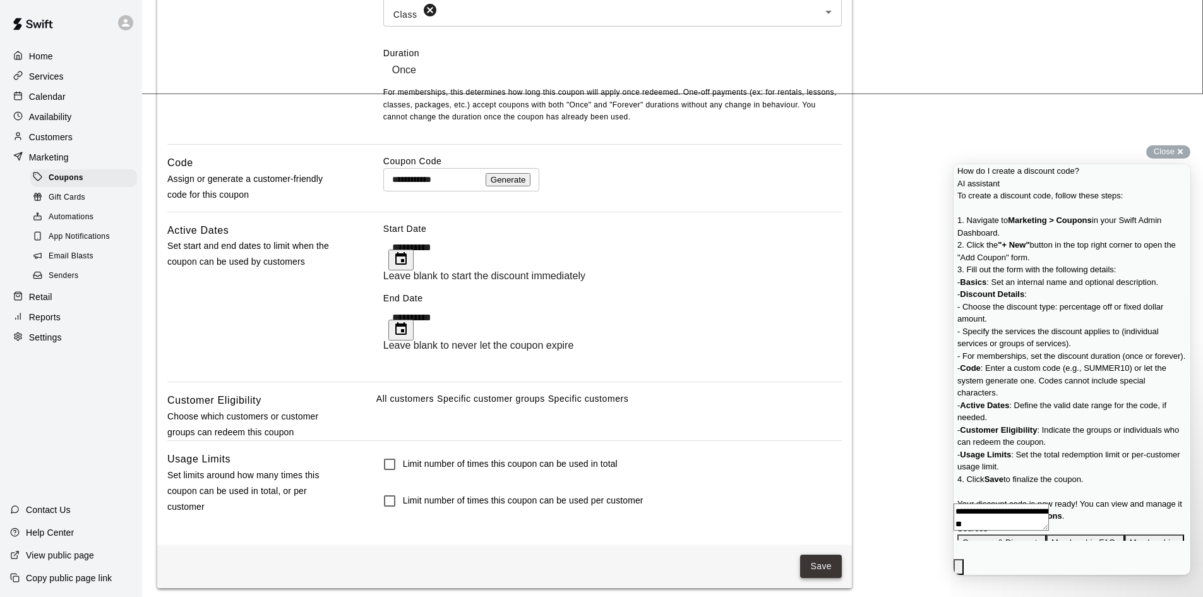
click at [822, 558] on button "Save" at bounding box center [821, 565] width 42 height 23
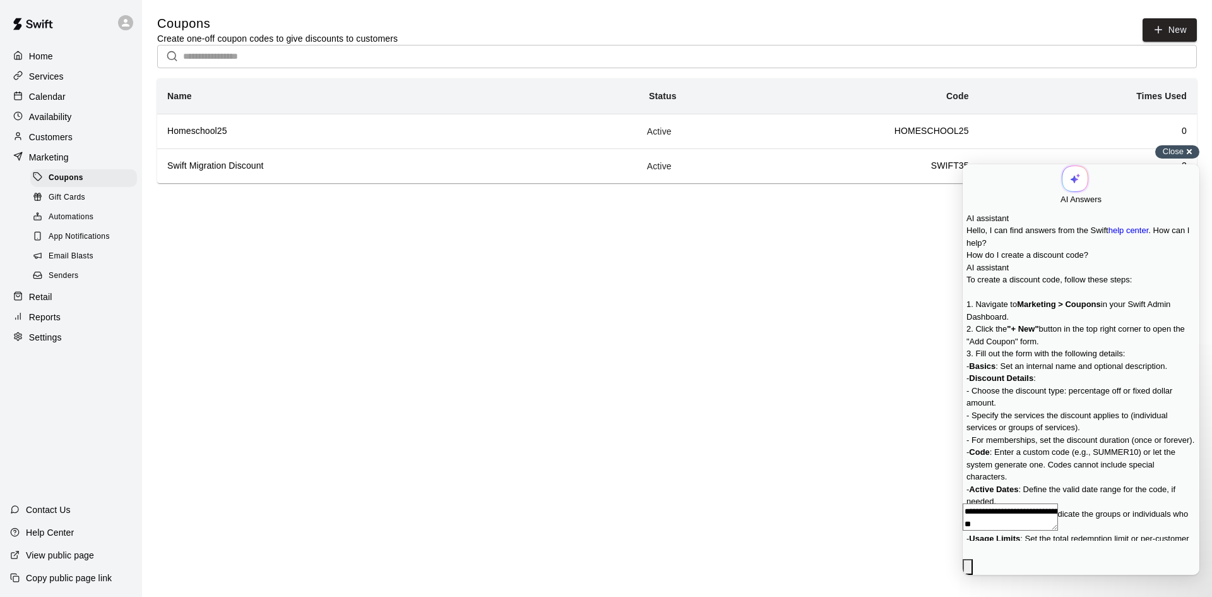
click at [1187, 152] on div "Close cross-small" at bounding box center [1178, 151] width 44 height 13
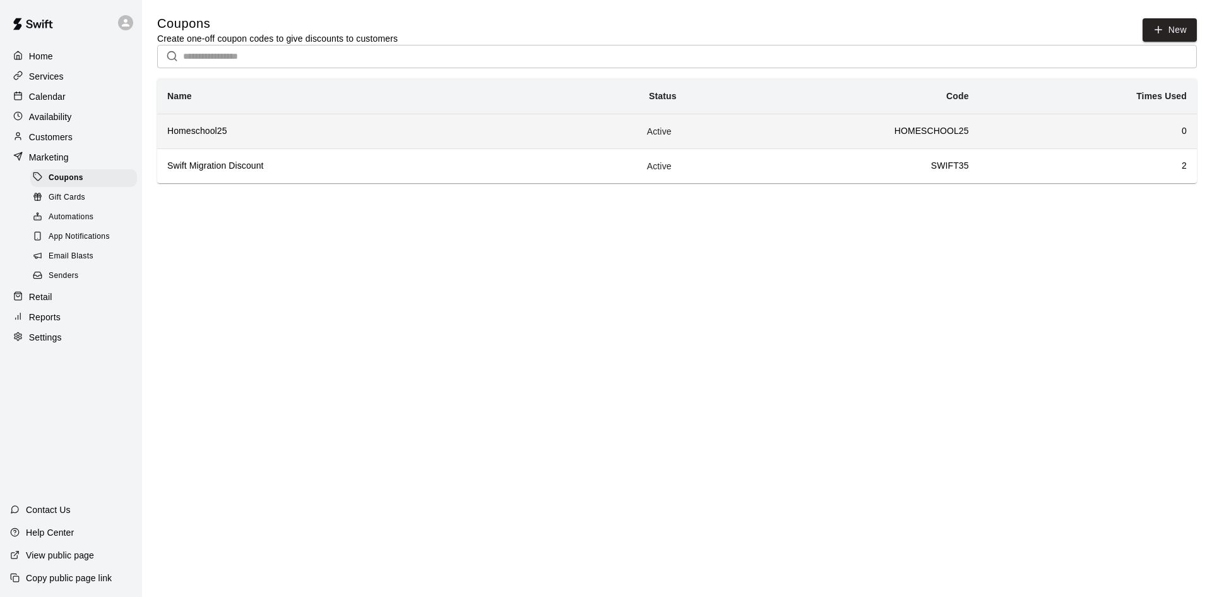
click at [897, 133] on td "HOMESCHOOL25" at bounding box center [833, 131] width 292 height 35
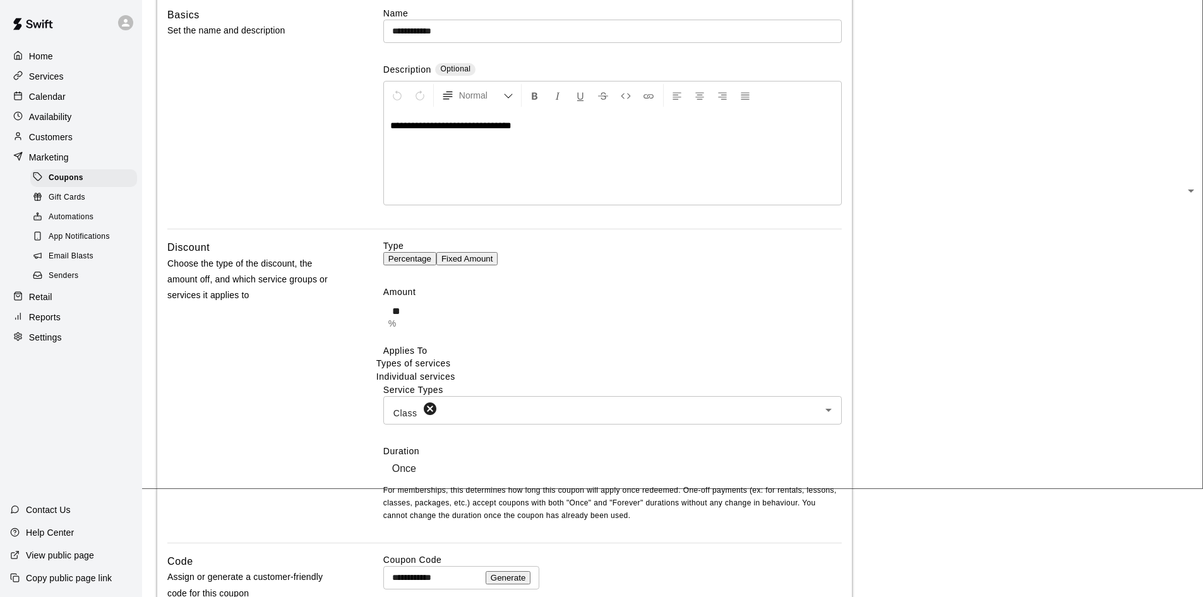
scroll to position [126, 0]
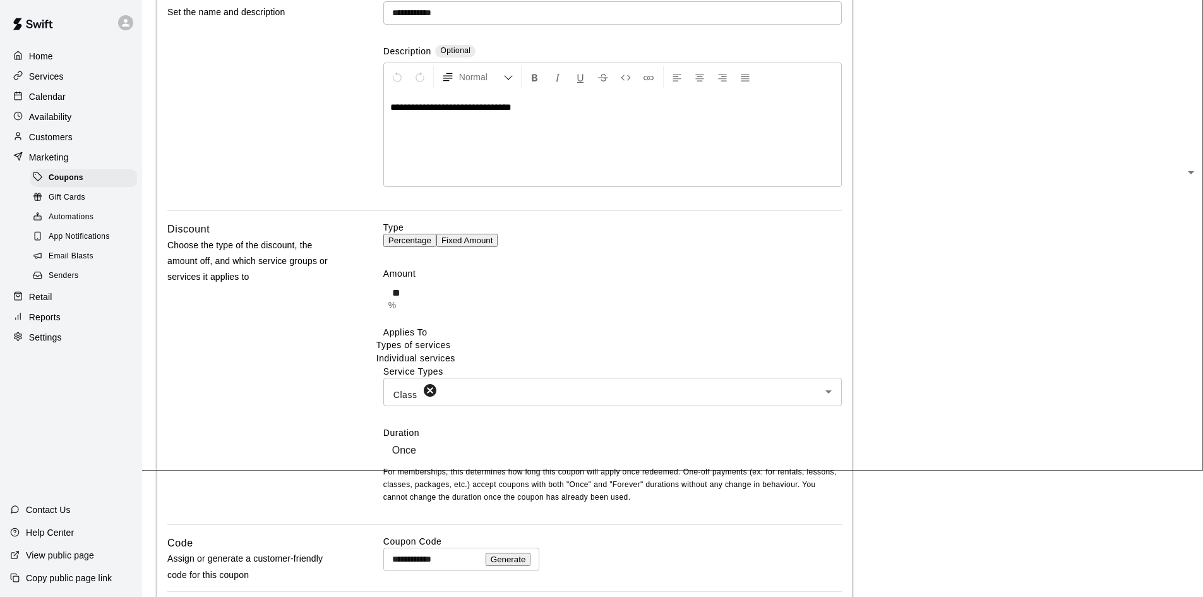
click at [498, 245] on button "Fixed Amount" at bounding box center [467, 240] width 62 height 13
click at [459, 304] on input "**" at bounding box center [616, 292] width 467 height 25
type input "*"
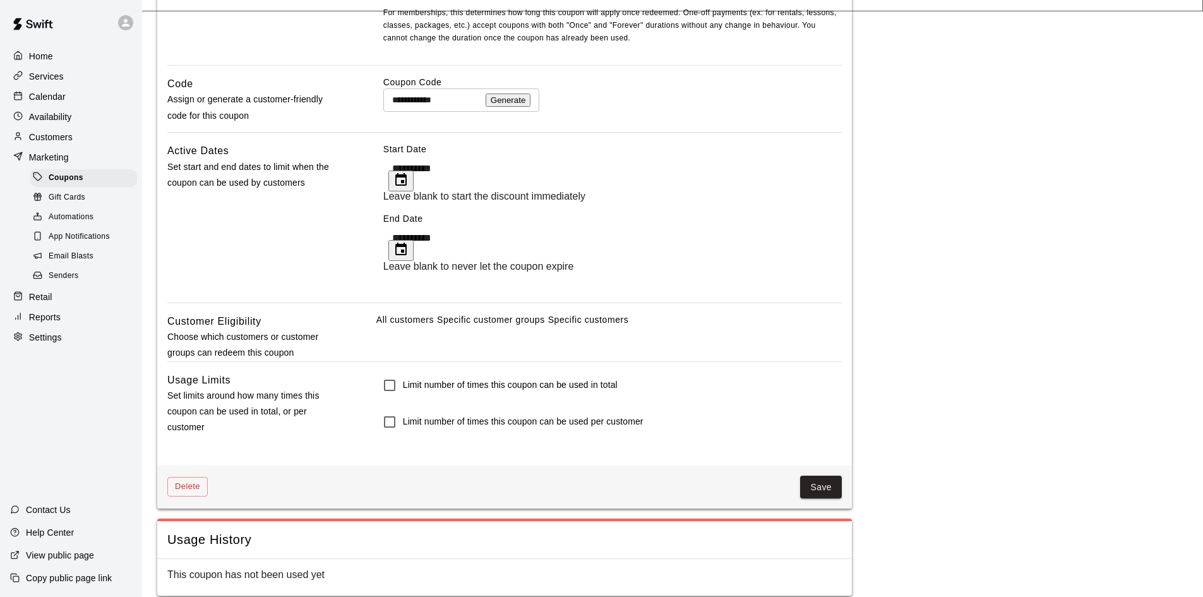
scroll to position [595, 0]
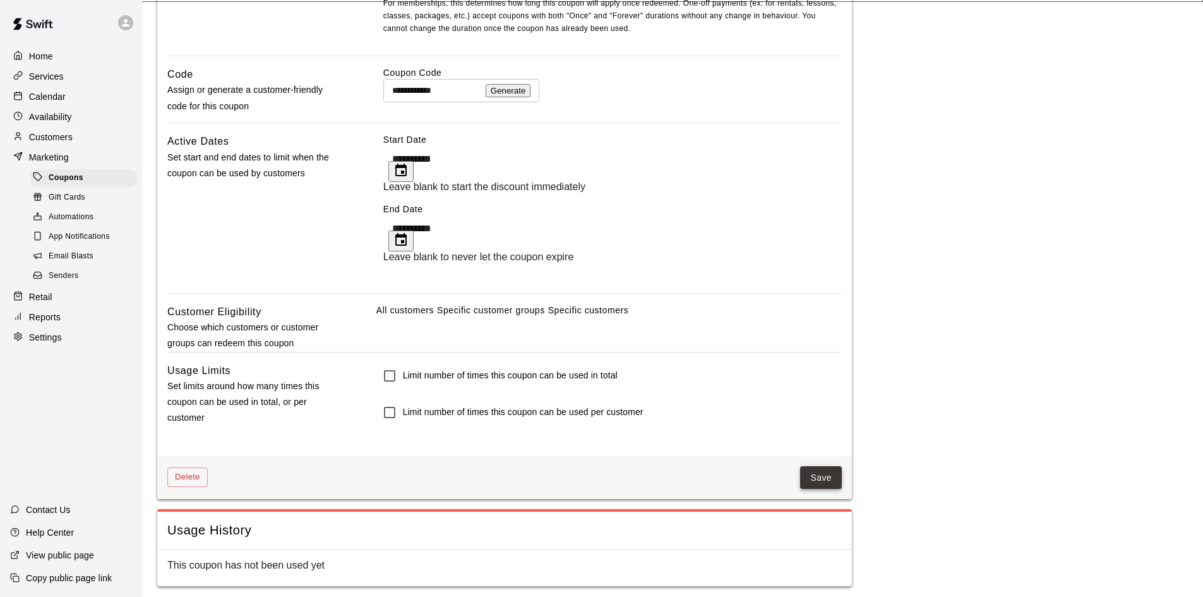
type input "**"
click at [822, 479] on button "Save" at bounding box center [821, 477] width 42 height 23
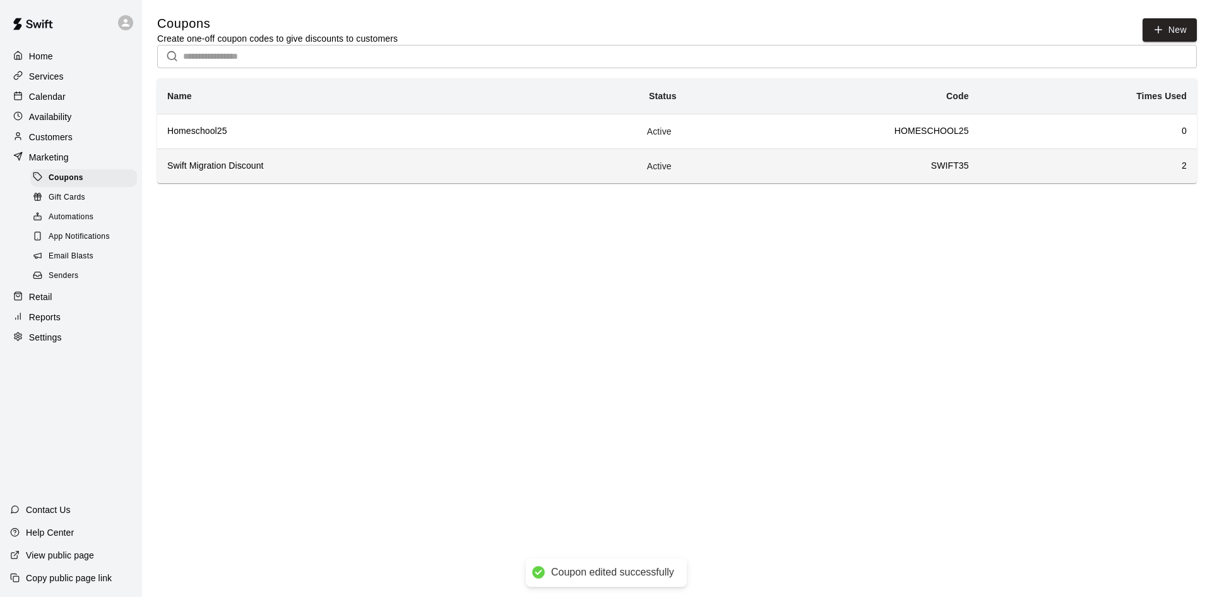
click at [876, 172] on h6 "SWIFT35" at bounding box center [833, 166] width 272 height 14
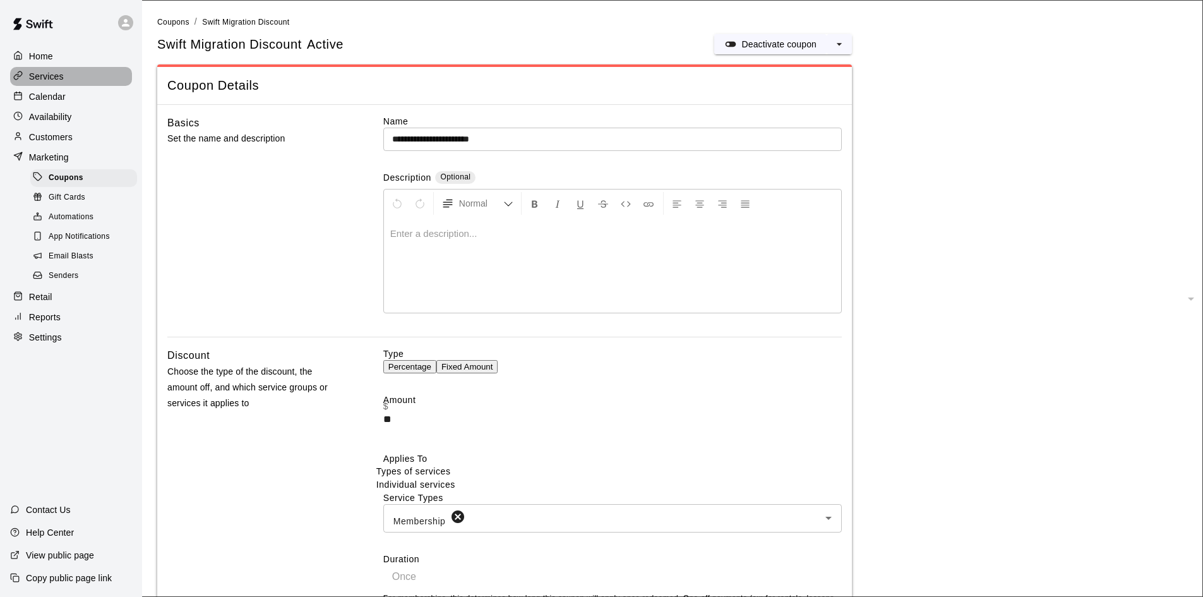
click at [59, 80] on p "Services" at bounding box center [46, 76] width 35 height 13
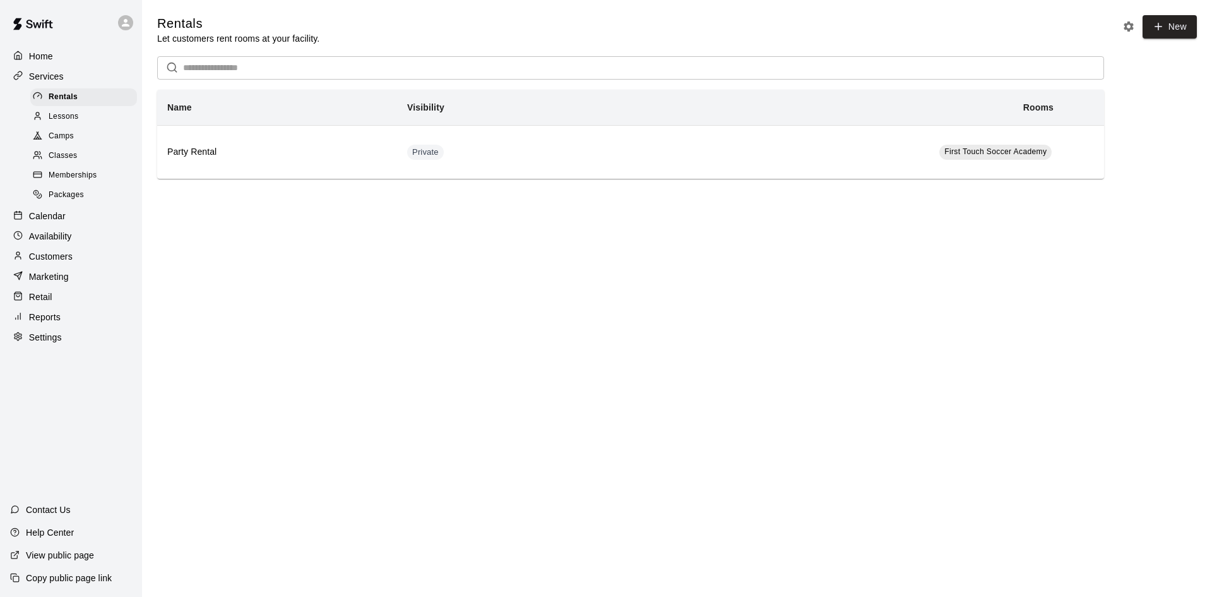
click at [53, 161] on span "Classes" at bounding box center [63, 156] width 28 height 13
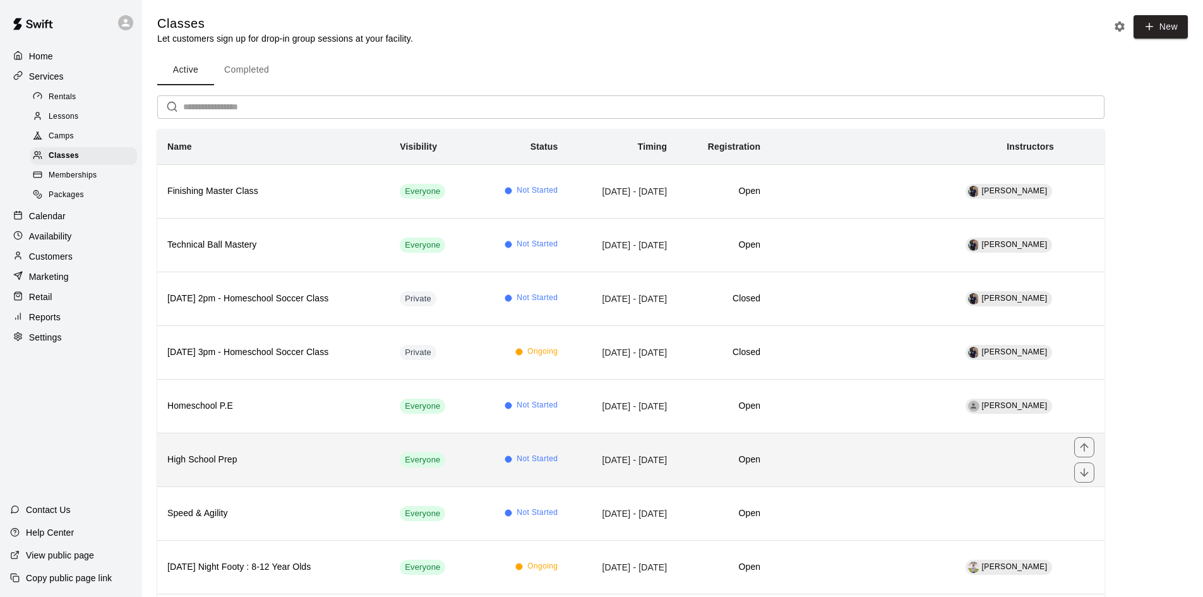
click at [229, 465] on h6 "High School Prep" at bounding box center [273, 460] width 212 height 14
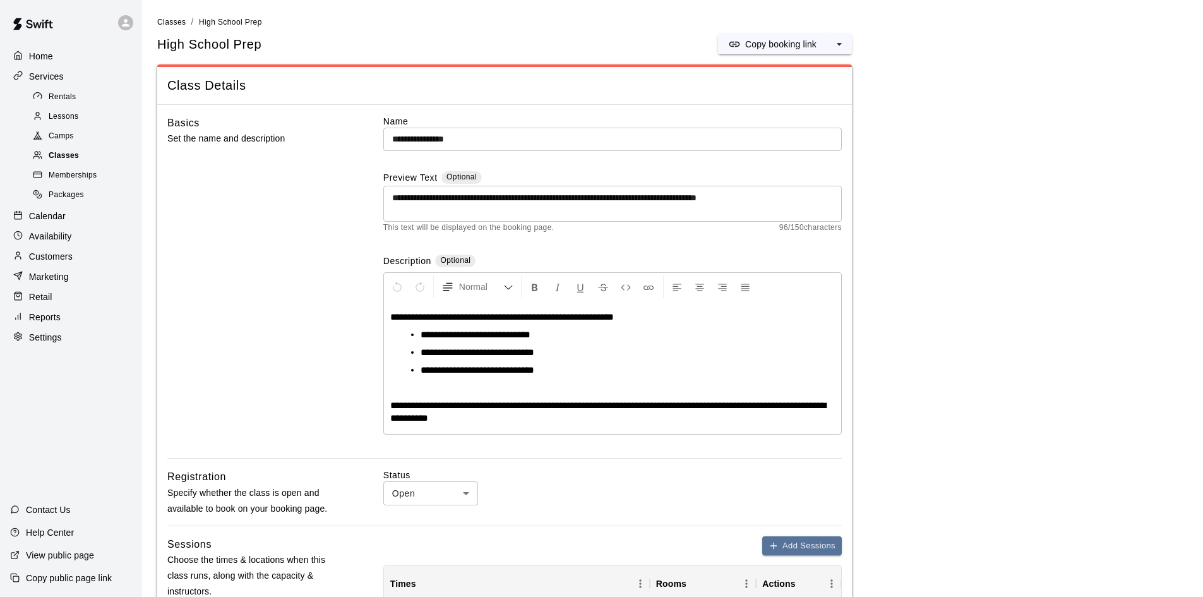
click at [73, 161] on span "Classes" at bounding box center [64, 156] width 30 height 13
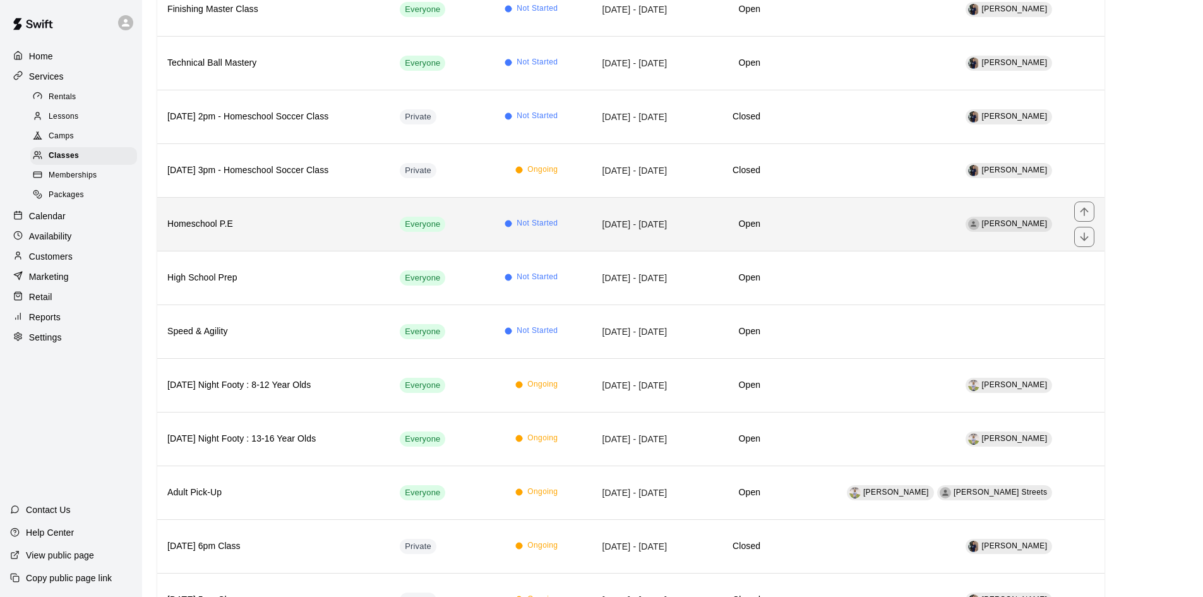
scroll to position [189, 0]
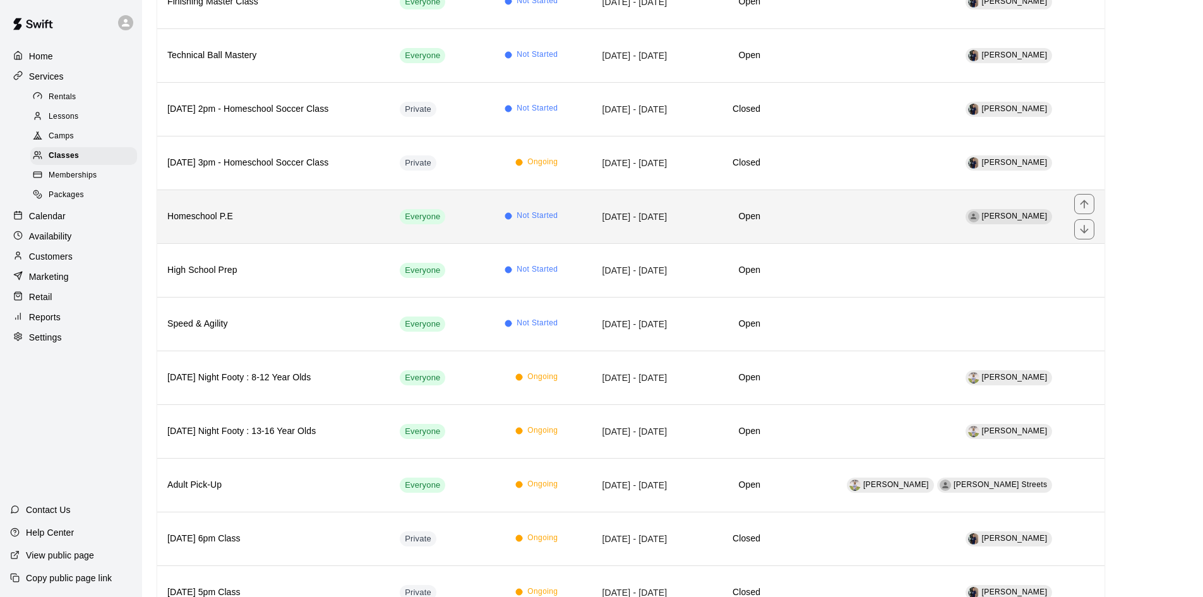
click at [237, 214] on h6 "Homeschool P.E" at bounding box center [273, 217] width 212 height 14
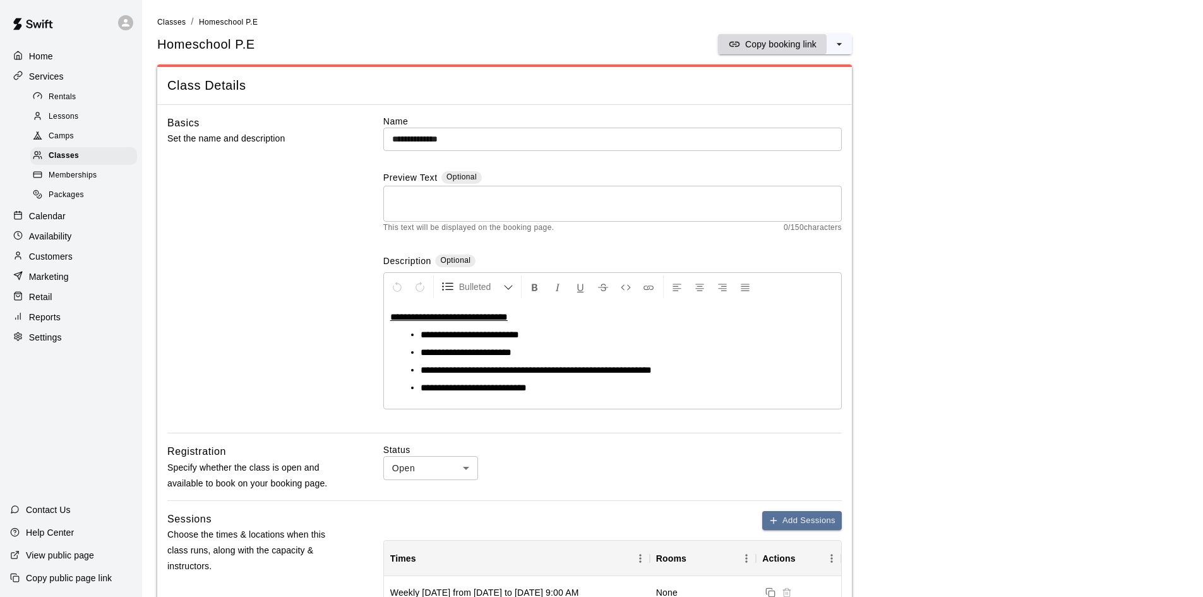
click at [786, 36] on button "Copy booking link" at bounding box center [772, 44] width 109 height 20
click at [54, 266] on div "Customers" at bounding box center [71, 256] width 122 height 19
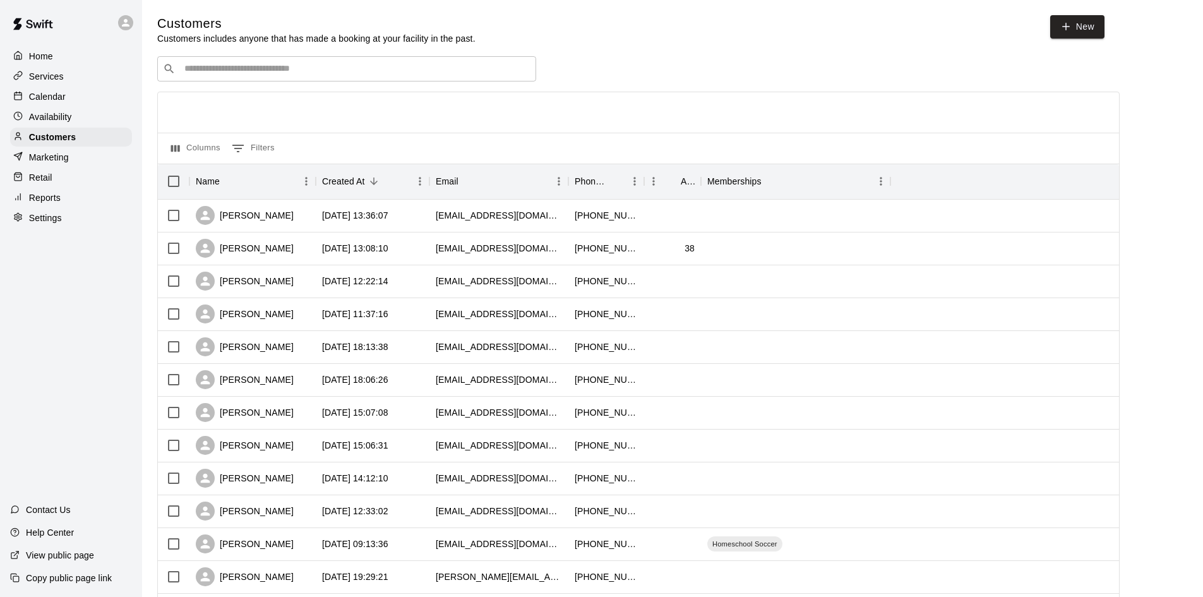
click at [193, 68] on input "Search customers by name or email" at bounding box center [356, 69] width 350 height 13
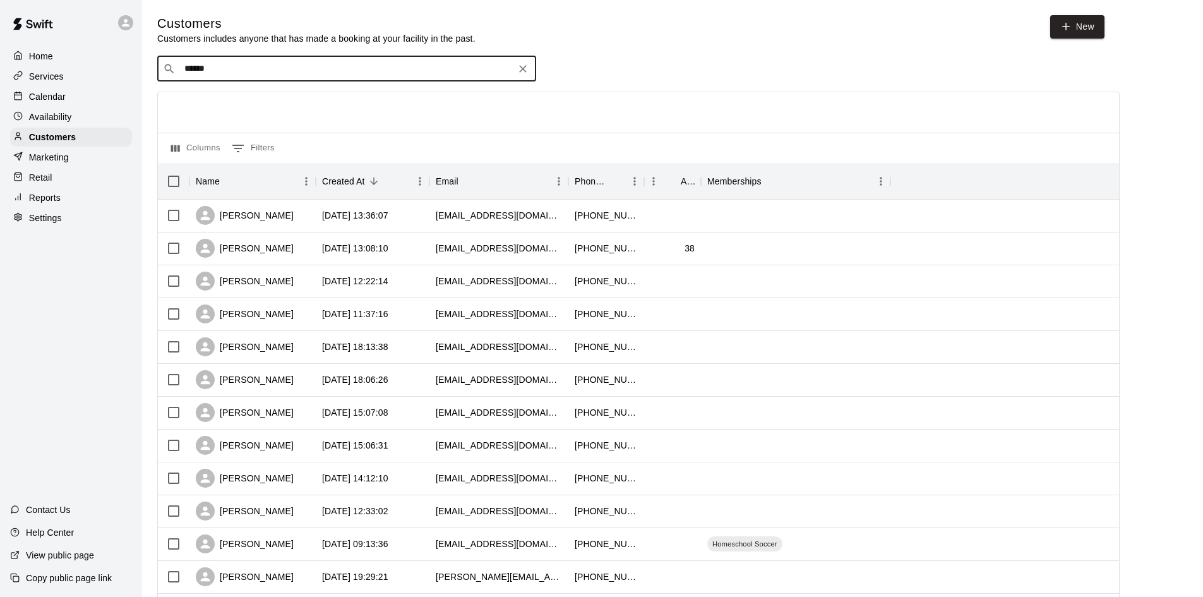
type input "******"
click at [49, 227] on div "Settings" at bounding box center [71, 217] width 122 height 19
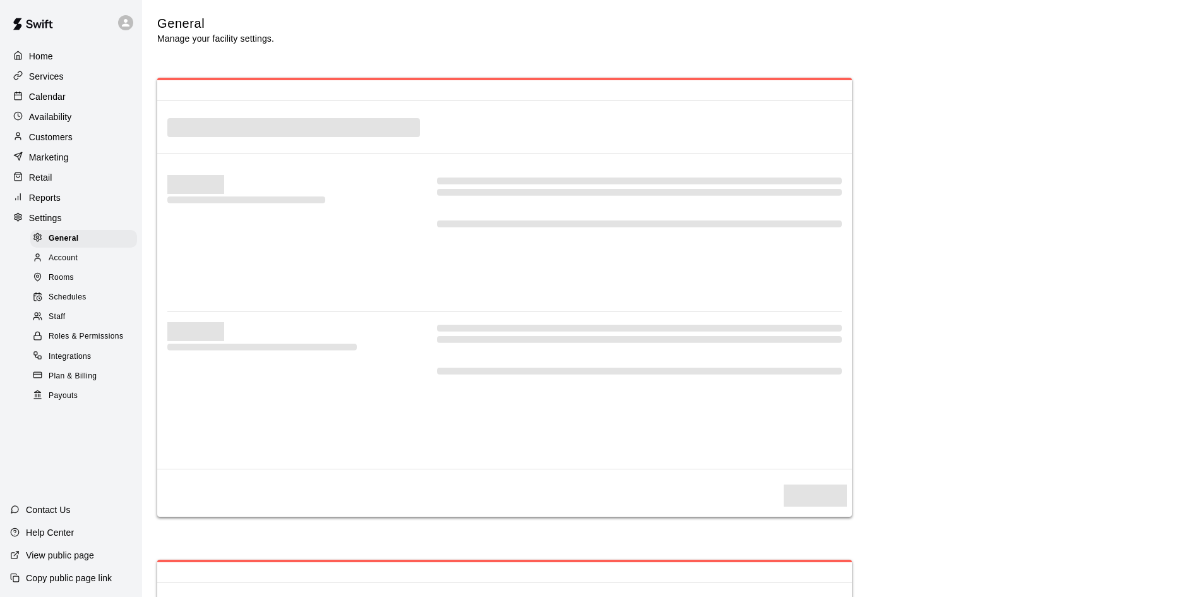
select select "**"
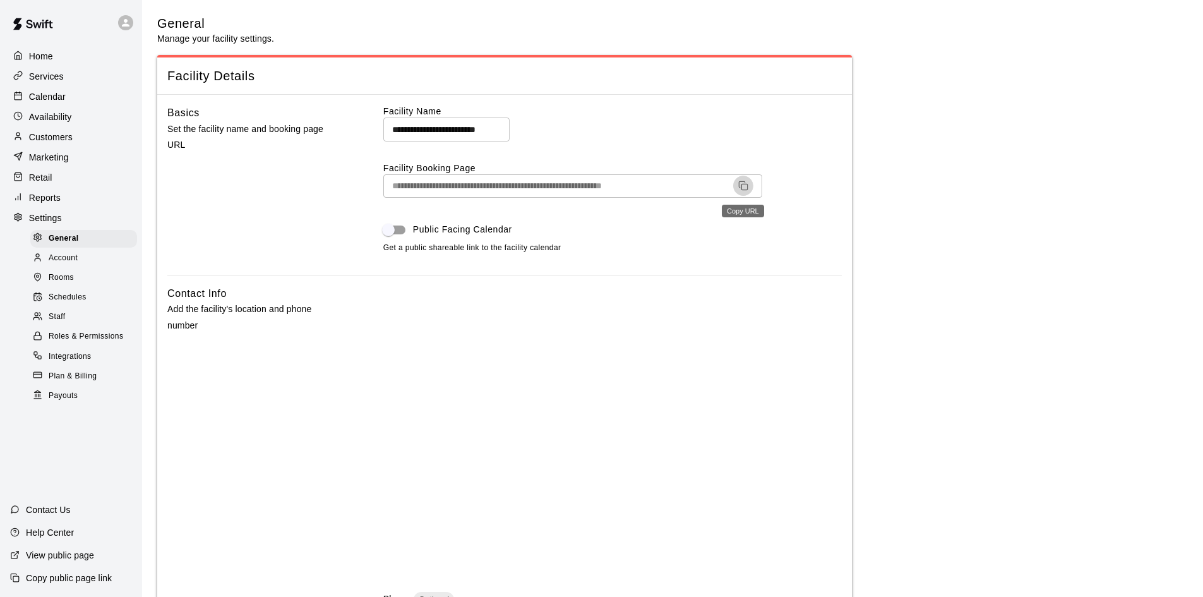
click at [743, 186] on icon "Copy URL" at bounding box center [743, 186] width 10 height 10
click at [36, 54] on p "Home" at bounding box center [41, 56] width 24 height 13
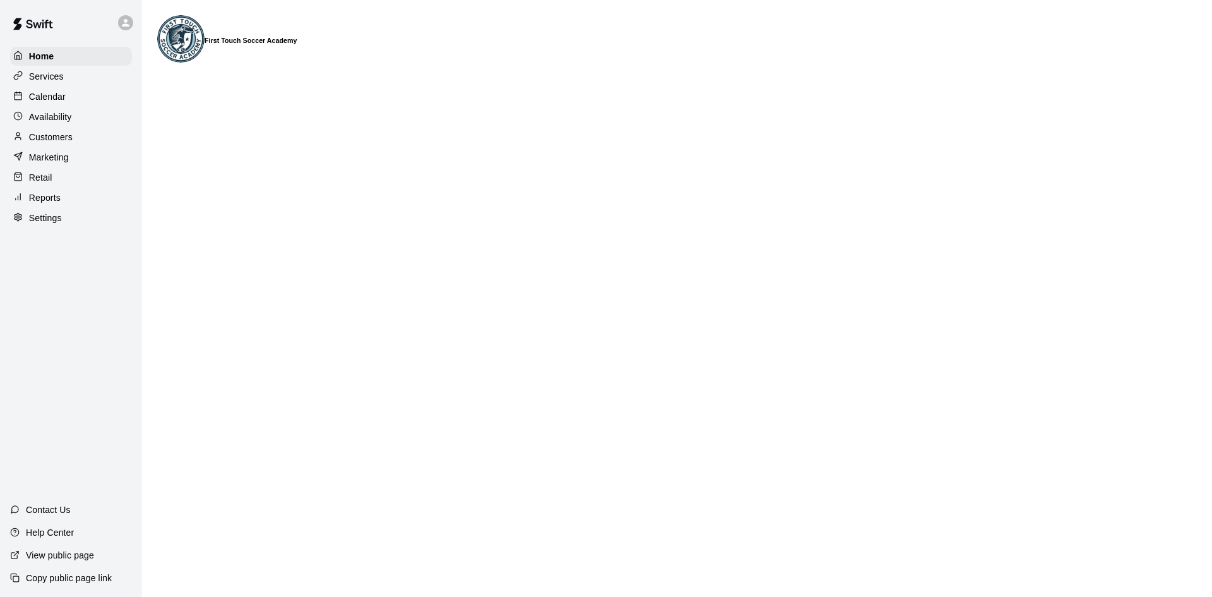
click at [49, 138] on p "Customers" at bounding box center [51, 137] width 44 height 13
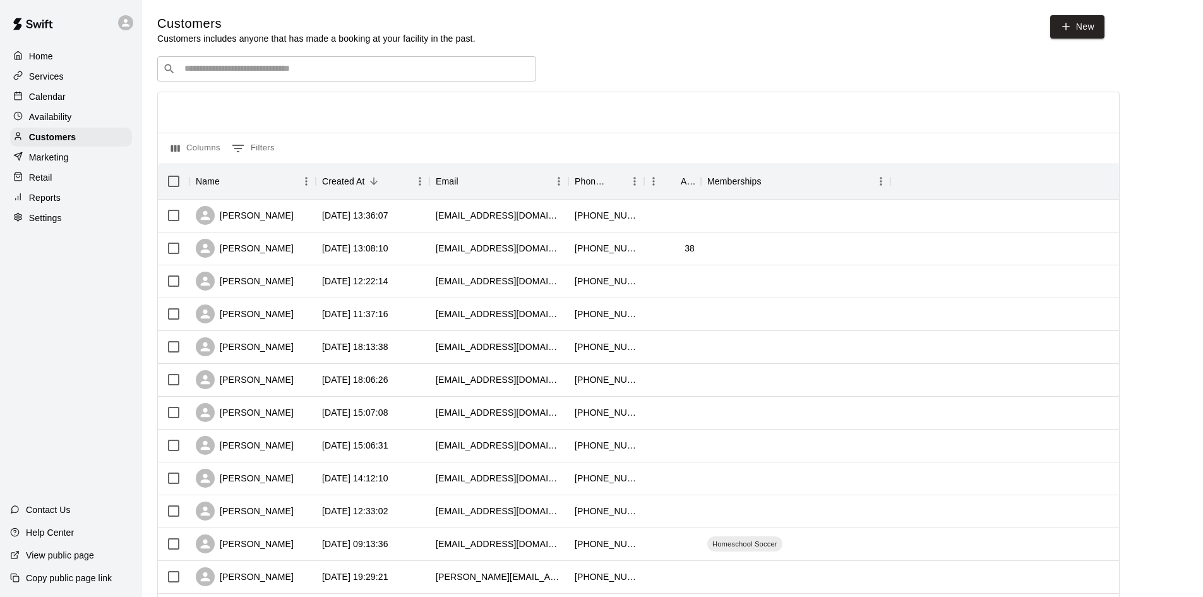
click at [49, 221] on p "Settings" at bounding box center [45, 218] width 33 height 13
select select "**"
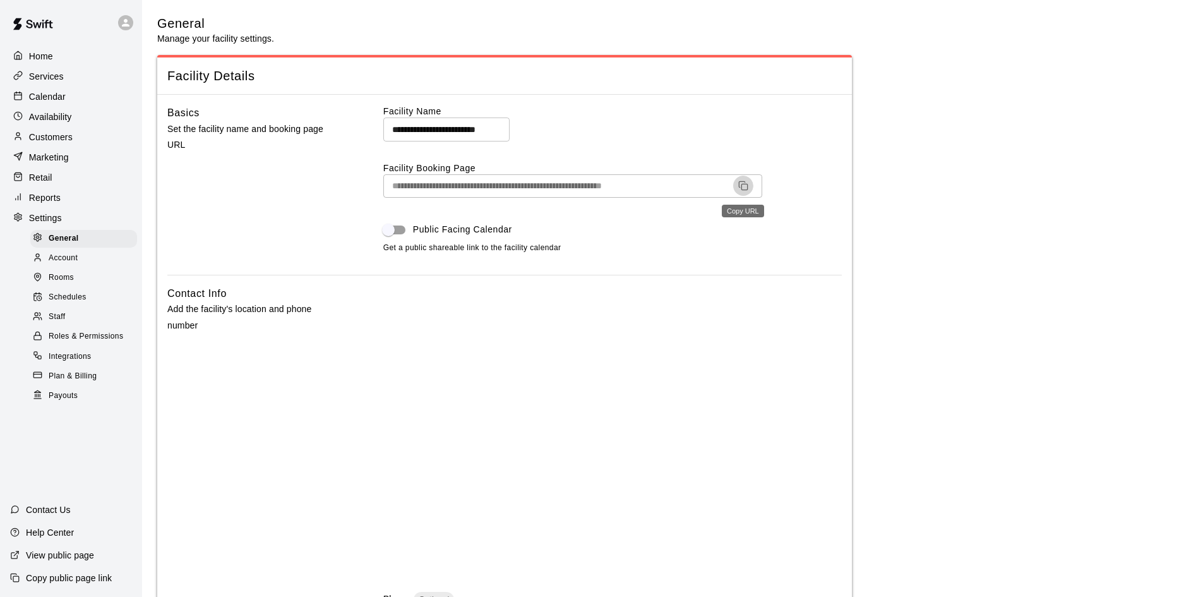
click at [741, 184] on icon "Copy URL" at bounding box center [743, 186] width 10 height 10
click at [45, 135] on p "Customers" at bounding box center [51, 137] width 44 height 13
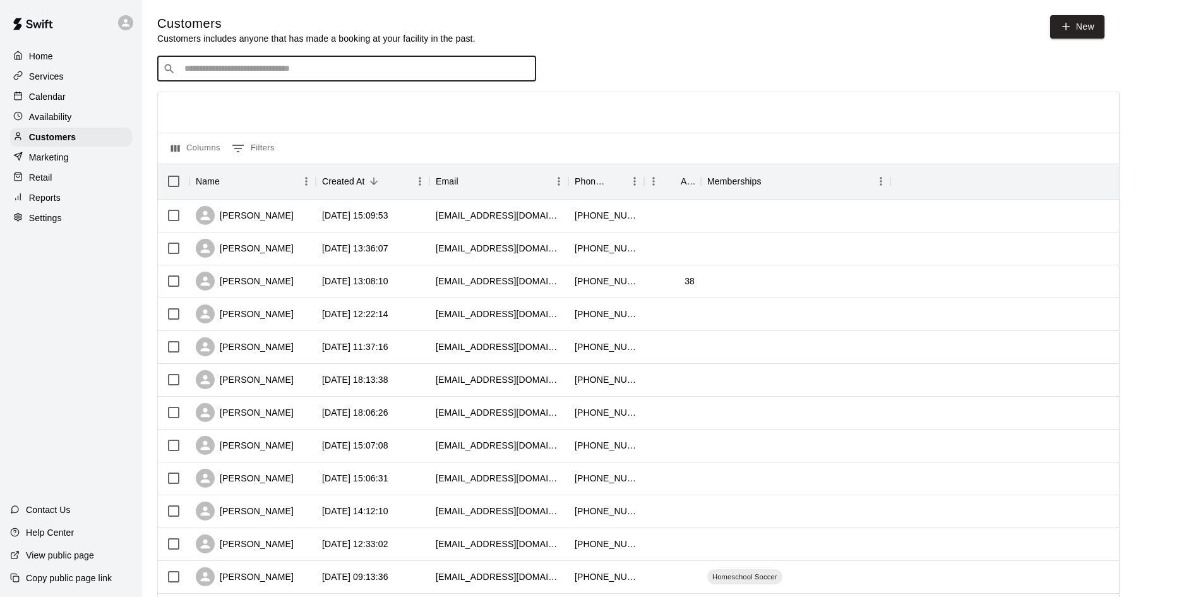
click at [405, 75] on input "Search customers by name or email" at bounding box center [356, 69] width 350 height 13
type input "****"
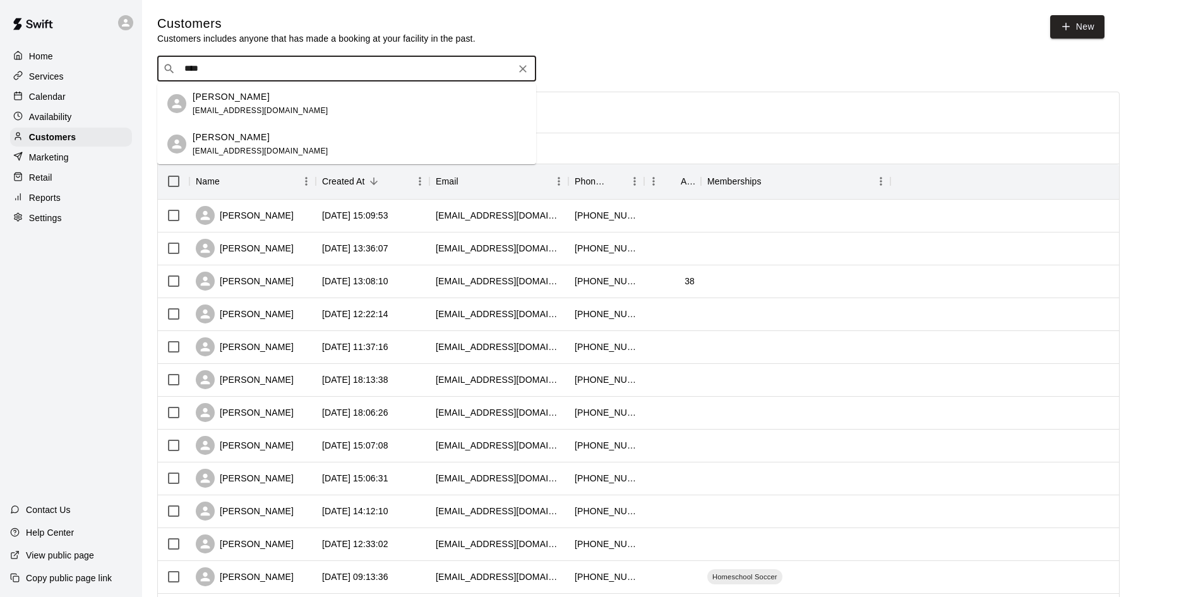
click at [228, 141] on p "[PERSON_NAME]" at bounding box center [231, 137] width 77 height 13
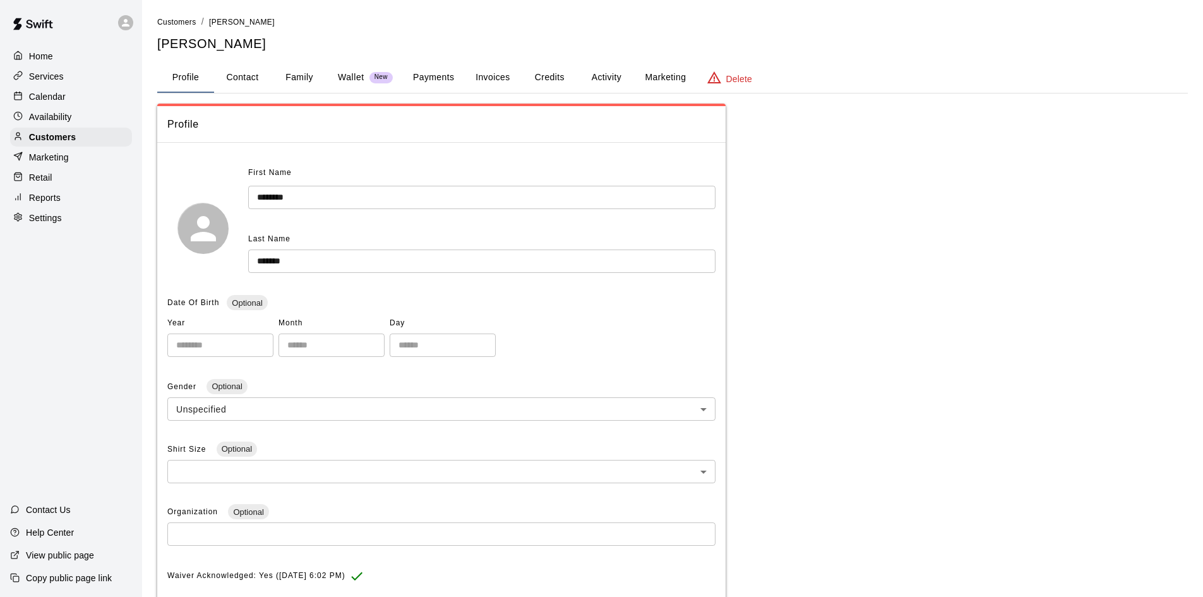
click at [422, 71] on button "Payments" at bounding box center [433, 78] width 61 height 30
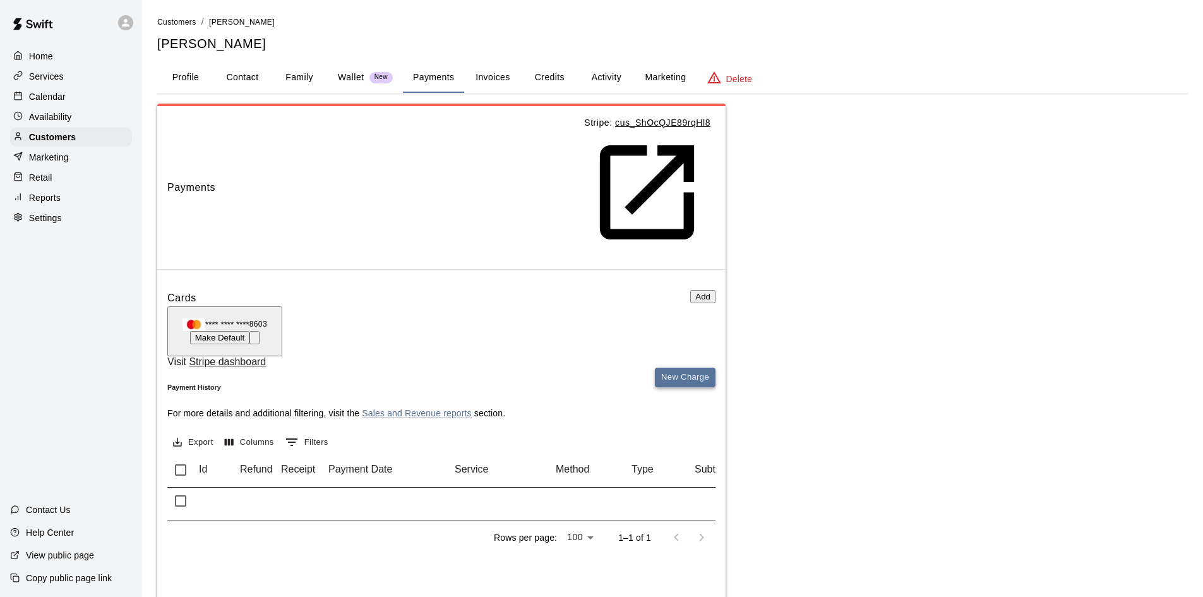
click at [678, 368] on button "New Charge" at bounding box center [685, 378] width 61 height 20
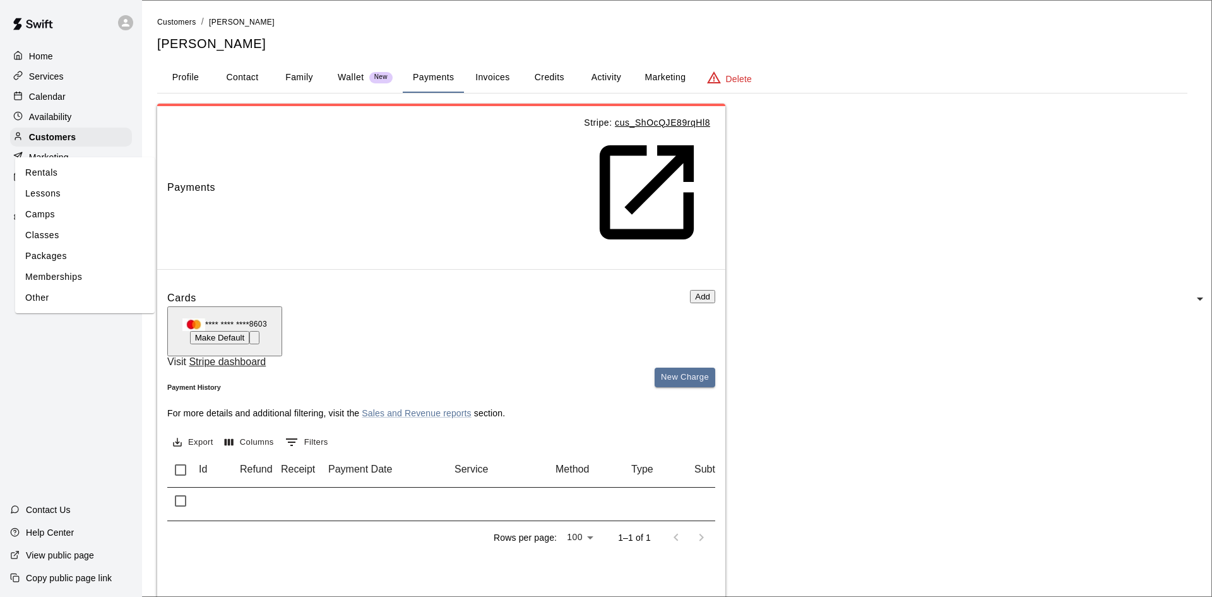
click at [155, 204] on li "Lessons" at bounding box center [85, 193] width 140 height 21
type input "*******"
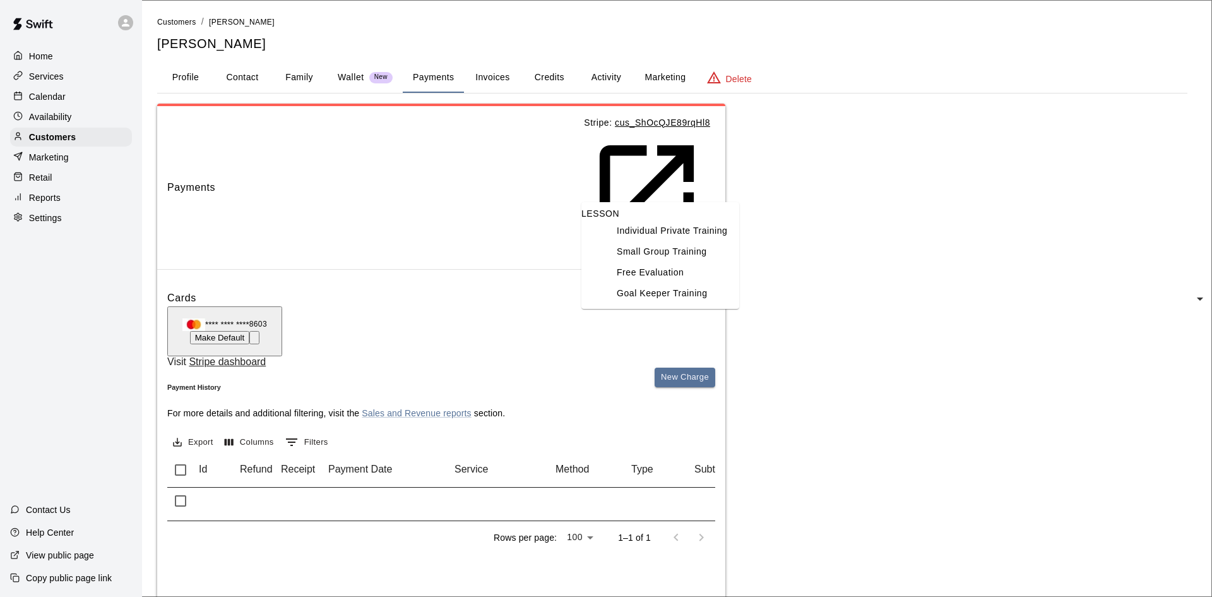
click at [625, 304] on li "Goal Keeper Training" at bounding box center [673, 293] width 133 height 21
type input "**********"
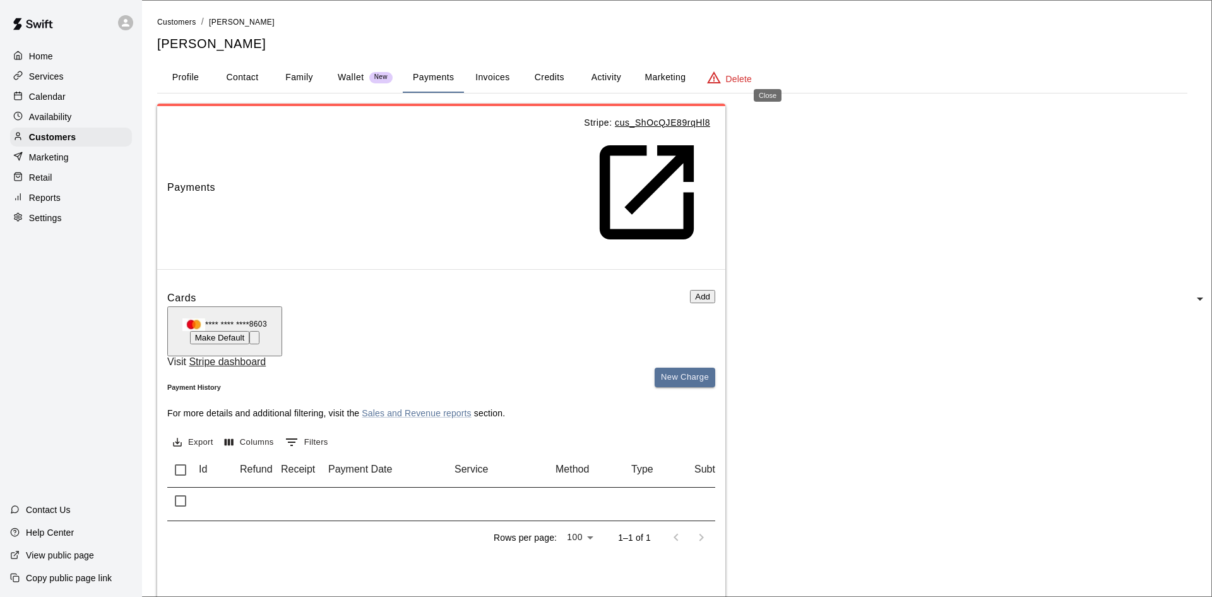
drag, startPoint x: 769, startPoint y: 69, endPoint x: 655, endPoint y: 112, distance: 122.1
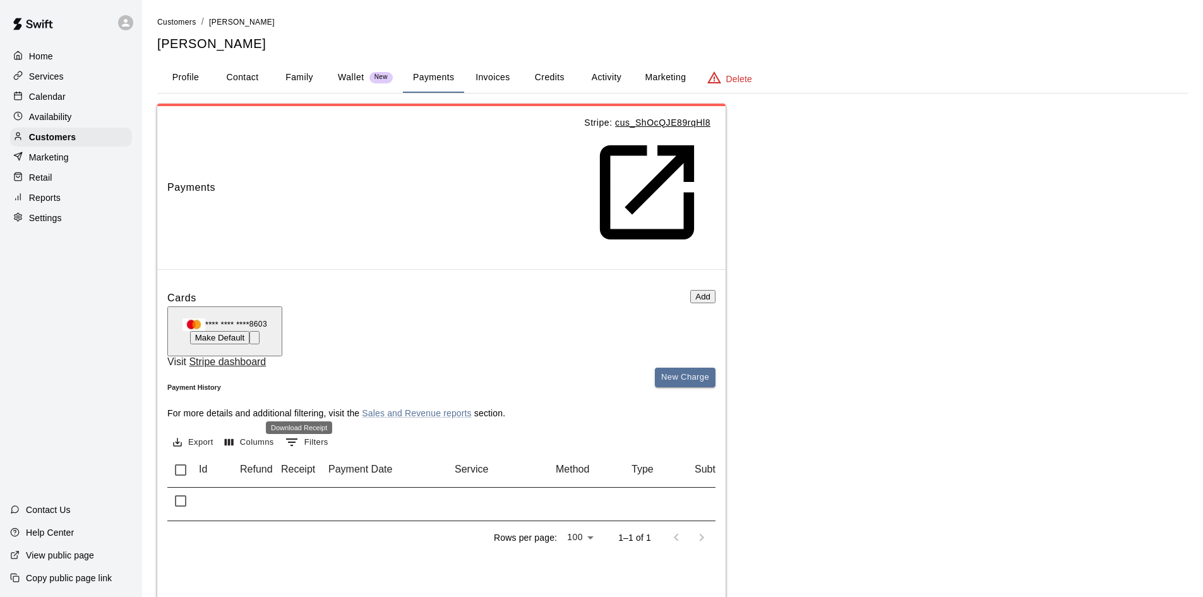
click at [185, 591] on icon "Download Receipt" at bounding box center [178, 597] width 13 height 13
click at [57, 93] on p "Calendar" at bounding box center [47, 96] width 37 height 13
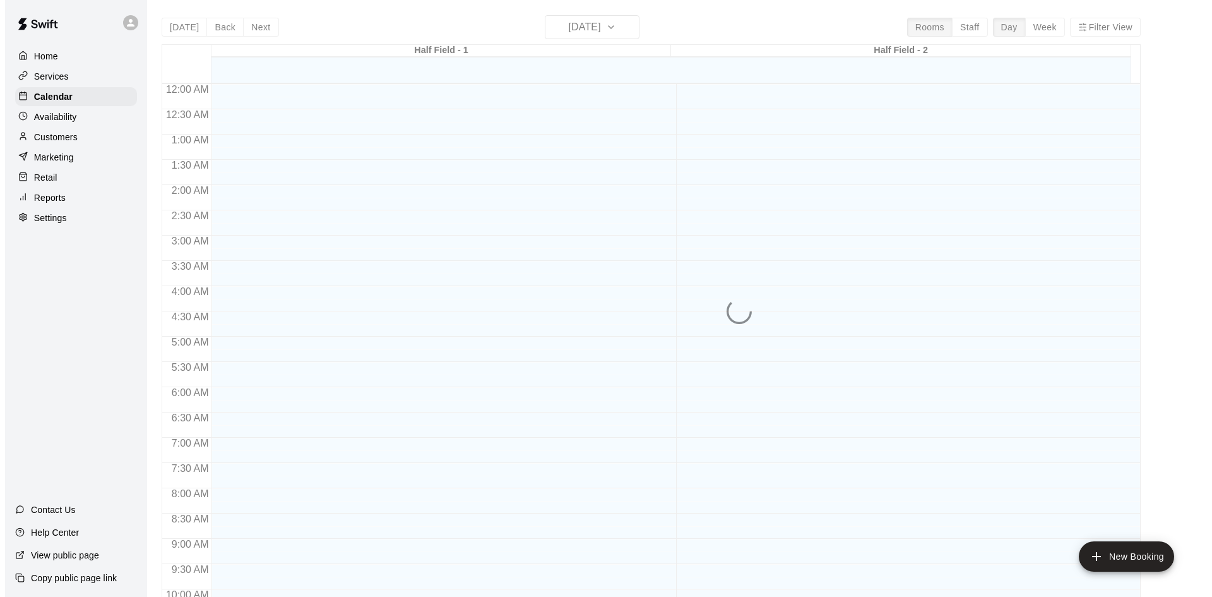
scroll to position [647, 0]
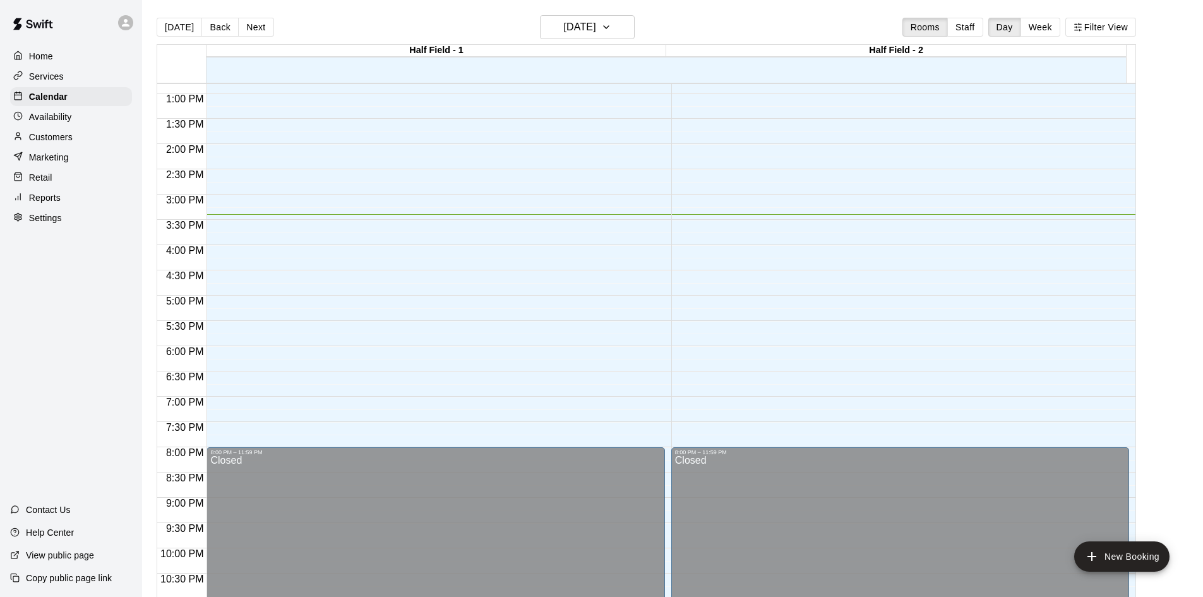
click at [239, 225] on div "12:00 AM – 12:00 PM Closed 8:00 PM – 11:59 PM Closed" at bounding box center [435, 43] width 458 height 1212
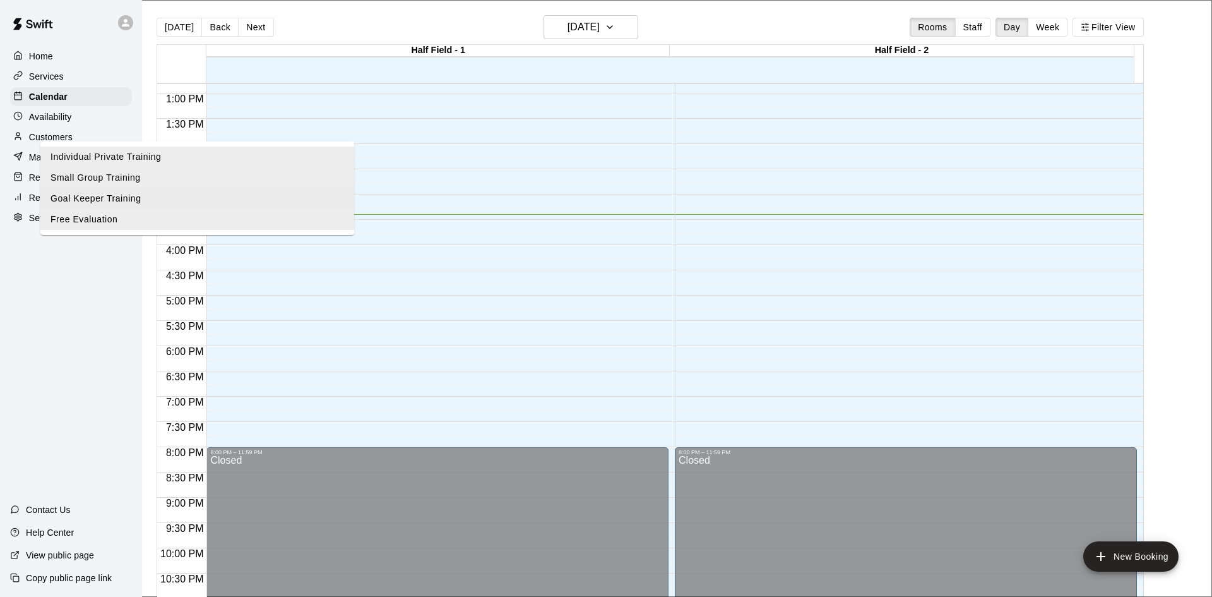
click at [354, 209] on li "Goal Keeper Training" at bounding box center [197, 198] width 314 height 21
type input "**********"
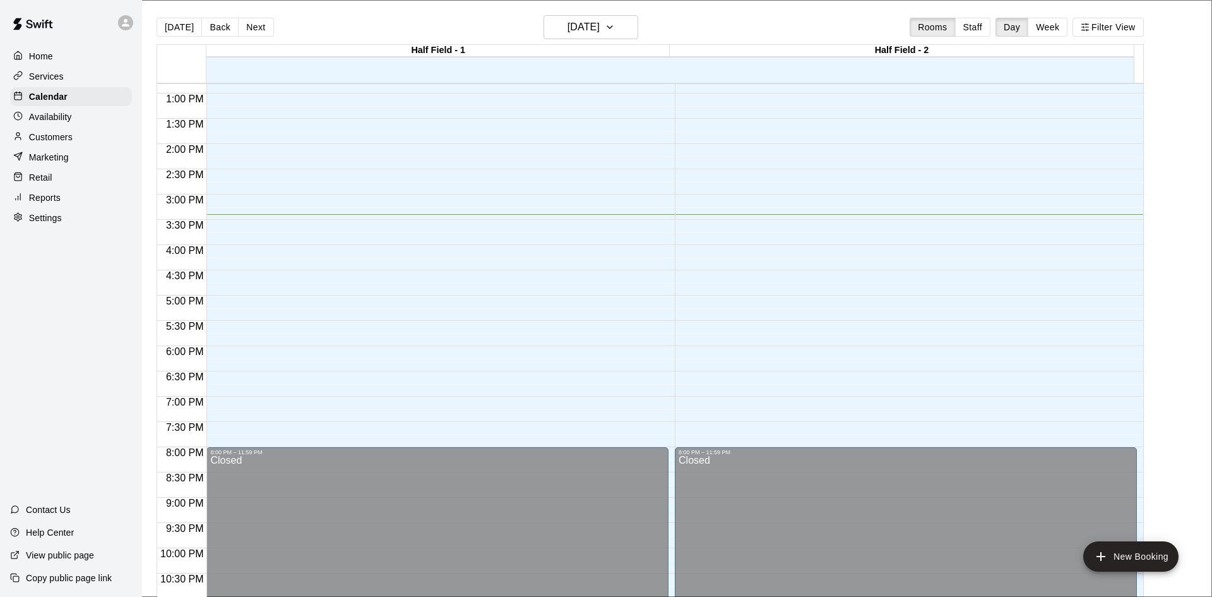
scroll to position [86, 0]
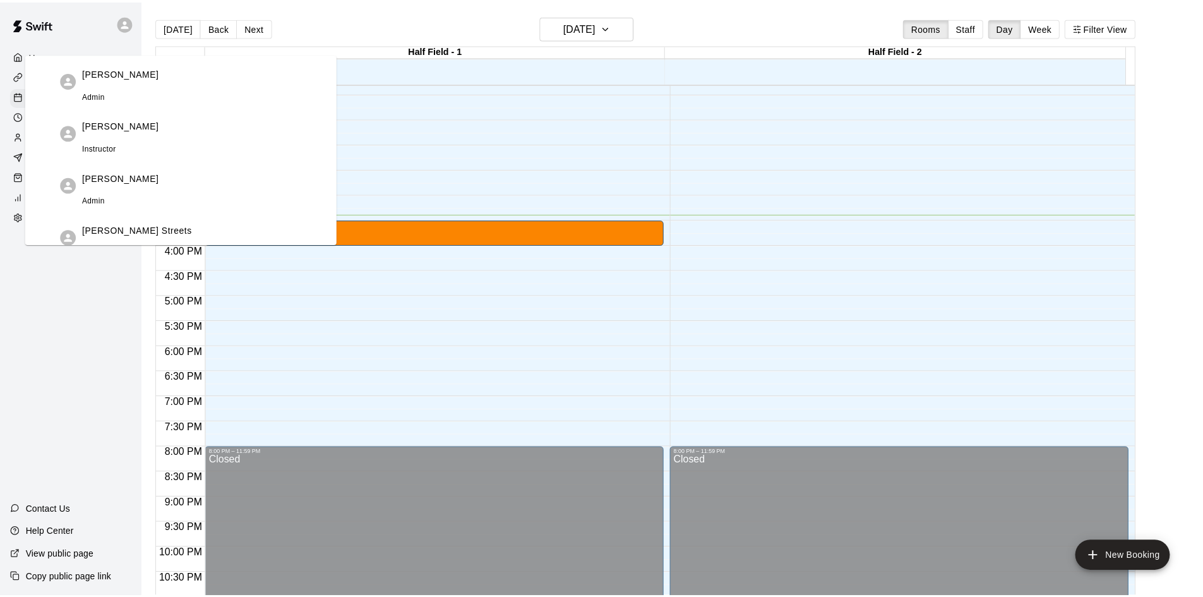
scroll to position [238, 0]
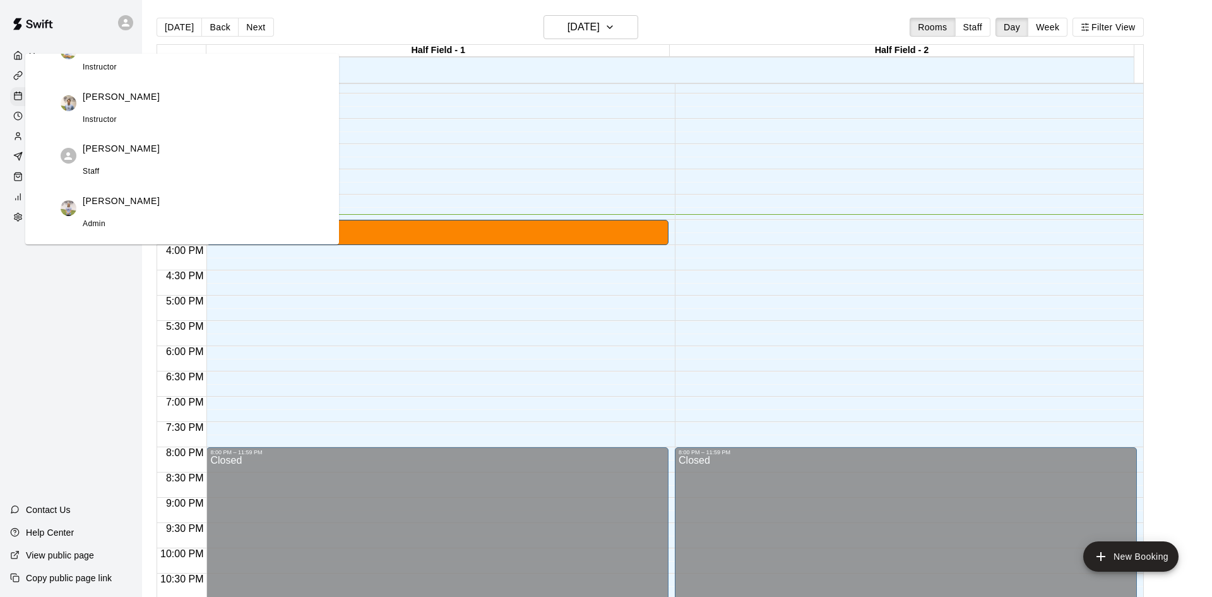
click at [160, 230] on div "[PERSON_NAME] Admin" at bounding box center [121, 208] width 77 height 45
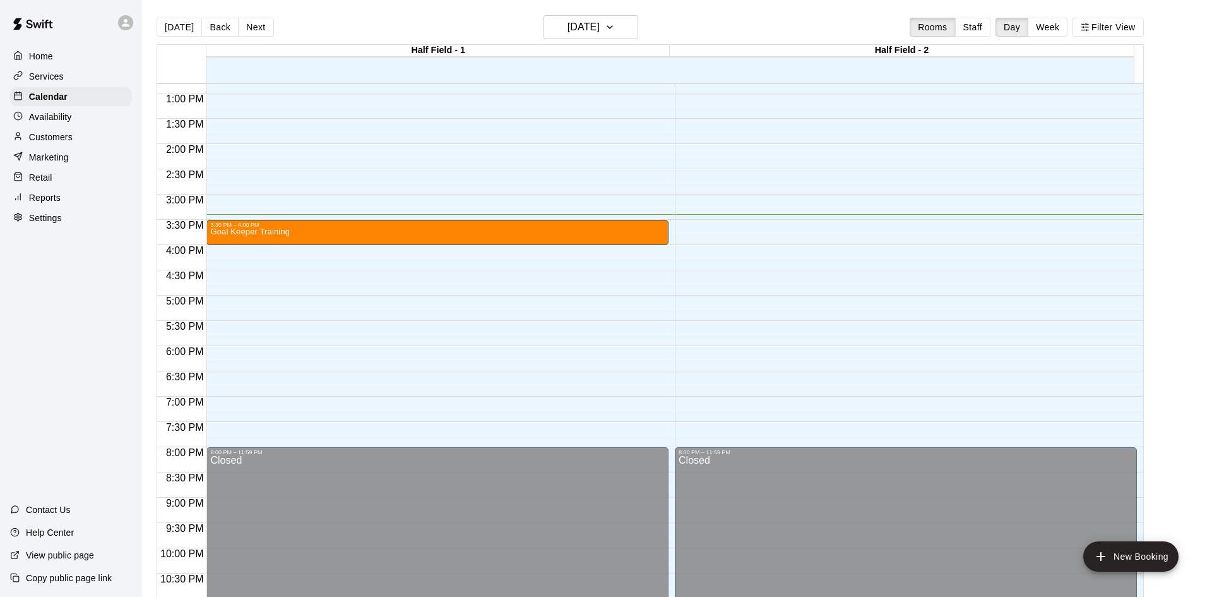
type input "**"
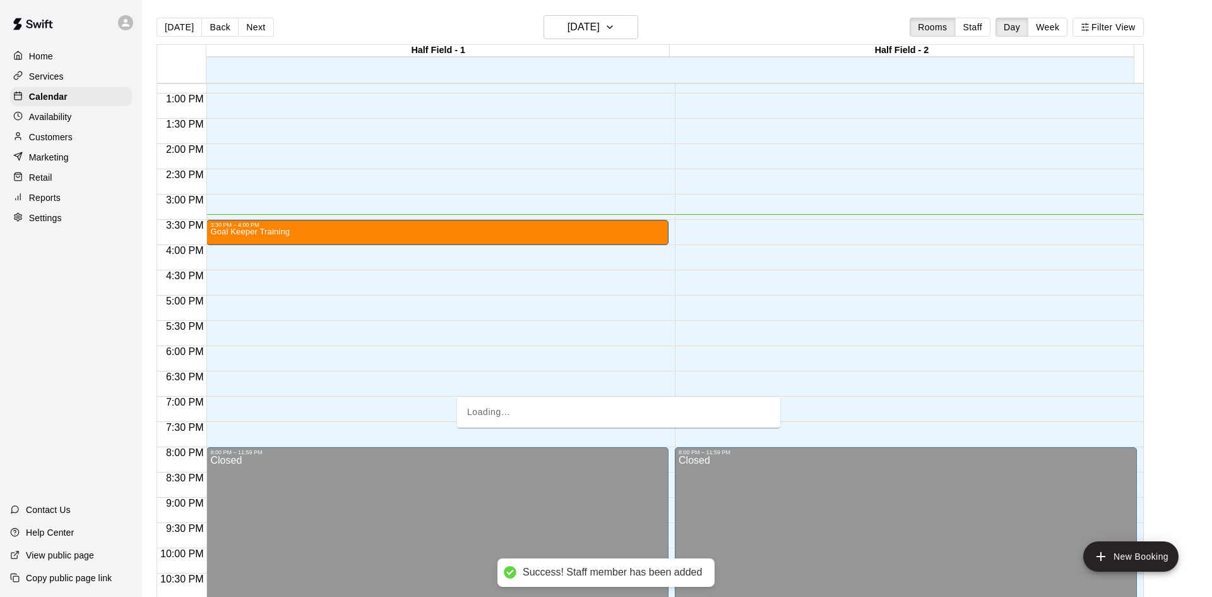
type input "****"
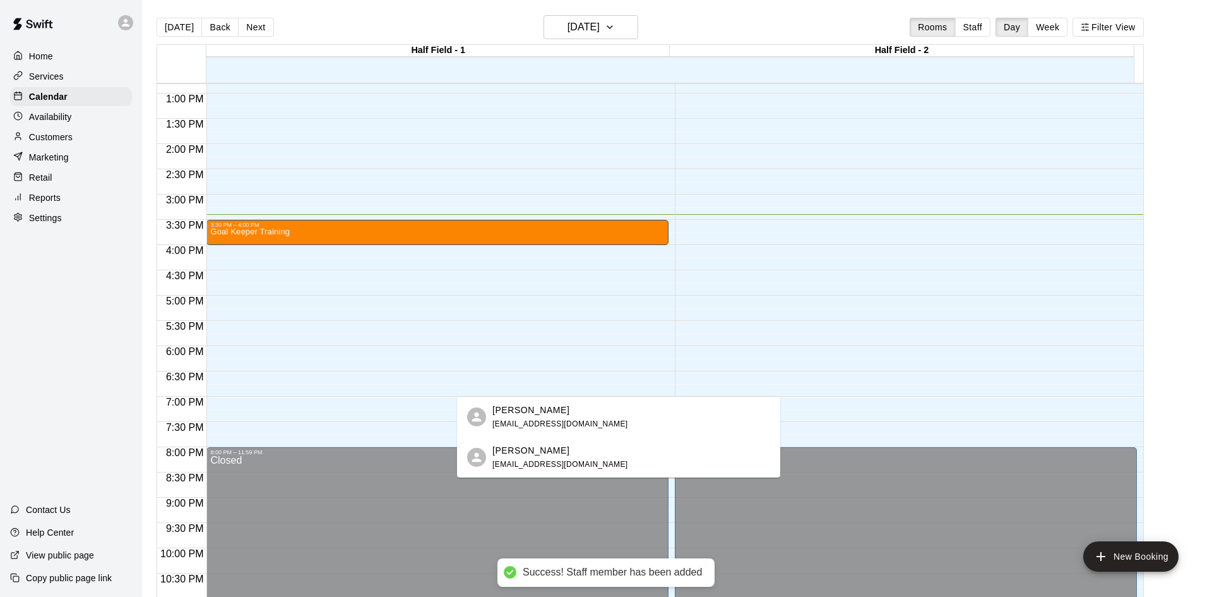
click at [534, 455] on p "[PERSON_NAME]" at bounding box center [531, 450] width 77 height 13
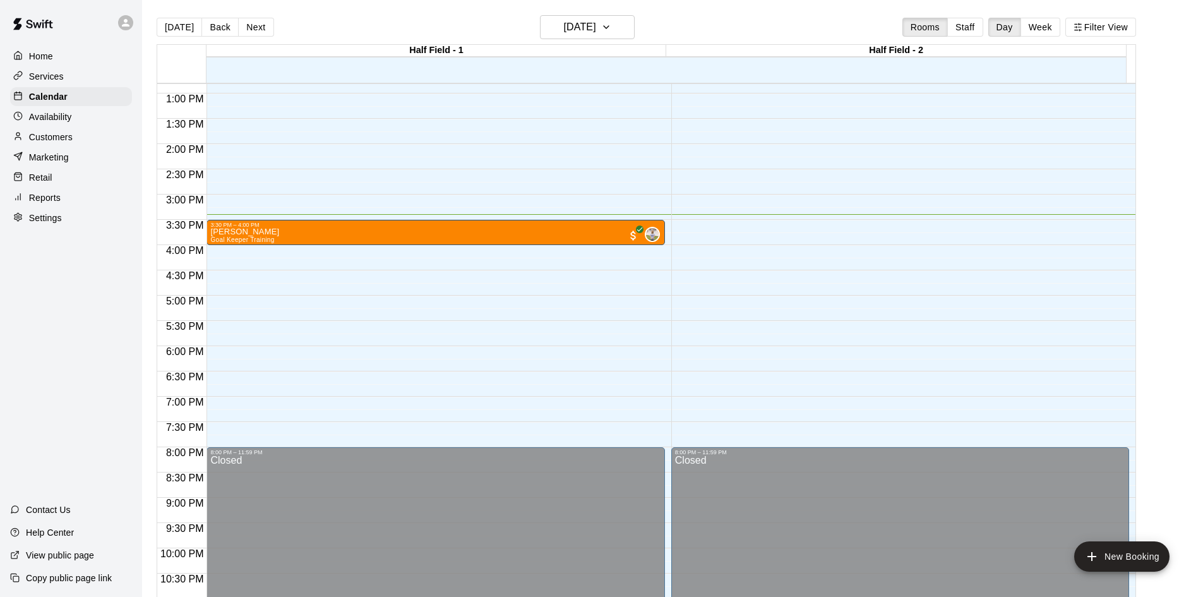
click at [45, 143] on p "Customers" at bounding box center [51, 137] width 44 height 13
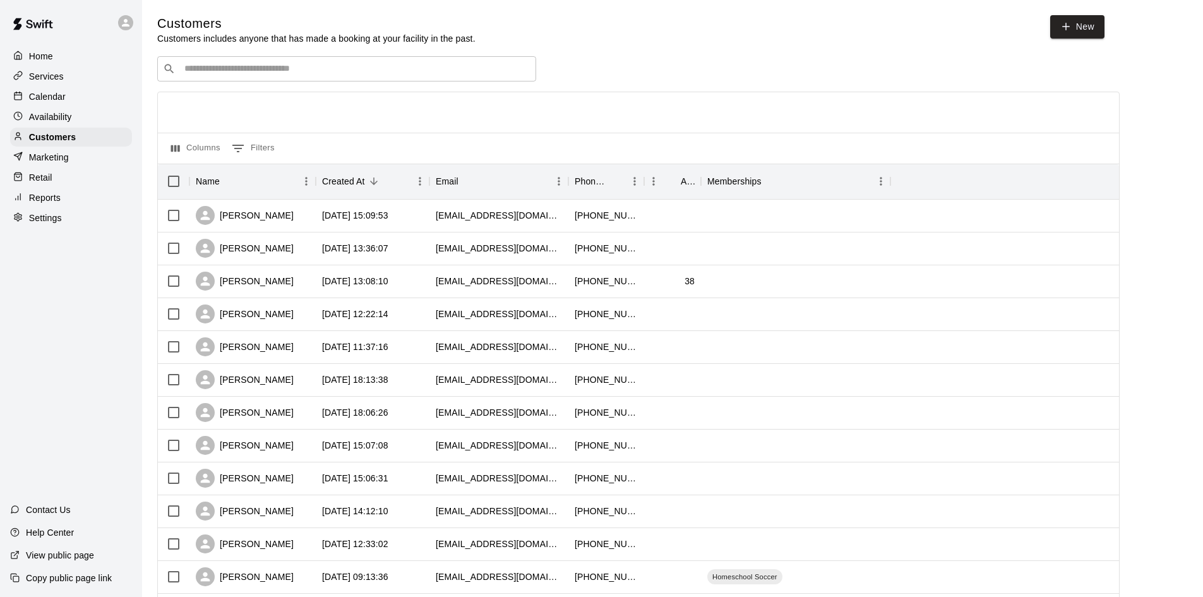
click at [418, 72] on input "Search customers by name or email" at bounding box center [356, 69] width 350 height 13
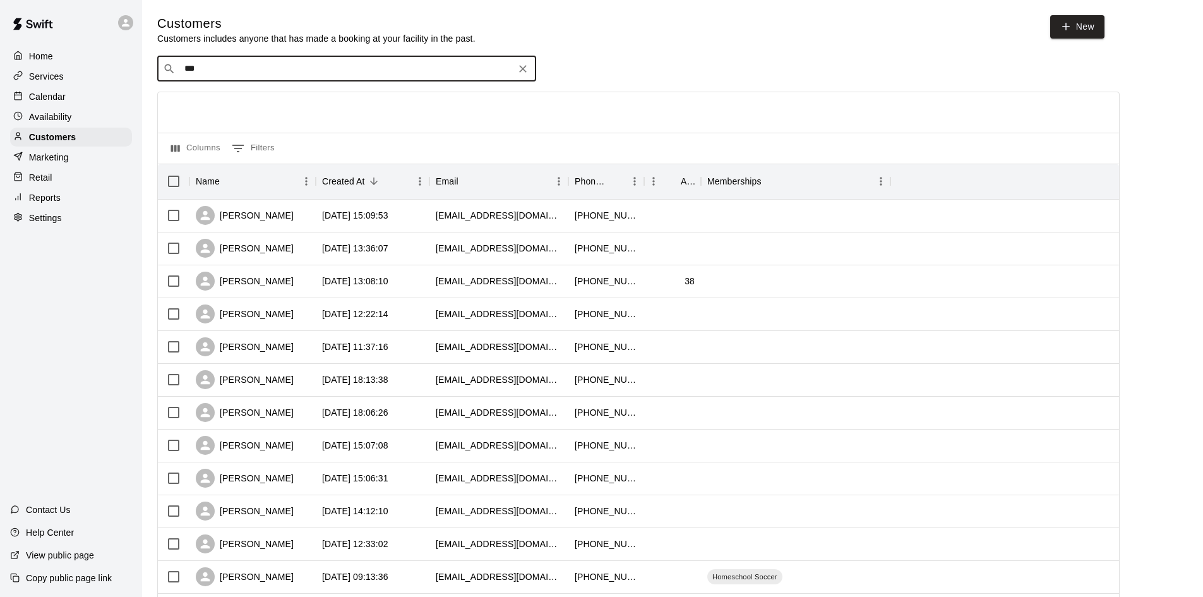
type input "****"
click at [277, 141] on div "[PERSON_NAME]" at bounding box center [261, 137] width 136 height 13
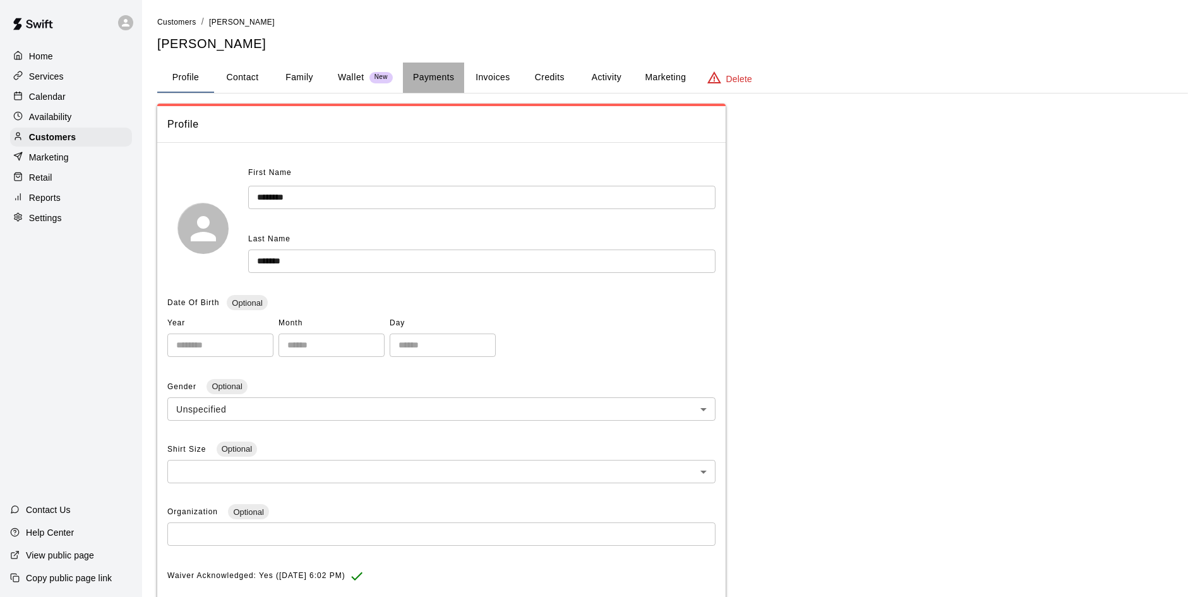
click at [428, 75] on button "Payments" at bounding box center [433, 78] width 61 height 30
